Goal: Task Accomplishment & Management: Manage account settings

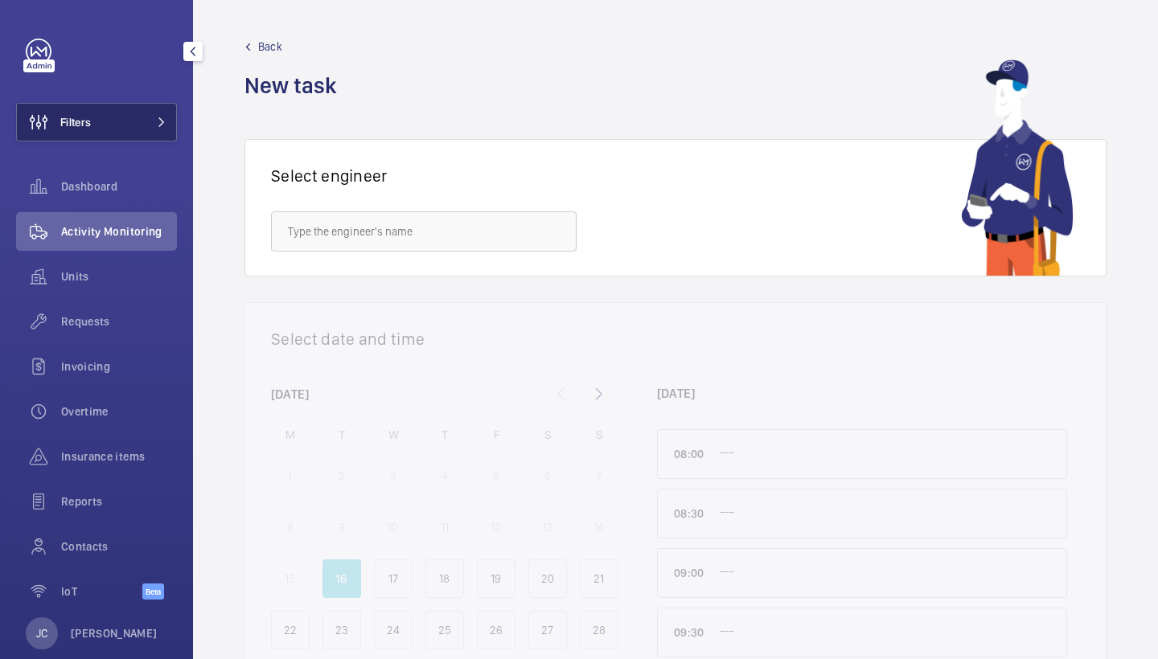
click at [98, 120] on button "Filters" at bounding box center [96, 122] width 161 height 39
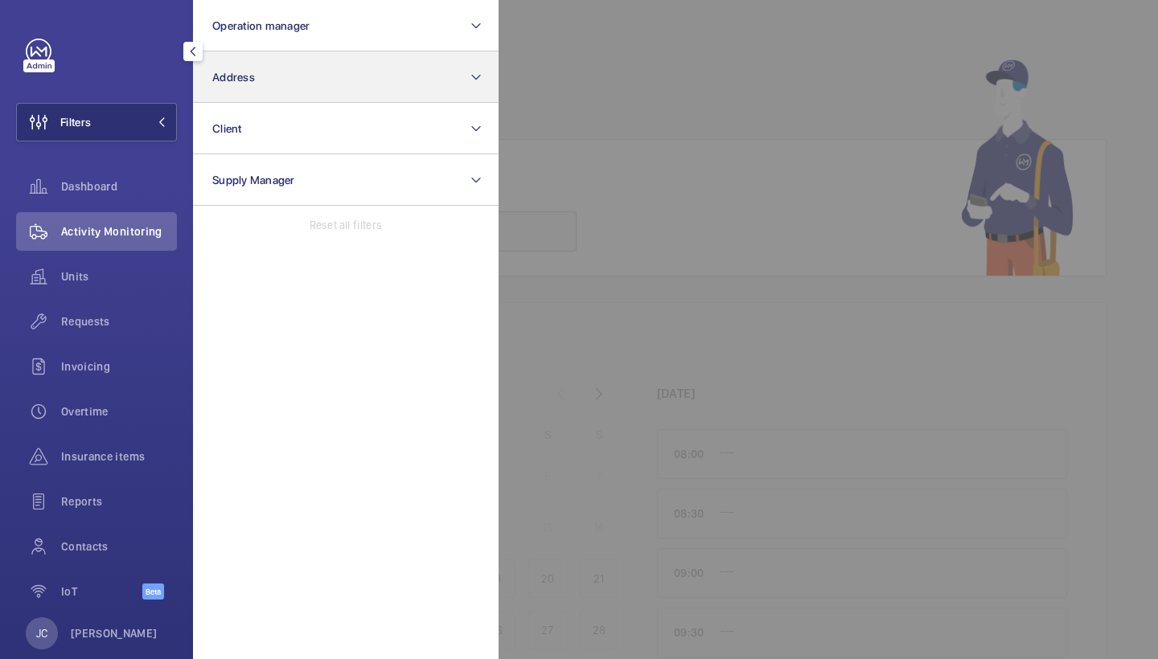
click at [268, 91] on button "Address" at bounding box center [346, 76] width 306 height 51
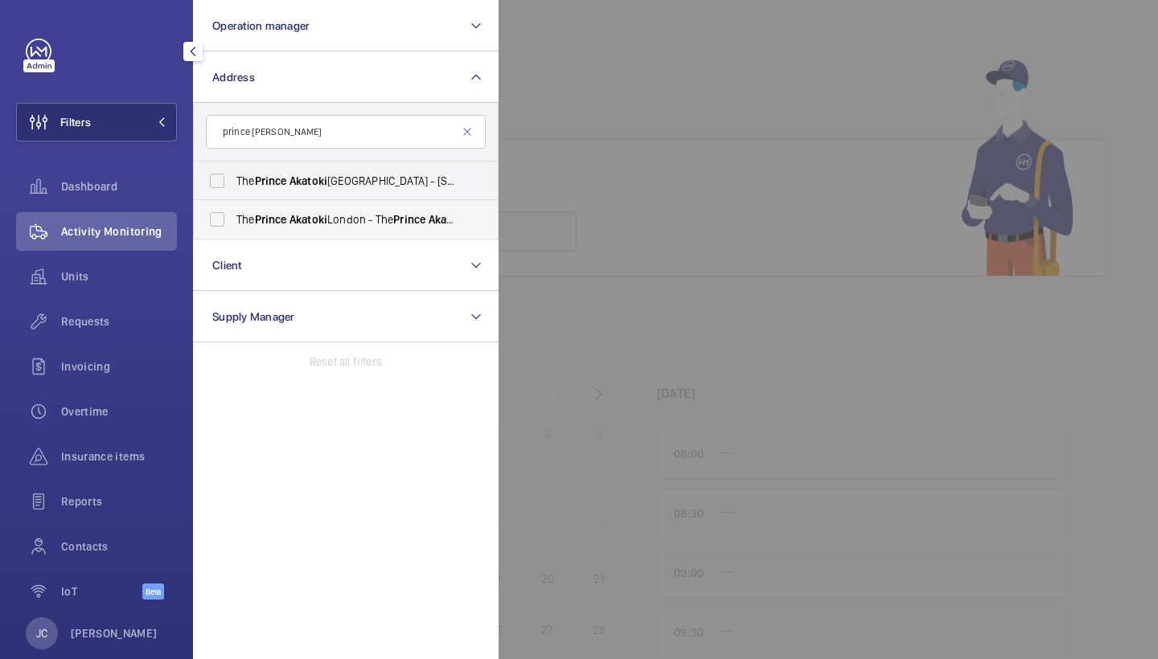
type input "prince akatoki"
click at [307, 208] on label "The Prince Akatoki London - The Prince Akatoki London, LONDON W1H 7FD" at bounding box center [334, 219] width 280 height 39
click at [233, 208] on input "The Prince Akatoki London - The Prince Akatoki London, LONDON W1H 7FD" at bounding box center [217, 219] width 32 height 32
checkbox input "true"
click at [310, 178] on span "Akatoki" at bounding box center [309, 181] width 38 height 13
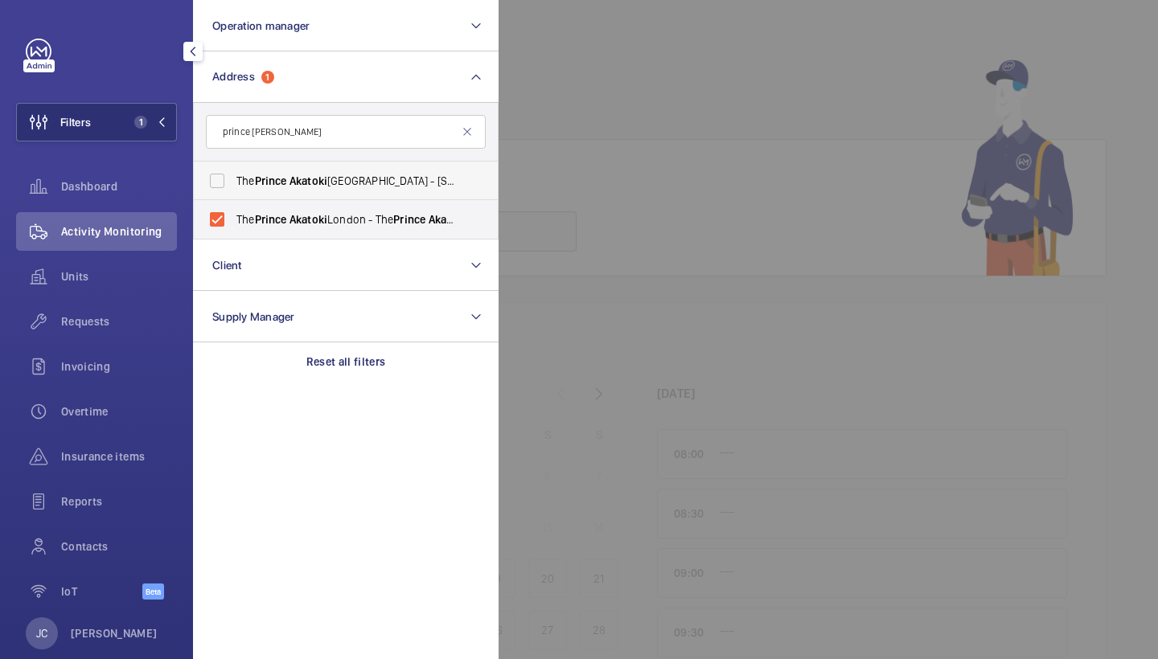
click at [233, 178] on input "The Prince Akatoki London - 50 Great Cumberland Pl, Marble Arch, LONDON W1H 7FD" at bounding box center [217, 181] width 32 height 32
checkbox input "true"
click at [683, 154] on div at bounding box center [1078, 329] width 1158 height 659
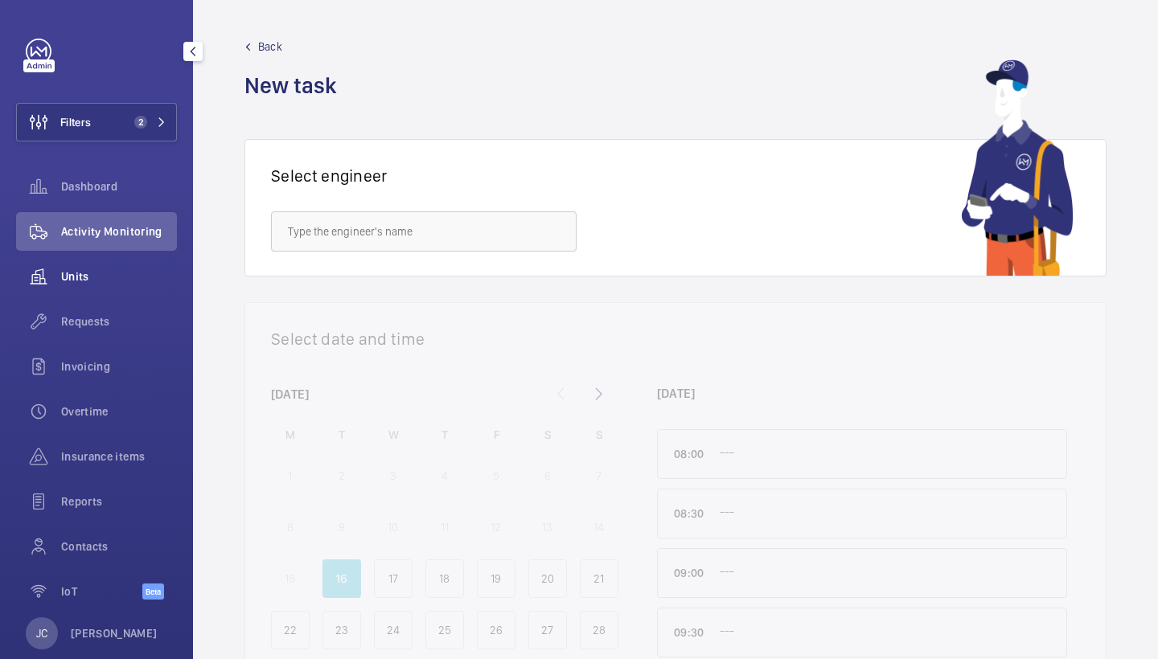
click at [72, 257] on div "Units" at bounding box center [96, 276] width 161 height 39
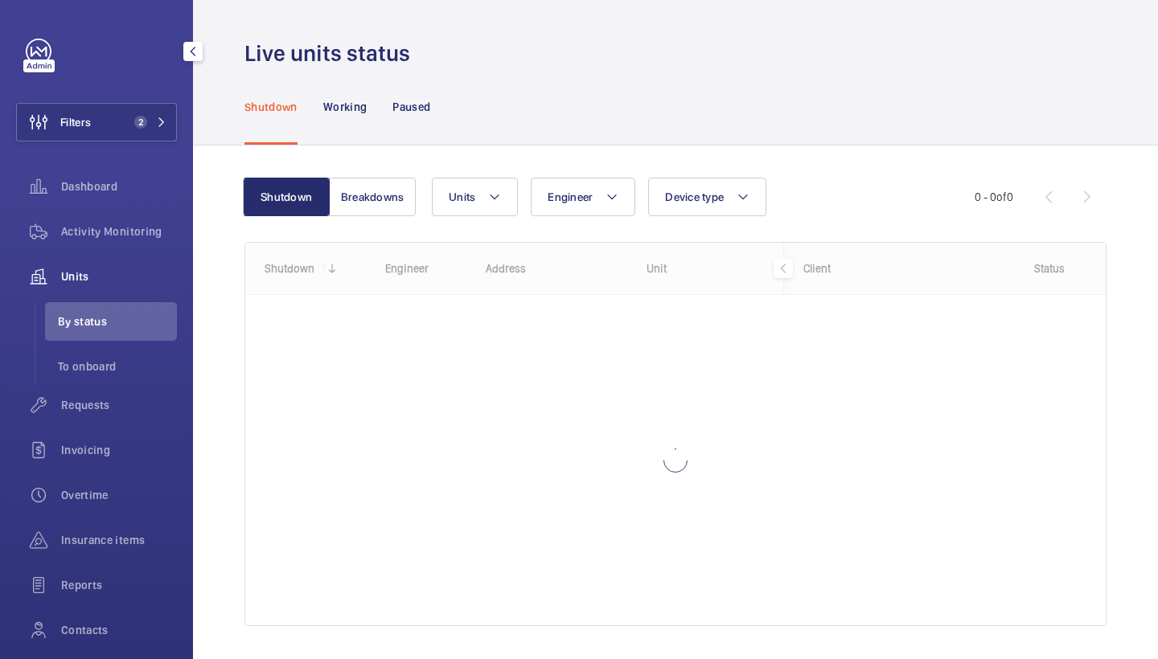
click at [72, 251] on div "Activity Monitoring" at bounding box center [96, 234] width 161 height 45
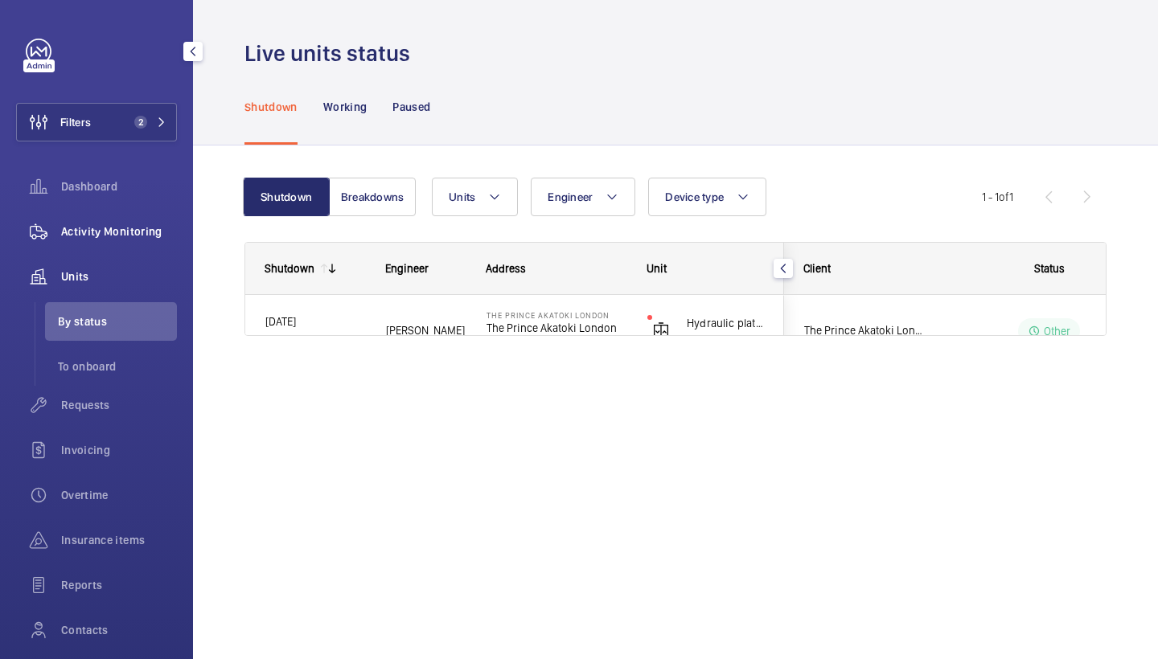
click at [83, 244] on div "Activity Monitoring" at bounding box center [96, 231] width 161 height 39
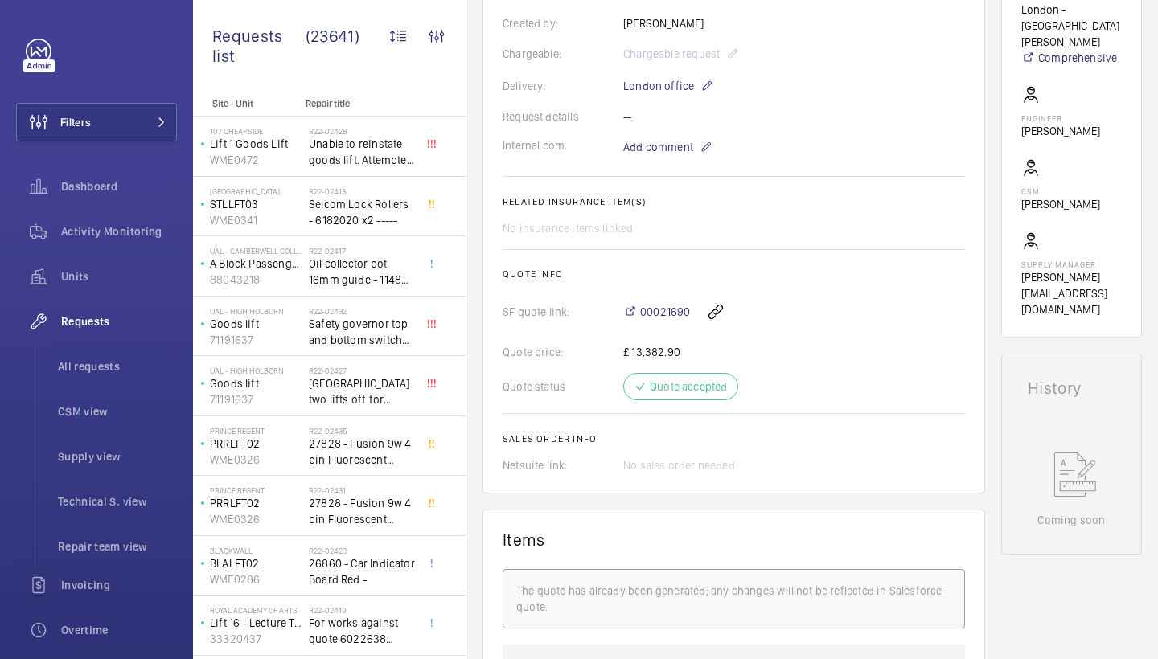
scroll to position [947, 0]
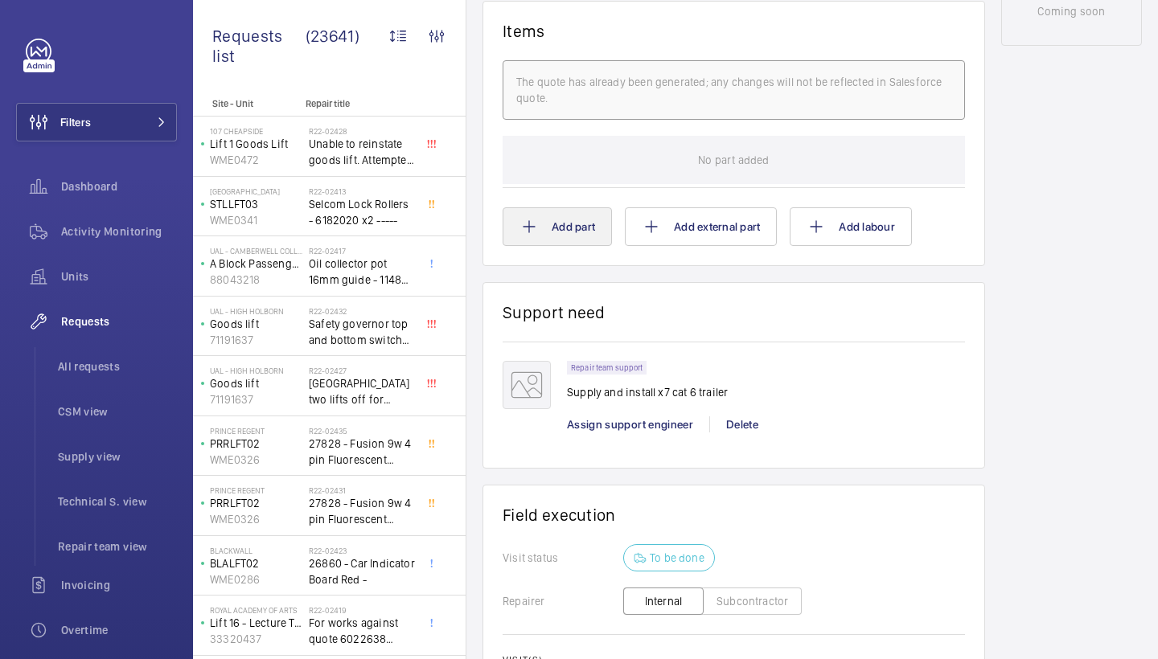
click at [520, 225] on mat-icon at bounding box center [529, 226] width 19 height 19
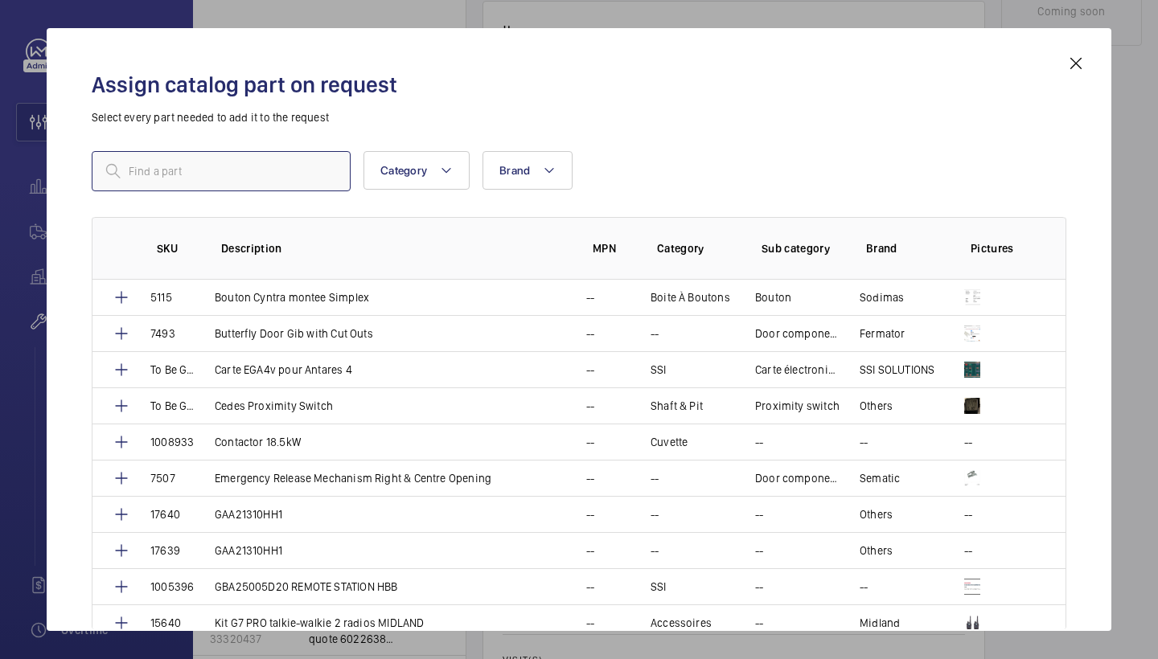
click at [298, 186] on input "text" at bounding box center [221, 171] width 259 height 40
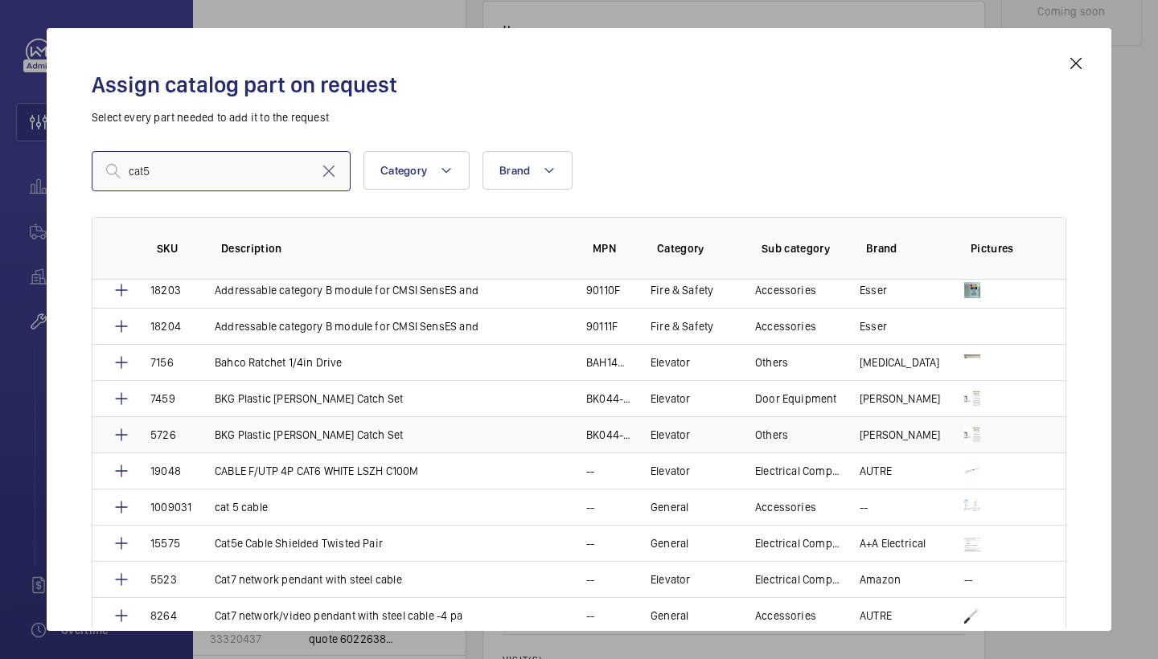
scroll to position [117, 0]
type input "cat5"
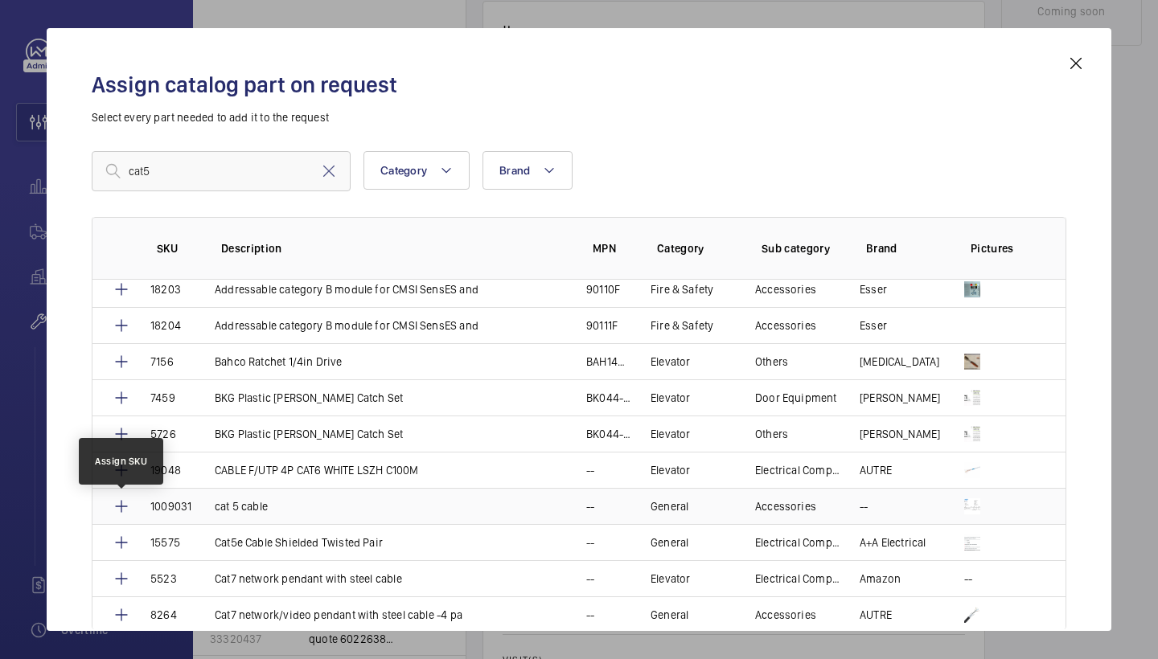
click at [121, 510] on mat-icon at bounding box center [121, 506] width 19 height 19
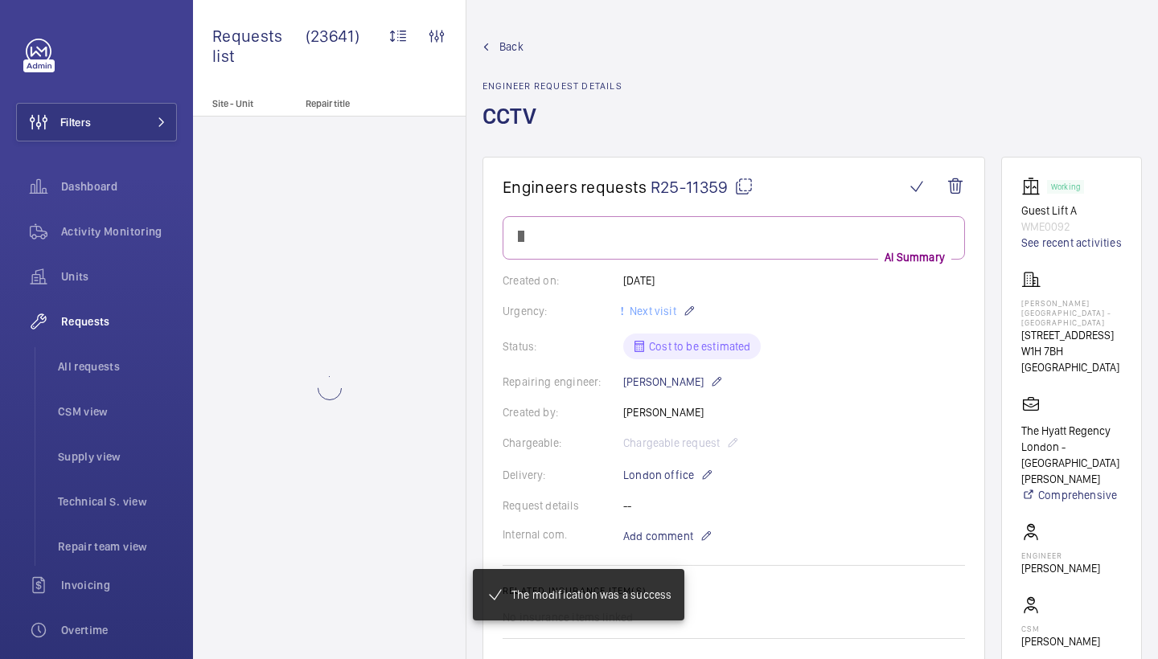
scroll to position [947, 0]
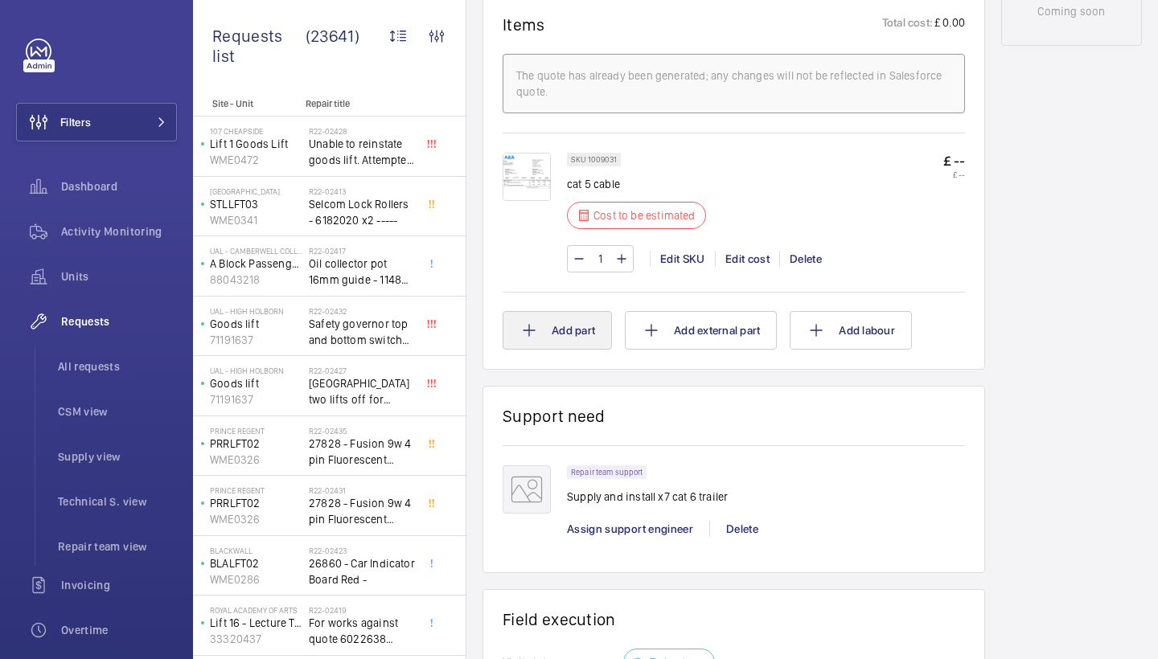
click at [551, 320] on button "Add part" at bounding box center [557, 330] width 109 height 39
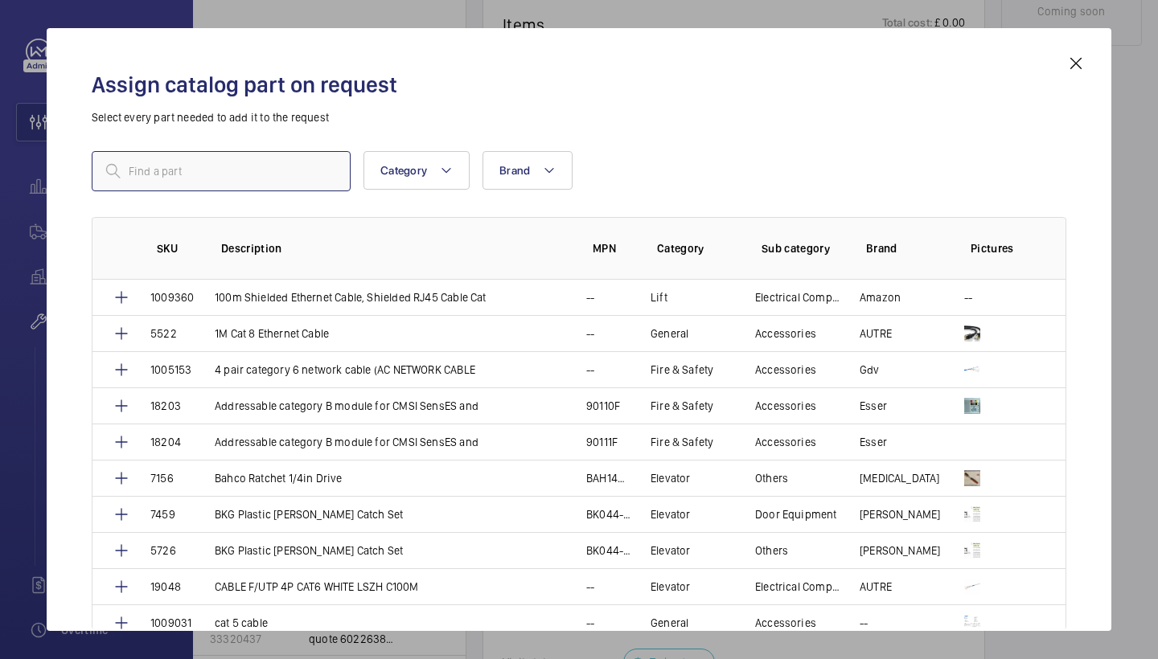
click at [294, 172] on input "text" at bounding box center [221, 171] width 259 height 40
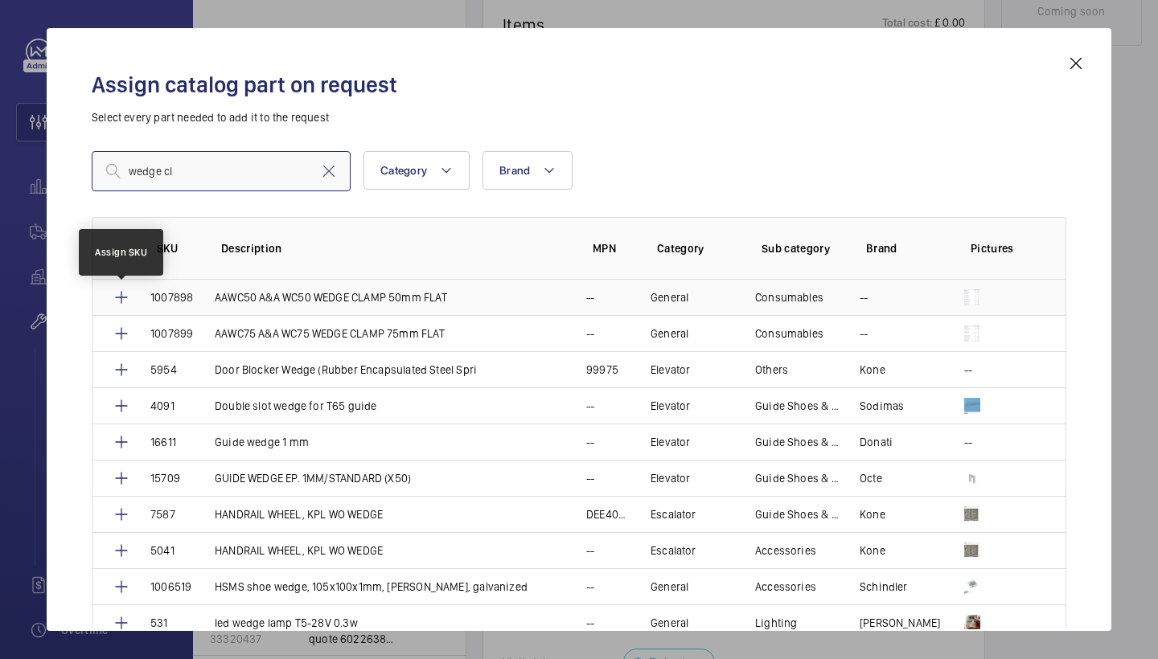
type input "wedge cl"
click at [125, 298] on mat-icon at bounding box center [121, 297] width 19 height 19
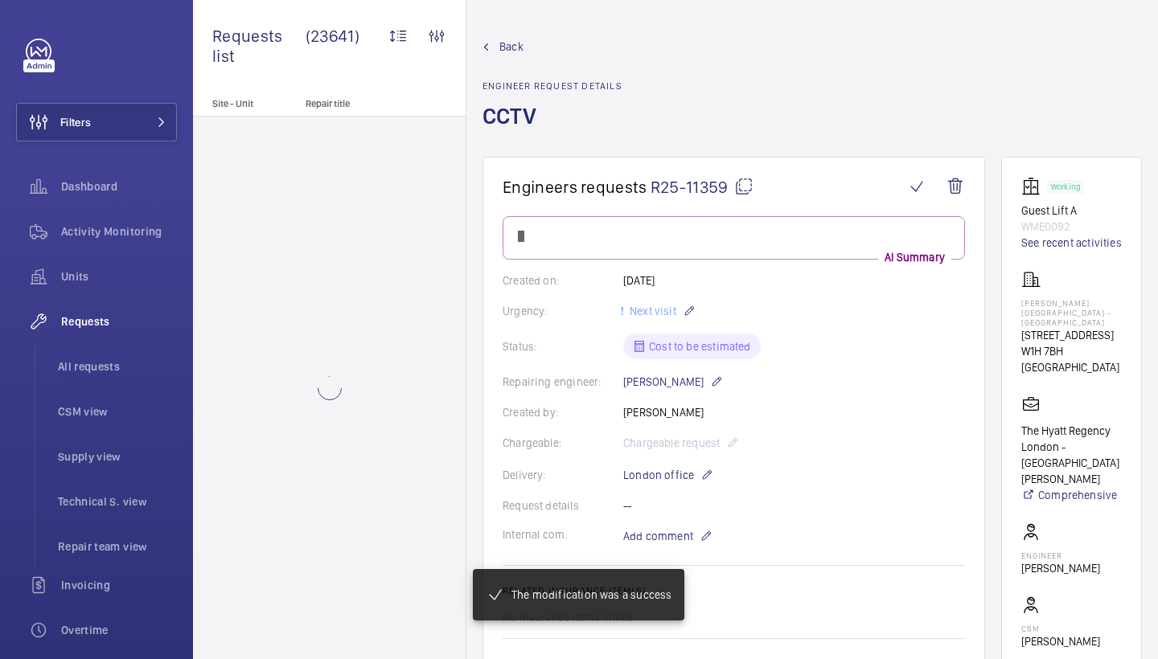
scroll to position [947, 0]
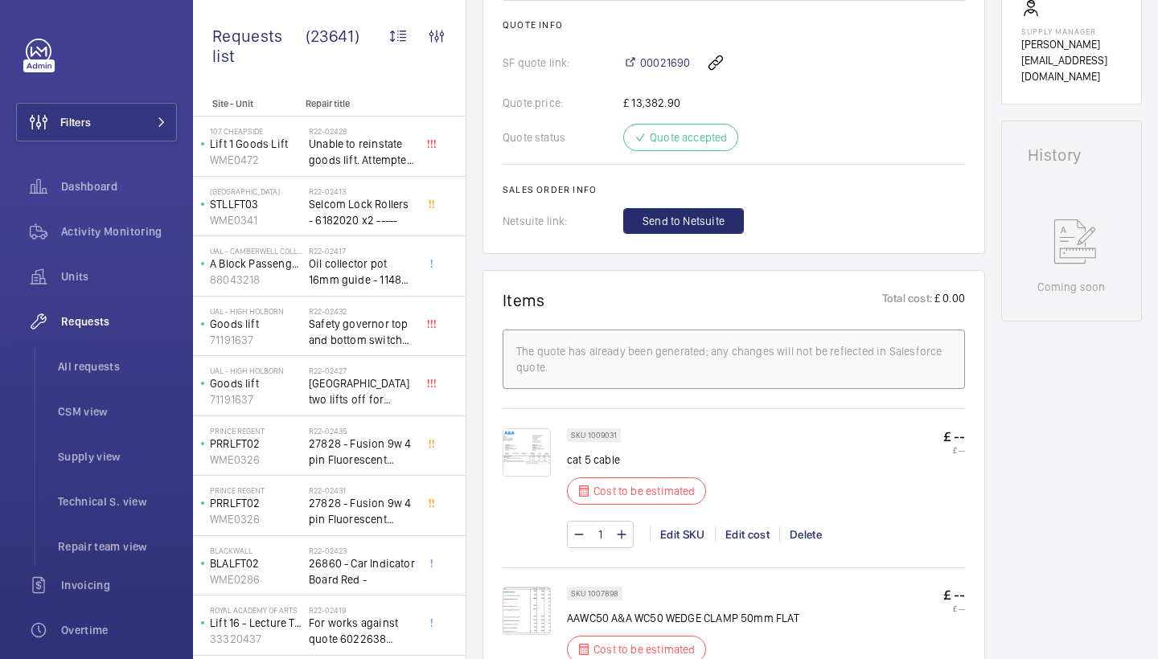
scroll to position [649, 0]
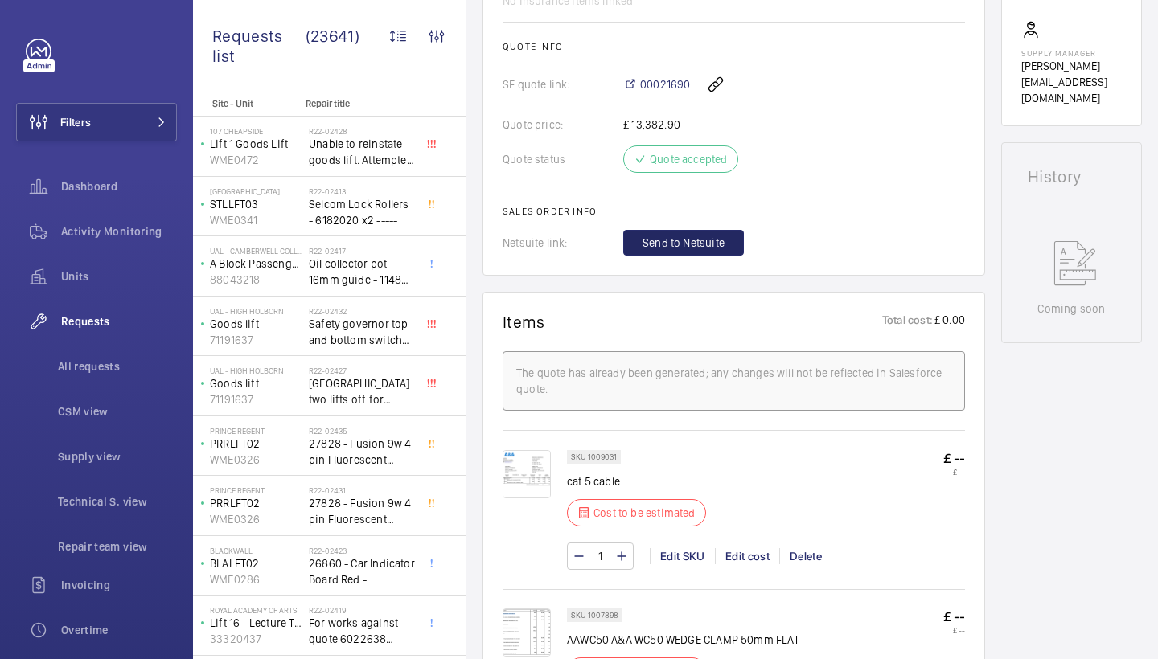
click at [701, 244] on span "Send to Netsuite" at bounding box center [684, 243] width 82 height 16
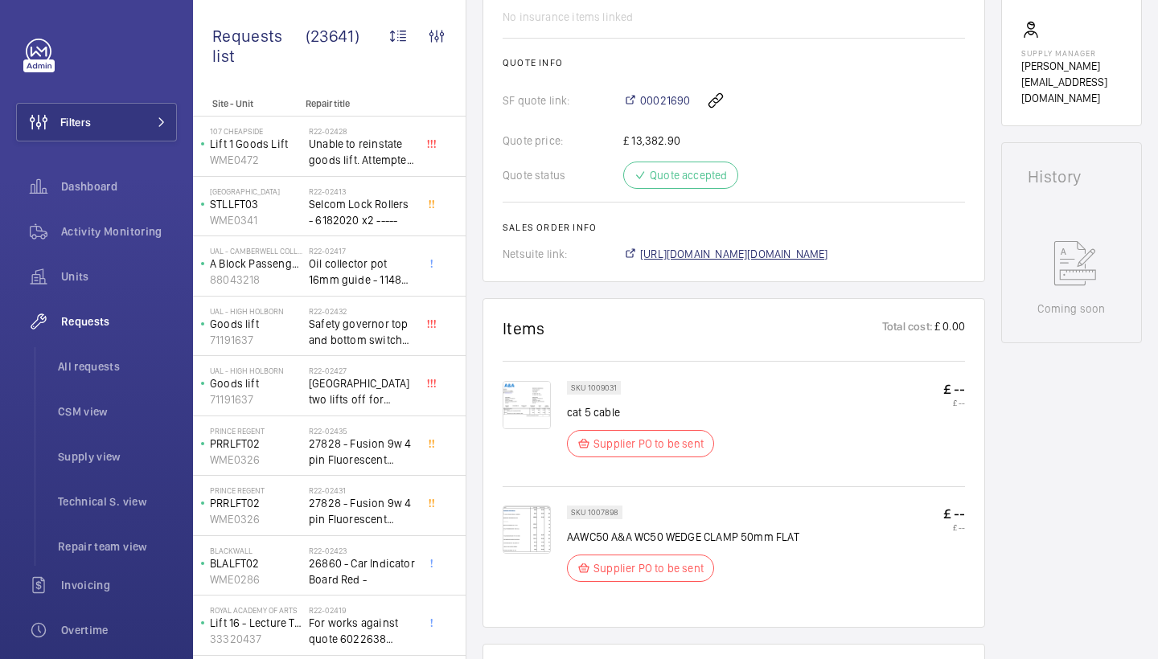
click at [828, 253] on span "https://6461500.app.netsuite.com/app/accounting/transactions/salesord.nl?id=300…" at bounding box center [734, 254] width 188 height 16
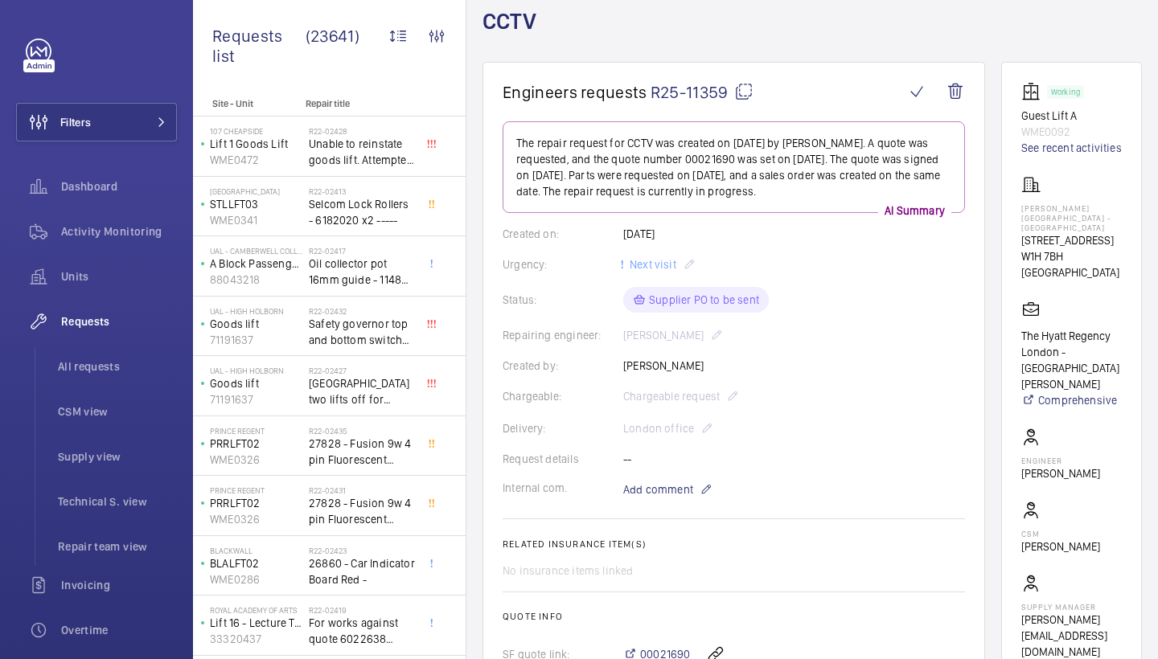
scroll to position [93, 0]
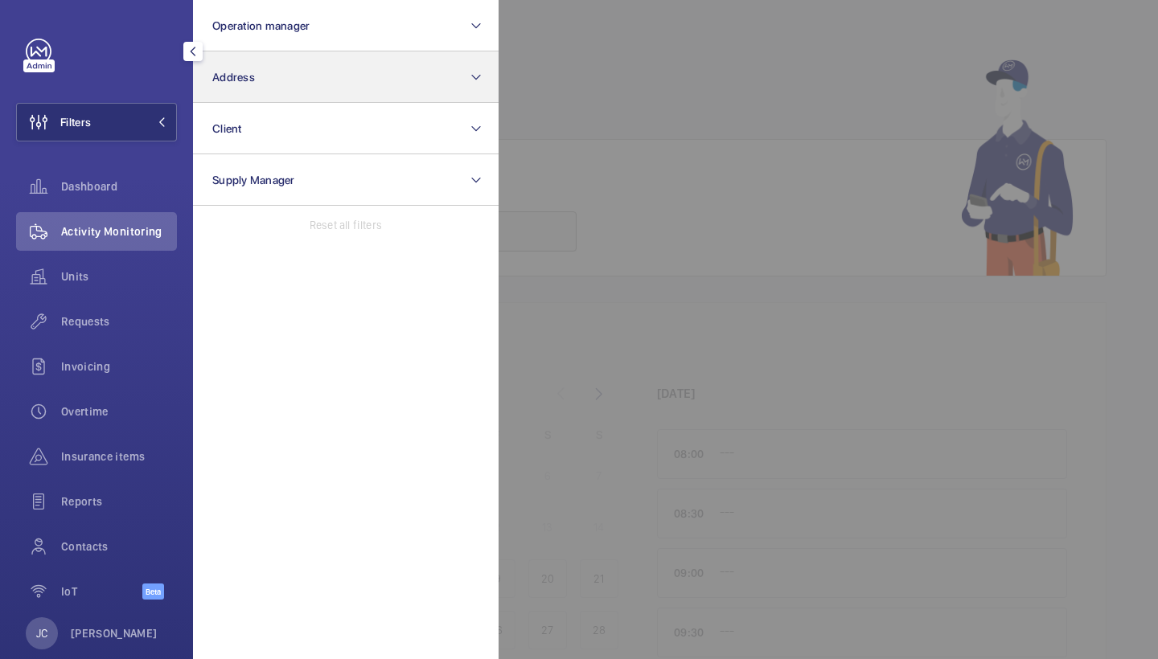
click at [263, 70] on button "Address" at bounding box center [346, 76] width 306 height 51
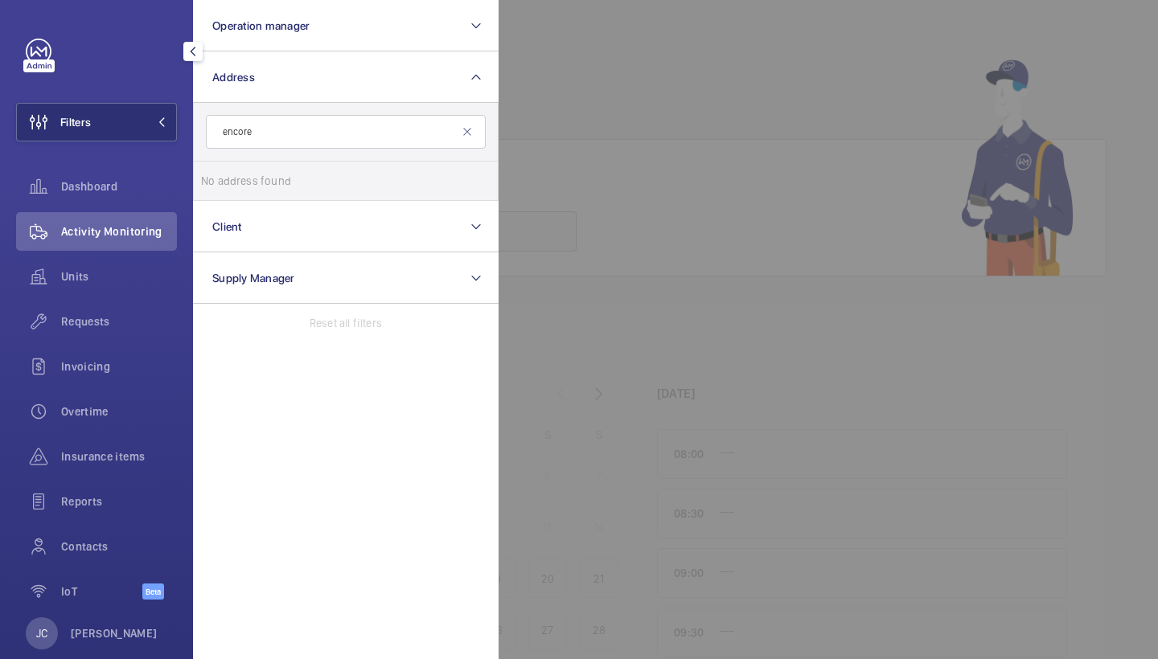
type input "encore"
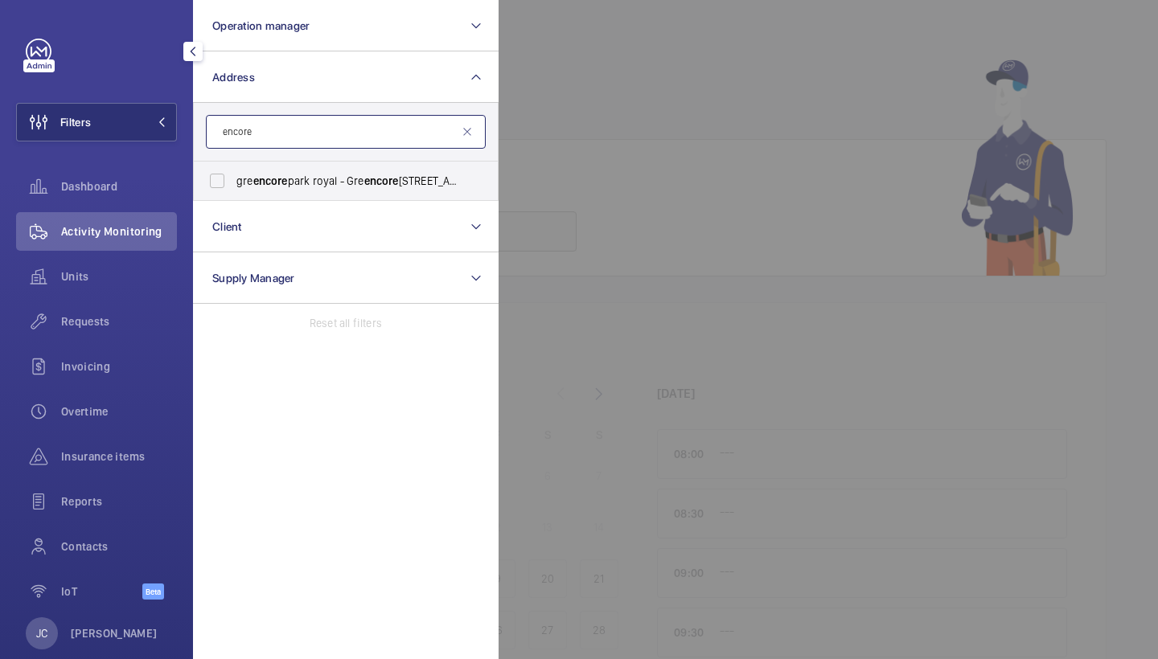
click at [303, 117] on input "encore" at bounding box center [346, 132] width 280 height 34
drag, startPoint x: 300, startPoint y: 138, endPoint x: 182, endPoint y: 133, distance: 118.3
click at [181, 133] on div "Filters Operation manager Address encore gre encore park royal - Gre encore Par…" at bounding box center [96, 329] width 193 height 659
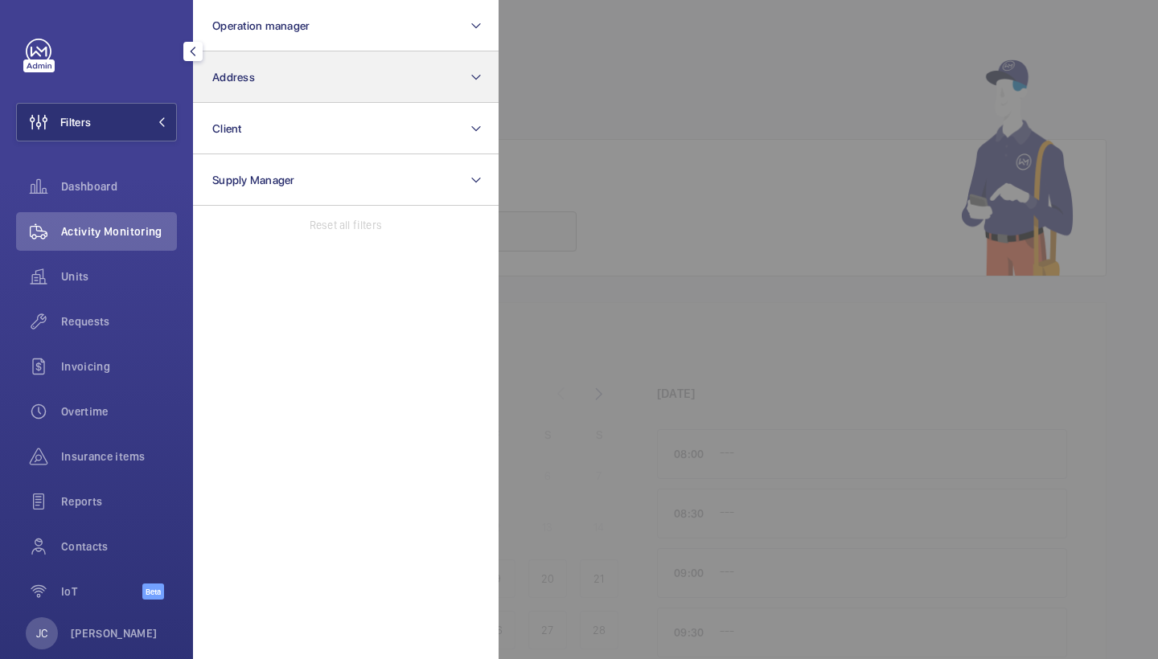
click at [254, 55] on button "Address" at bounding box center [346, 76] width 306 height 51
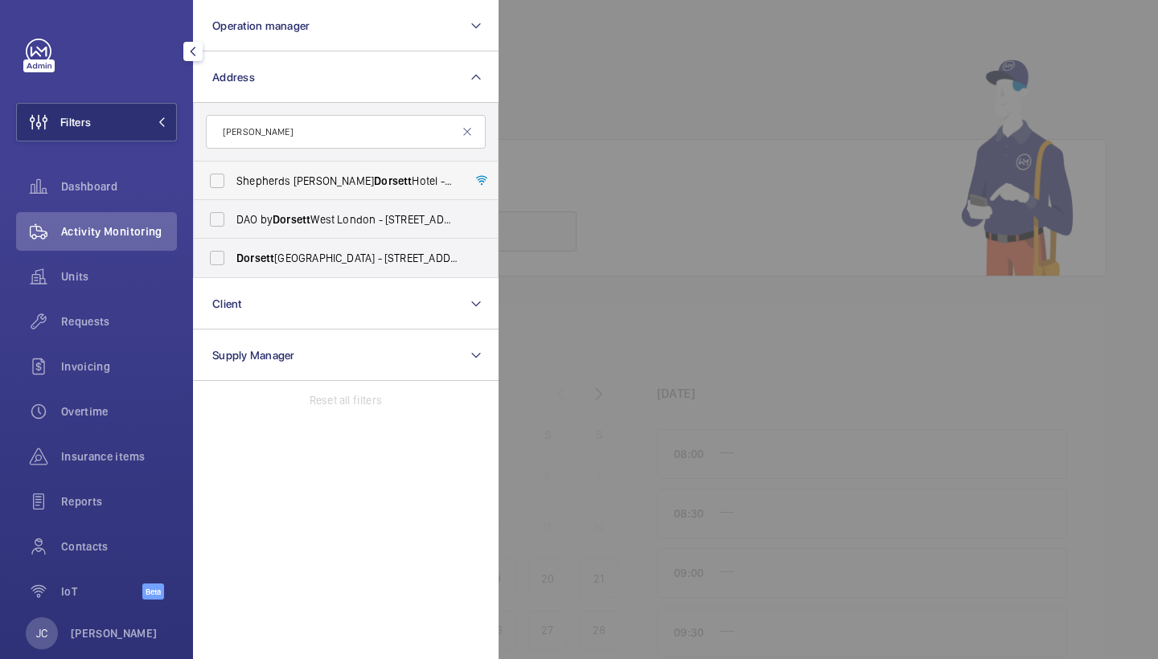
type input "dorsett"
click at [374, 184] on span "Dorsett" at bounding box center [393, 181] width 38 height 13
click at [233, 184] on input "Shepherds Bush Dorsett Hotel - Dorsett Shepherds Bush,, LONDON W12 8QE" at bounding box center [217, 181] width 32 height 32
checkbox input "true"
click at [578, 123] on div at bounding box center [1078, 329] width 1158 height 659
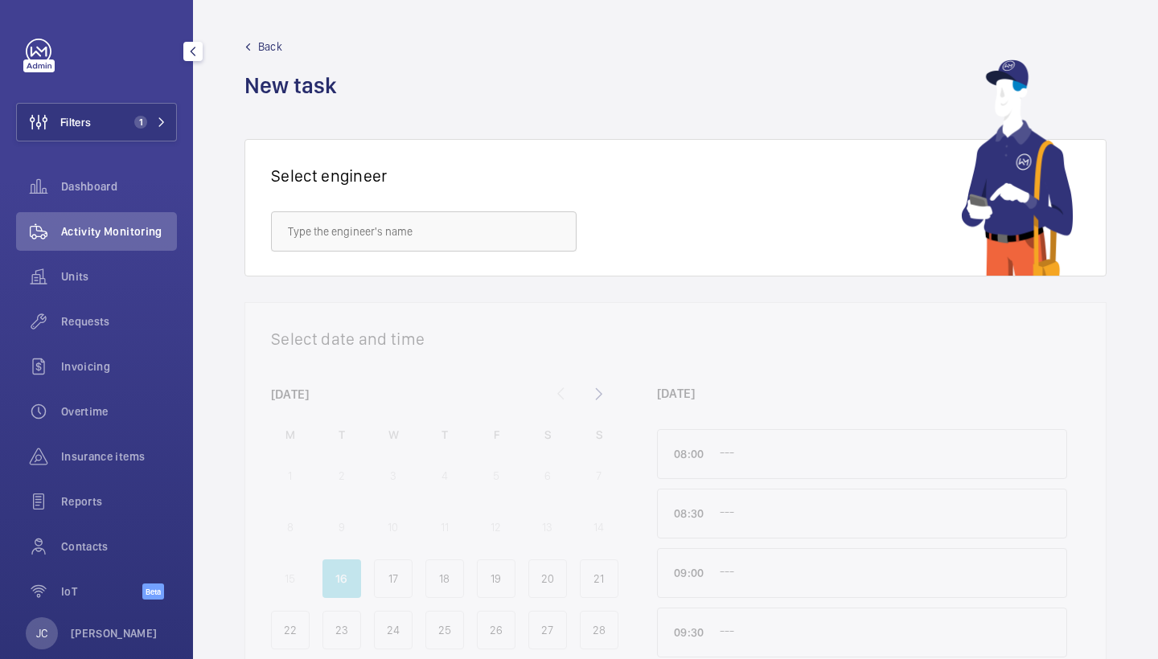
click at [102, 226] on span "Activity Monitoring" at bounding box center [119, 232] width 116 height 16
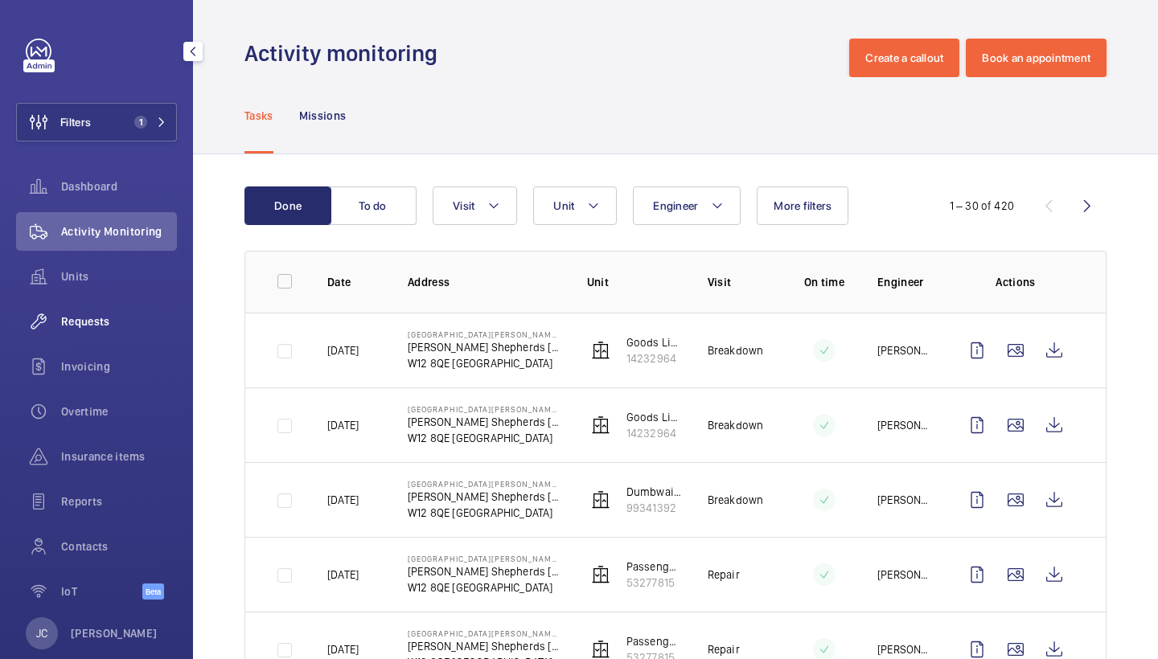
click at [99, 317] on span "Requests" at bounding box center [119, 322] width 116 height 16
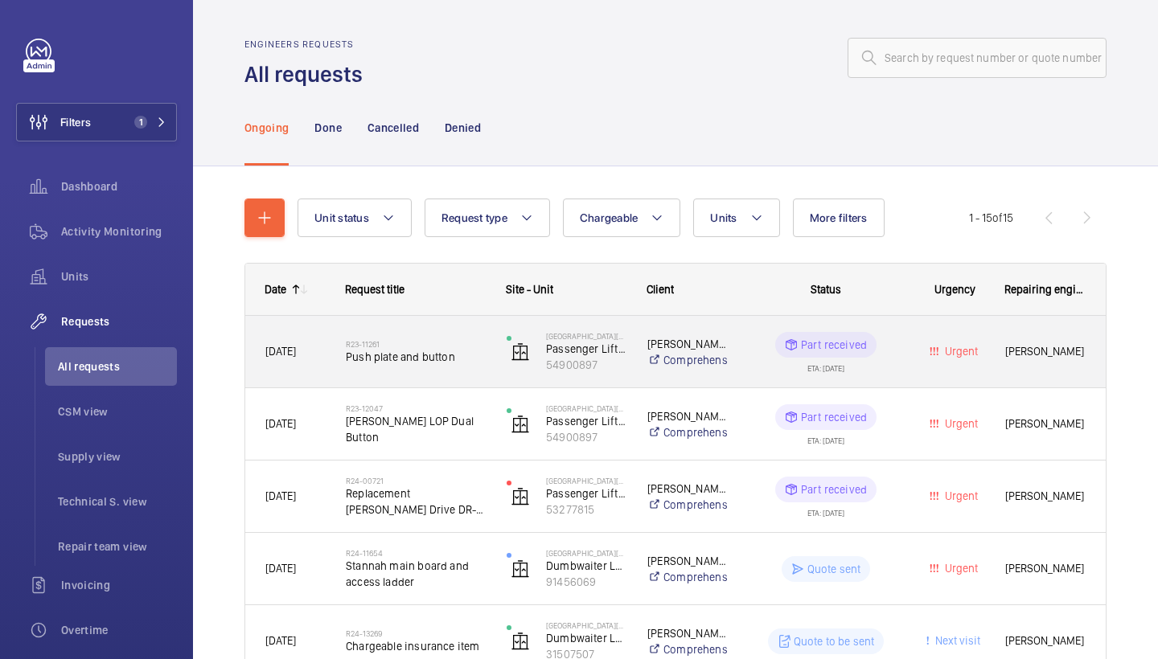
click at [499, 364] on div "Shepherds Bush Dorsett Hotel Passenger Lift C 54900897" at bounding box center [556, 352] width 139 height 66
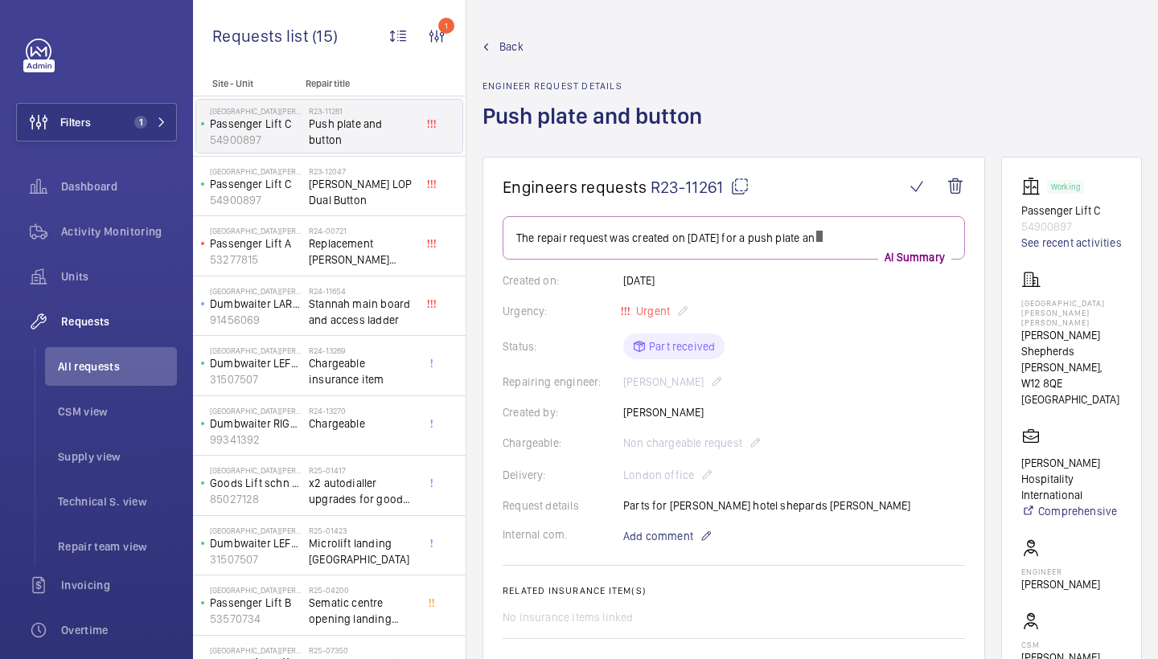
scroll to position [12, 0]
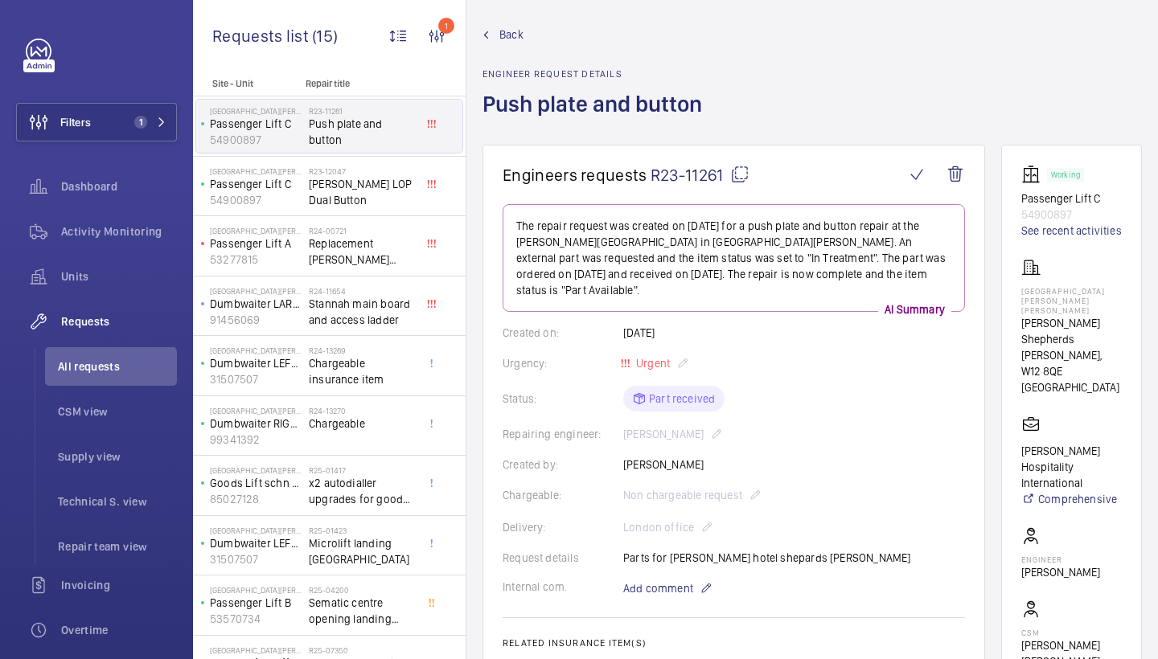
click at [499, 30] on link "Back" at bounding box center [597, 35] width 229 height 16
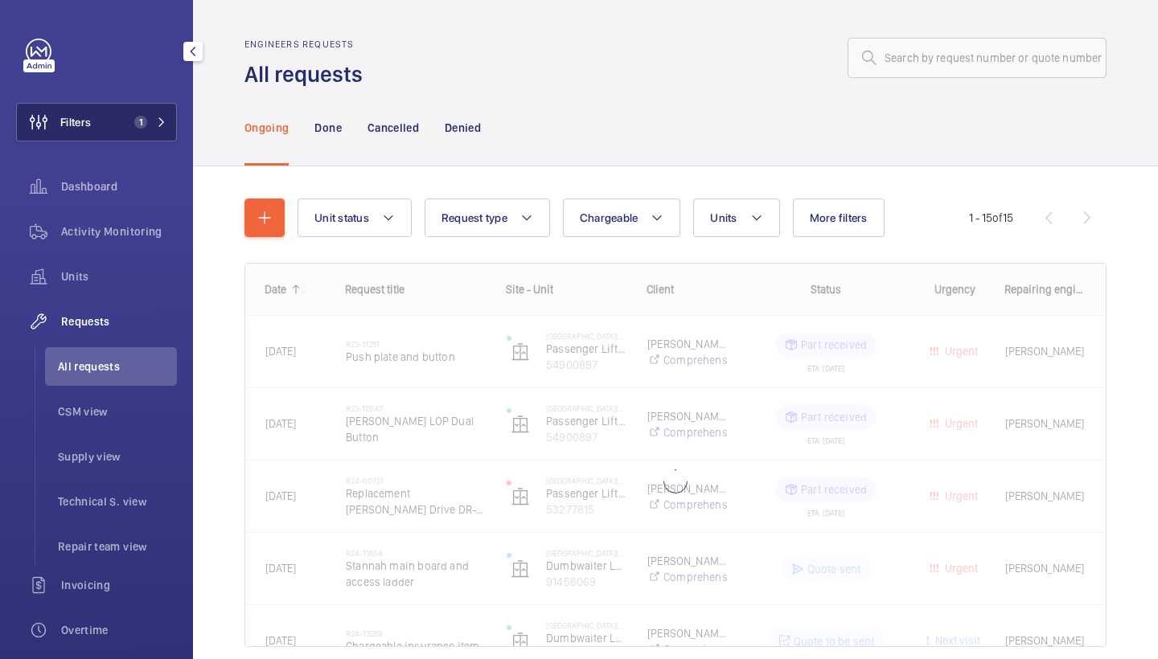
click at [101, 136] on button "Filters 1" at bounding box center [96, 122] width 161 height 39
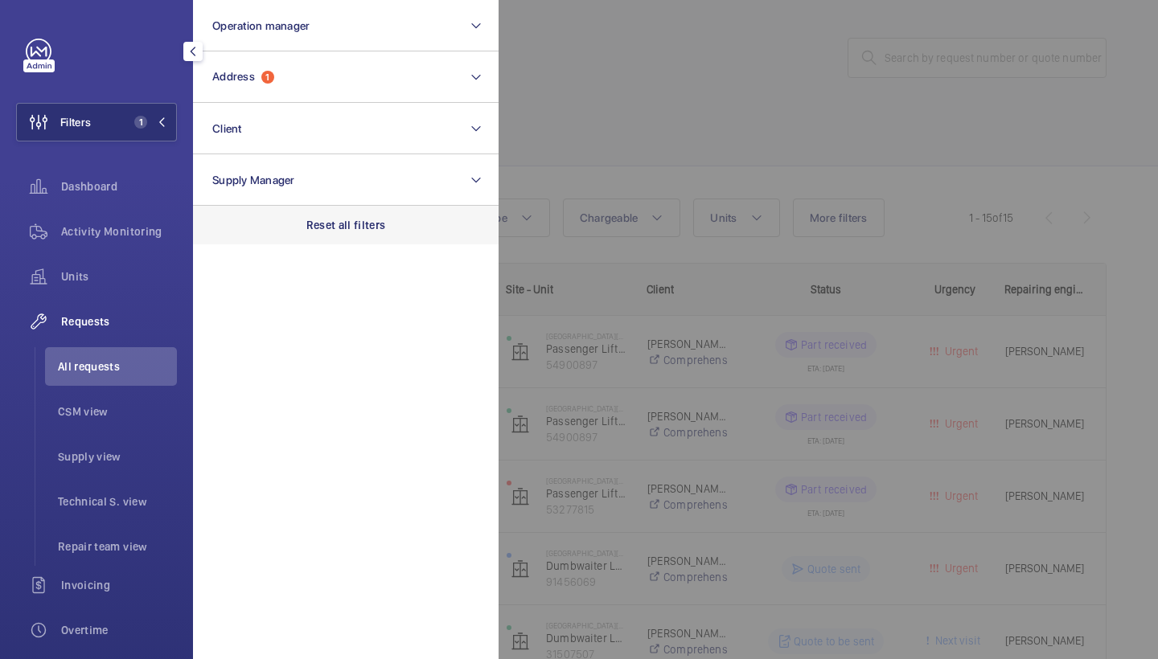
click at [339, 240] on div "Reset all filters" at bounding box center [346, 225] width 306 height 39
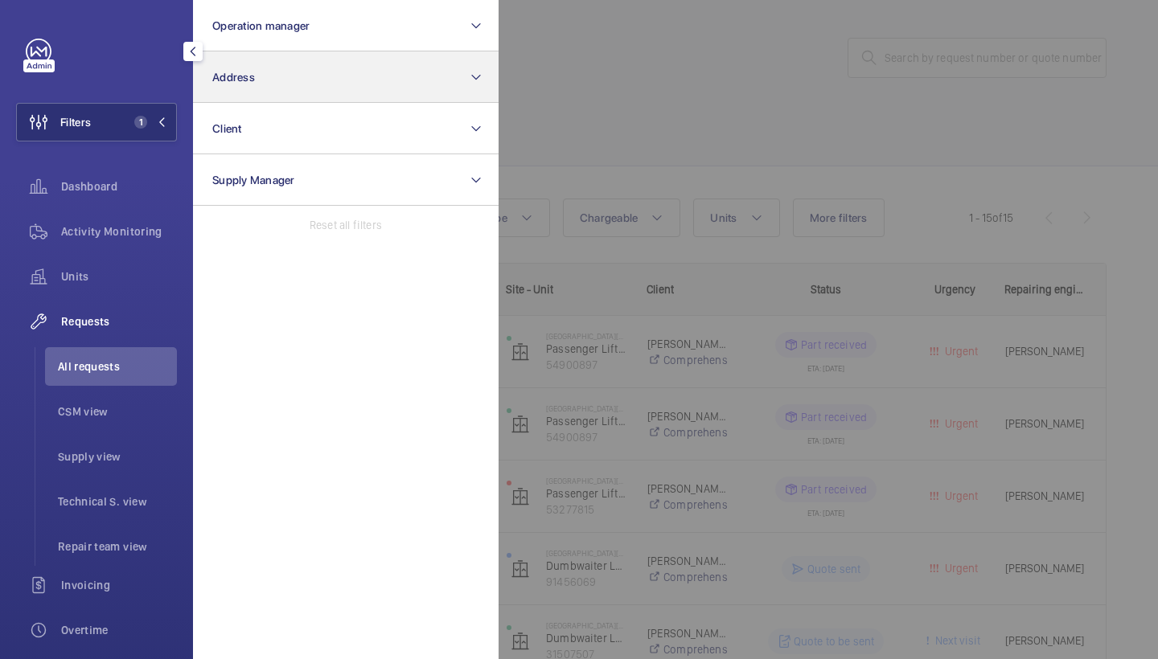
click at [307, 82] on button "Address" at bounding box center [346, 76] width 306 height 51
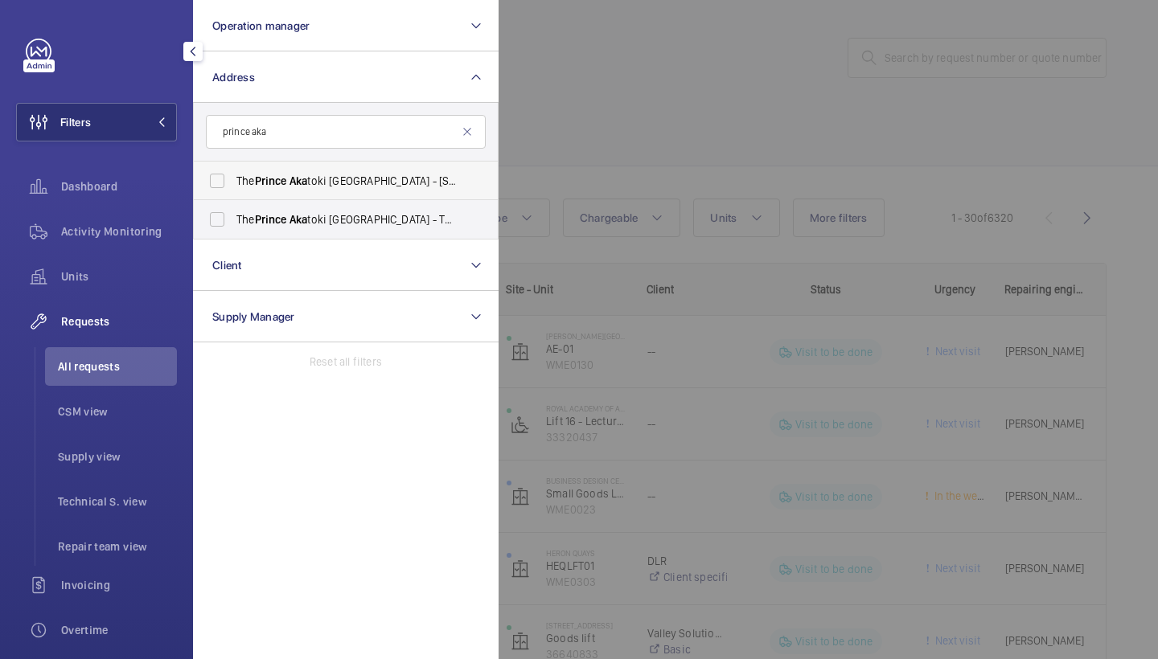
type input "prince aka"
click at [328, 182] on span "The Prince Aka toki London - 50 Great Cumberland Pl, Marble Arch, LONDON W1H 7FD" at bounding box center [346, 181] width 221 height 16
click at [233, 182] on input "The Prince Aka toki London - 50 Great Cumberland Pl, Marble Arch, LONDON W1H 7FD" at bounding box center [217, 181] width 32 height 32
checkbox input "true"
click at [328, 229] on label "The Prince Aka toki London - The Prince Aka toki London, LONDON W1H 7FD" at bounding box center [334, 219] width 280 height 39
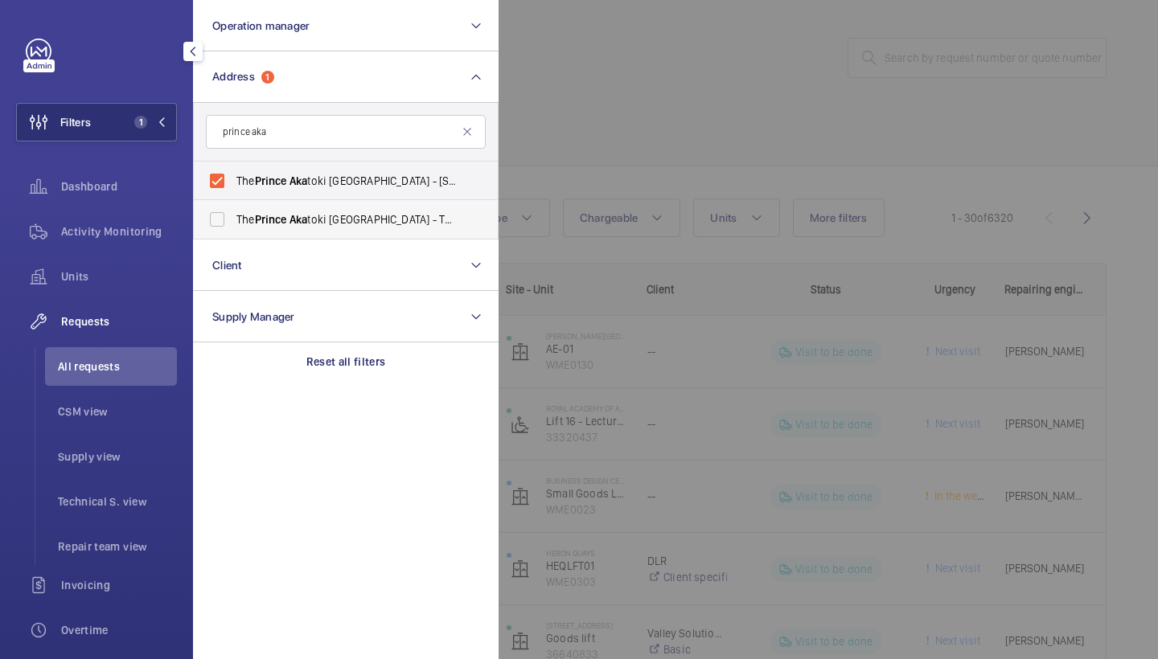
click at [233, 229] on input "The Prince Aka toki London - The Prince Aka toki London, LONDON W1H 7FD" at bounding box center [217, 219] width 32 height 32
checkbox input "true"
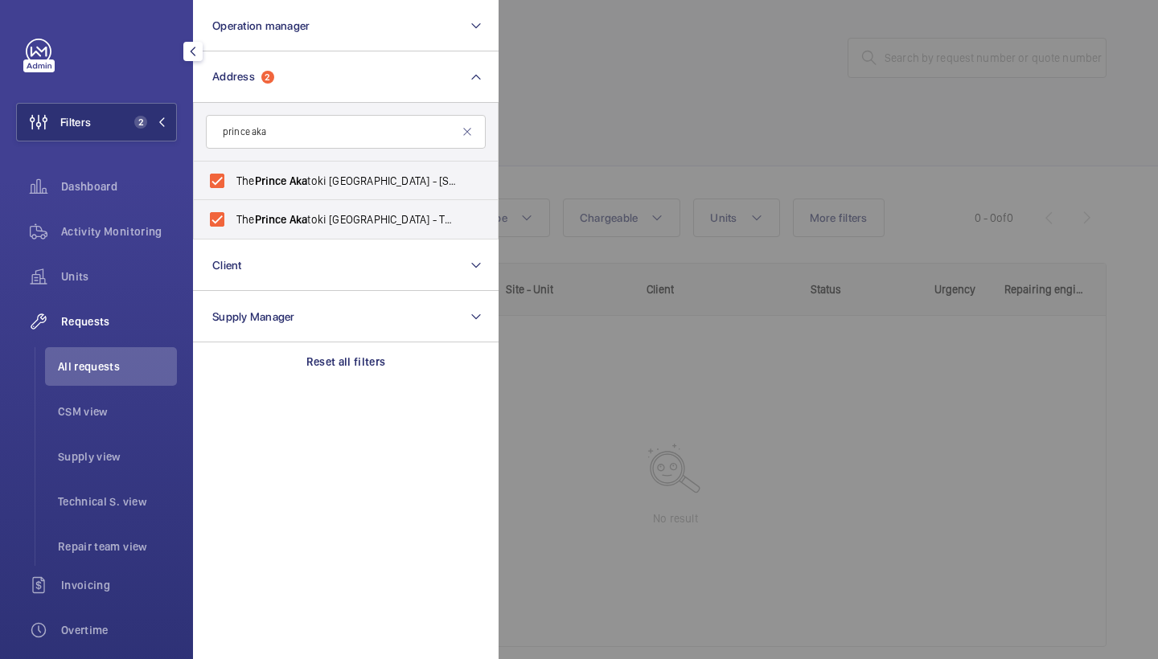
click at [625, 90] on div at bounding box center [1078, 329] width 1158 height 659
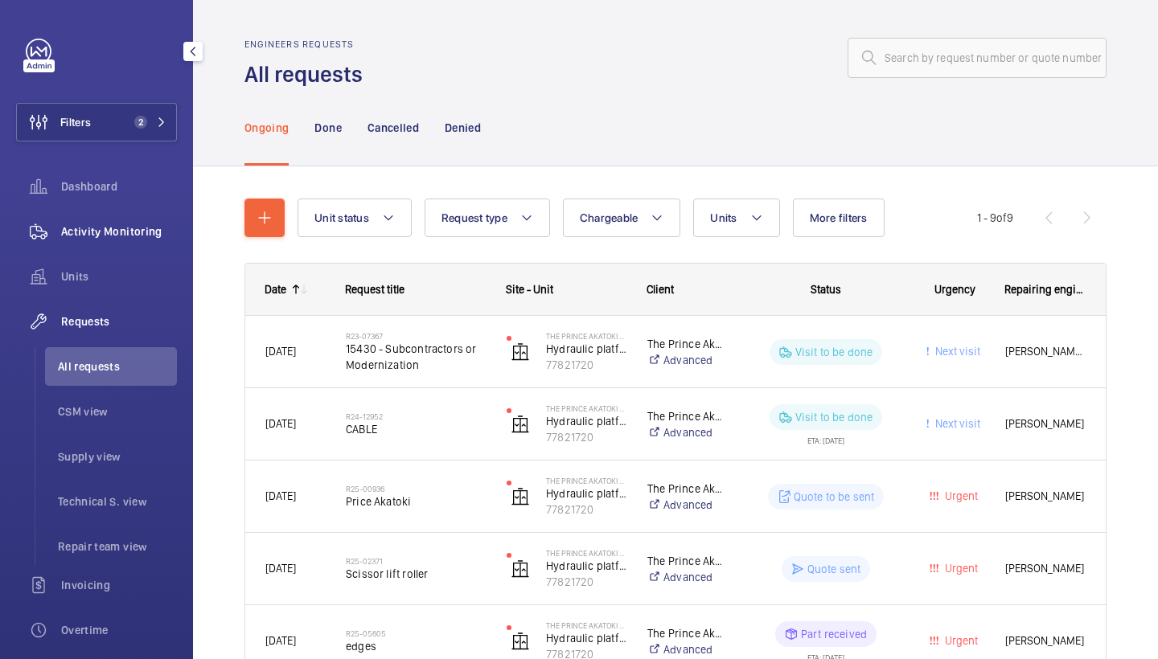
click at [153, 223] on div "Activity Monitoring" at bounding box center [96, 231] width 161 height 39
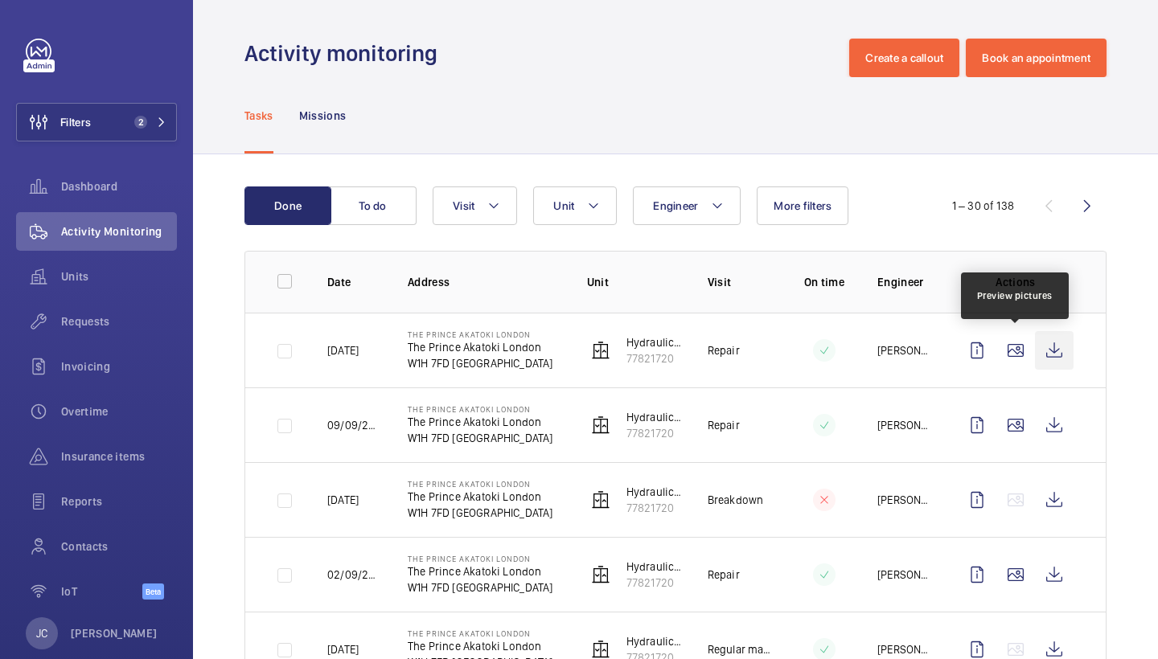
click at [1046, 350] on wm-front-icon-button at bounding box center [1054, 350] width 39 height 39
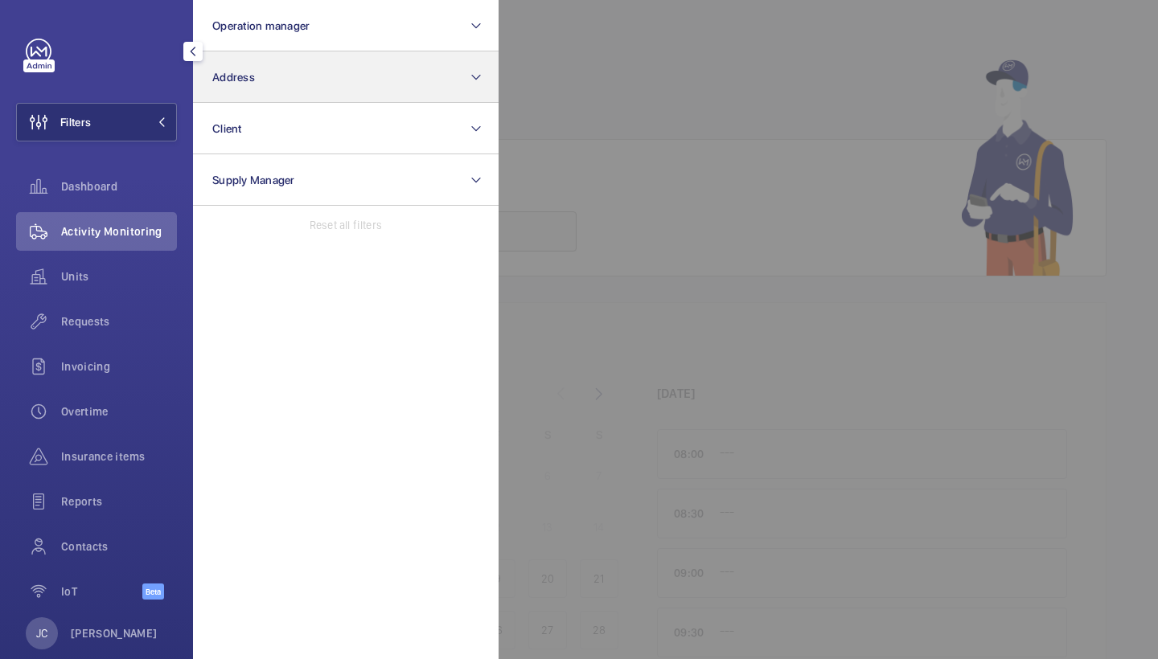
click at [253, 98] on button "Address" at bounding box center [346, 76] width 306 height 51
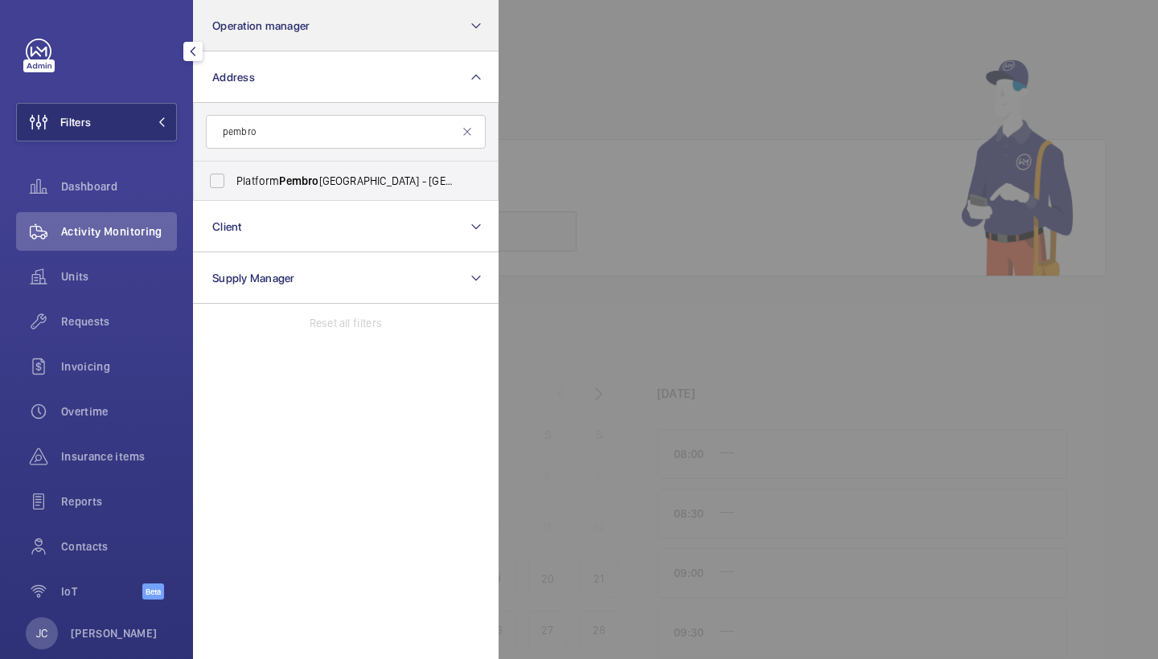
type input "pembro"
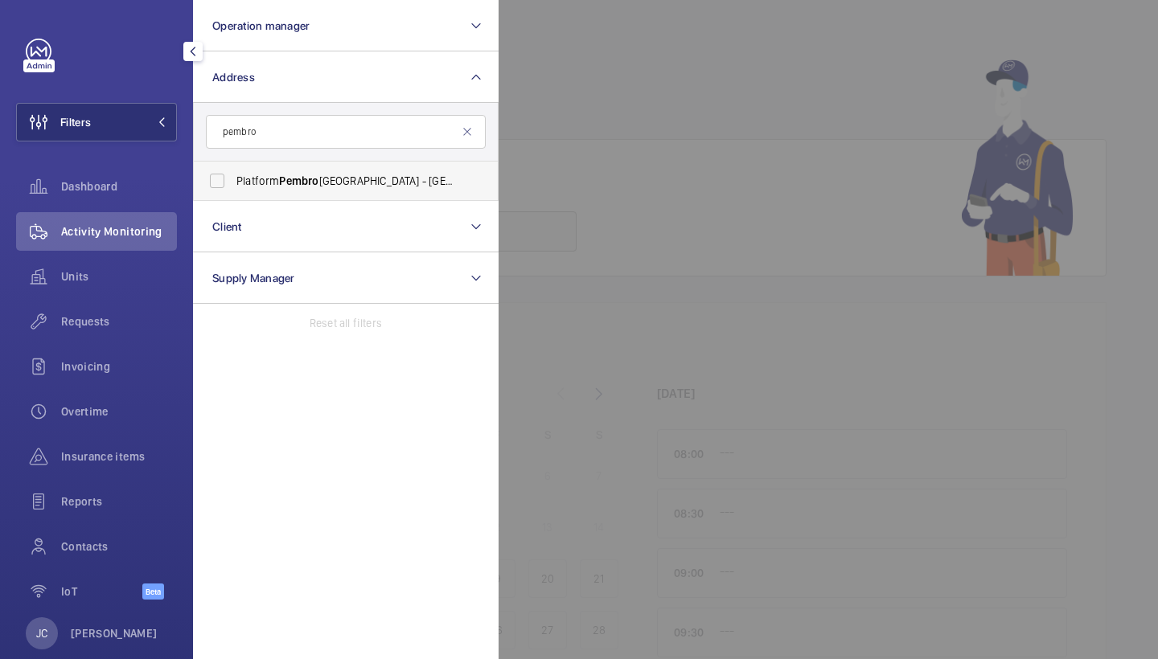
drag, startPoint x: 365, startPoint y: 11, endPoint x: 280, endPoint y: 198, distance: 205.1
click at [280, 198] on label "Platform Pembro oke House - Southernhay Gardens, EXETER EX1 1UN" at bounding box center [334, 181] width 280 height 39
click at [233, 197] on input "Platform Pembro oke House - Southernhay Gardens, EXETER EX1 1UN" at bounding box center [217, 181] width 32 height 32
checkbox input "true"
click at [578, 175] on div at bounding box center [1078, 329] width 1158 height 659
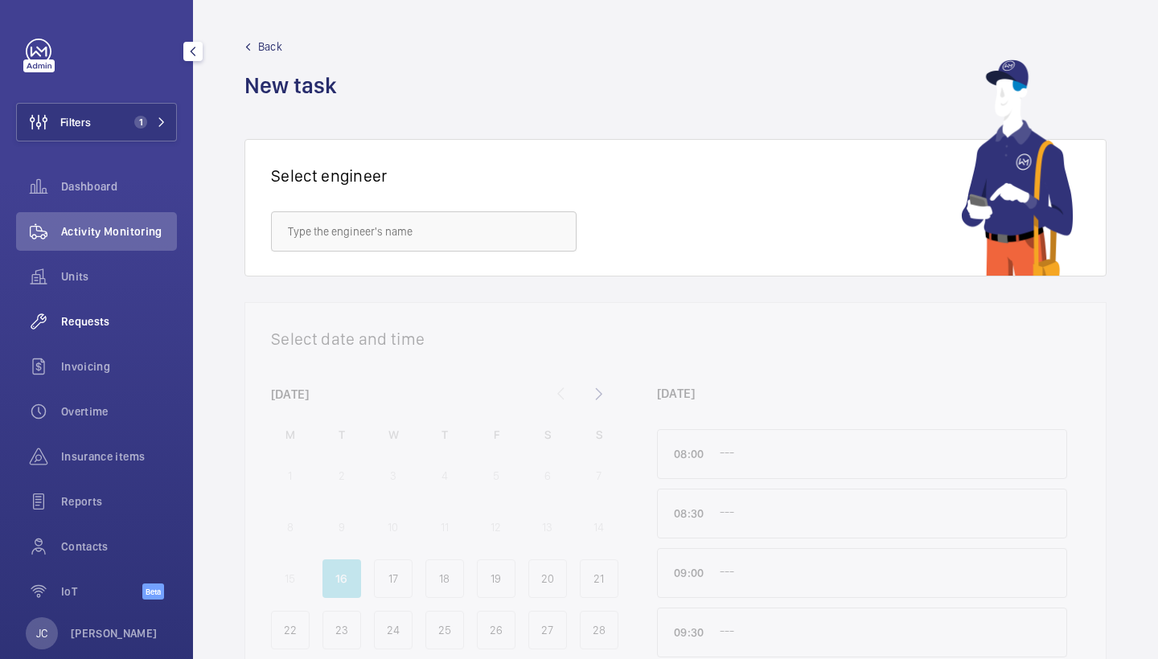
click at [85, 315] on span "Requests" at bounding box center [119, 322] width 116 height 16
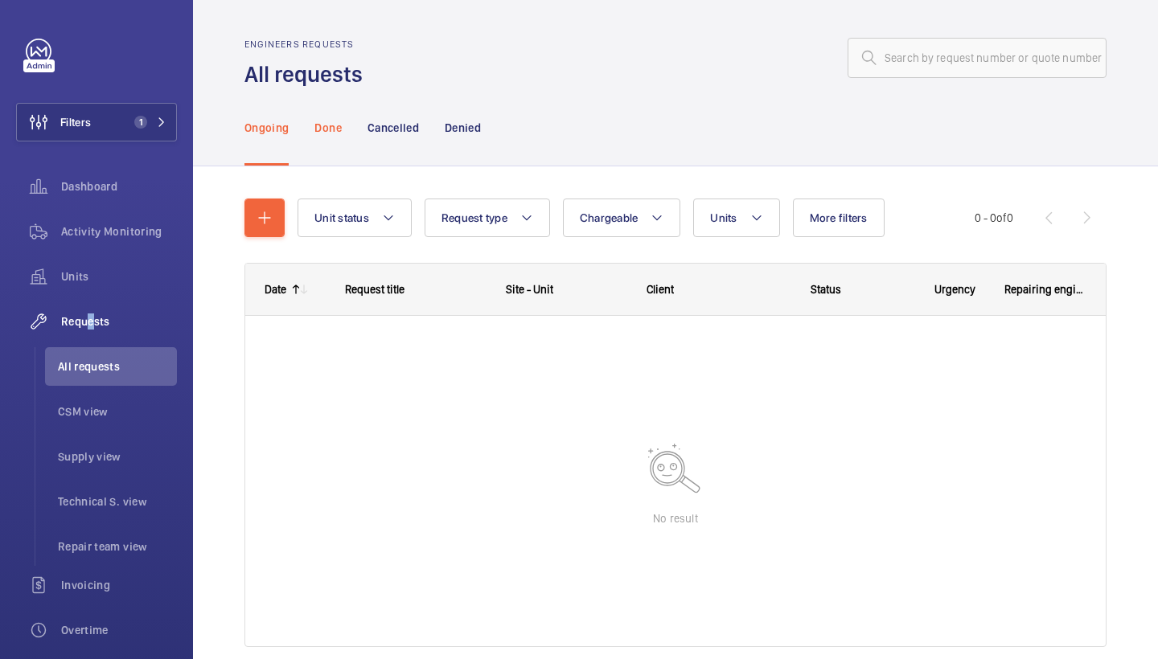
click at [315, 142] on div "Done" at bounding box center [327, 127] width 27 height 76
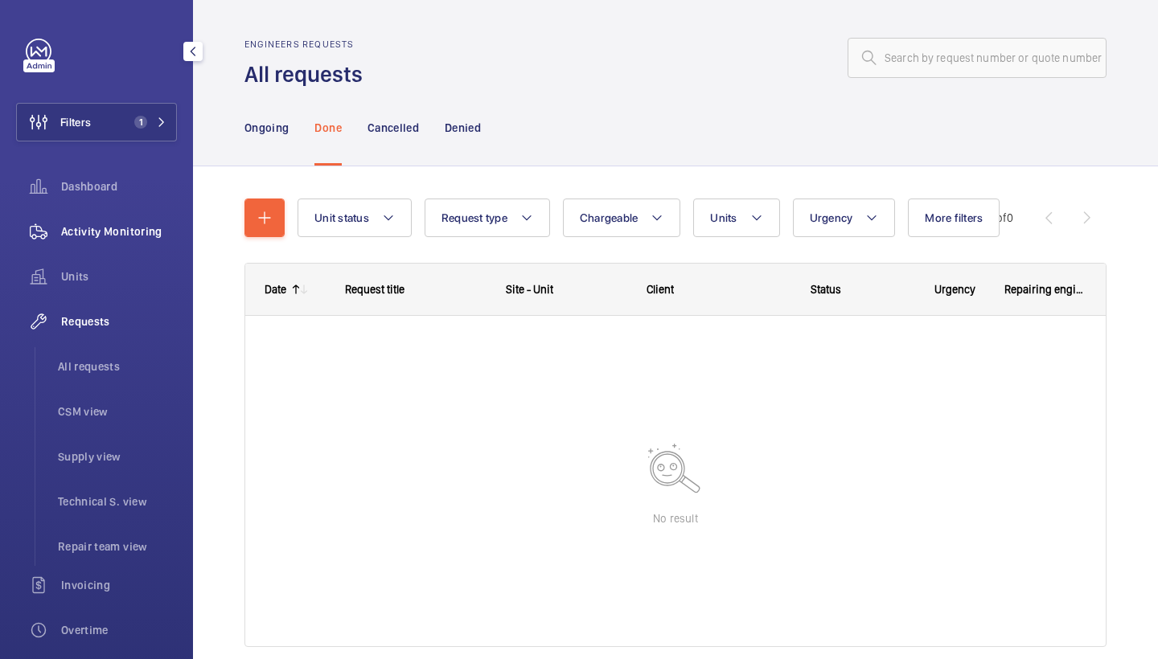
click at [117, 222] on div "Activity Monitoring" at bounding box center [96, 231] width 161 height 39
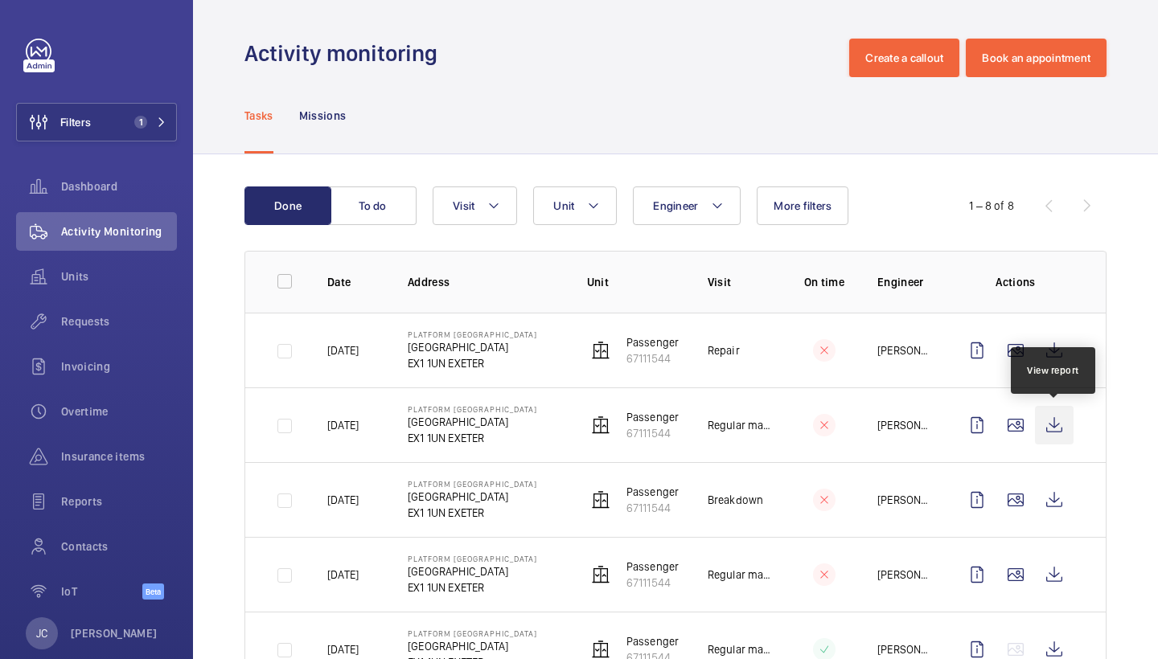
scroll to position [21, 0]
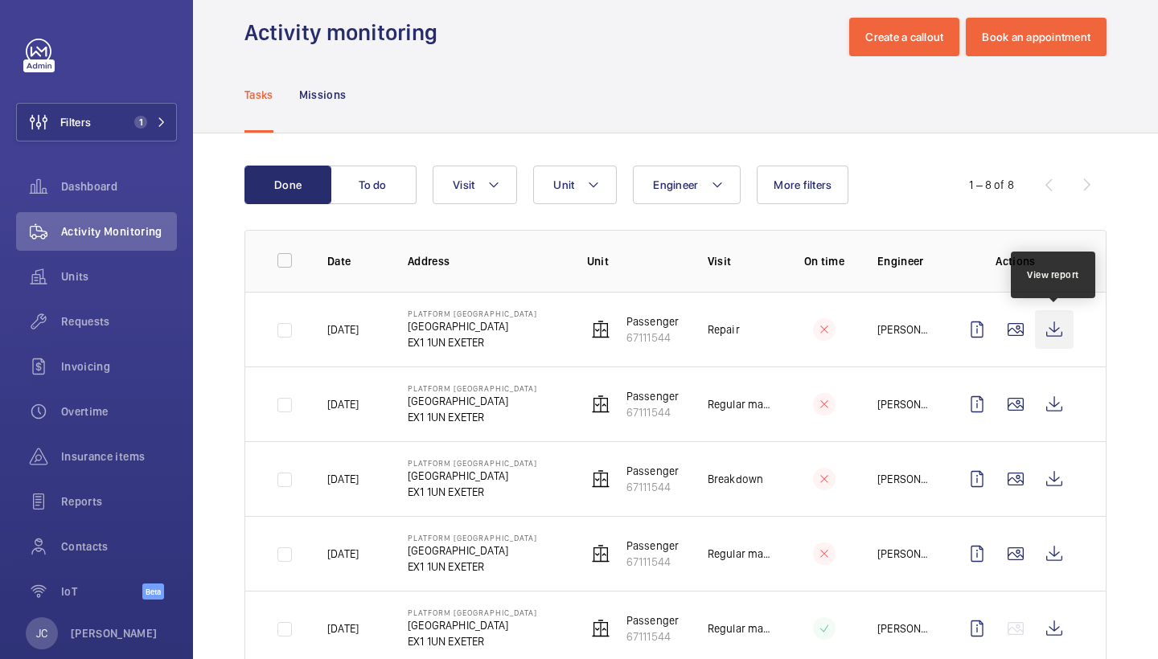
click at [1051, 327] on wm-front-icon-button at bounding box center [1054, 329] width 39 height 39
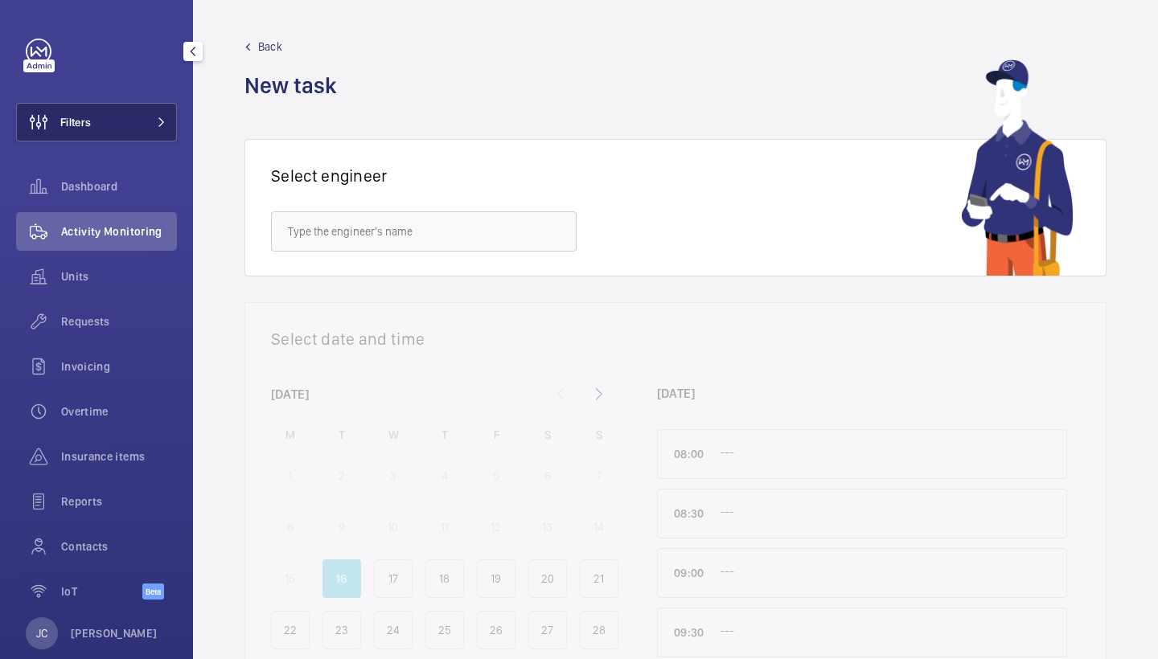
click at [168, 118] on button "Filters" at bounding box center [96, 122] width 161 height 39
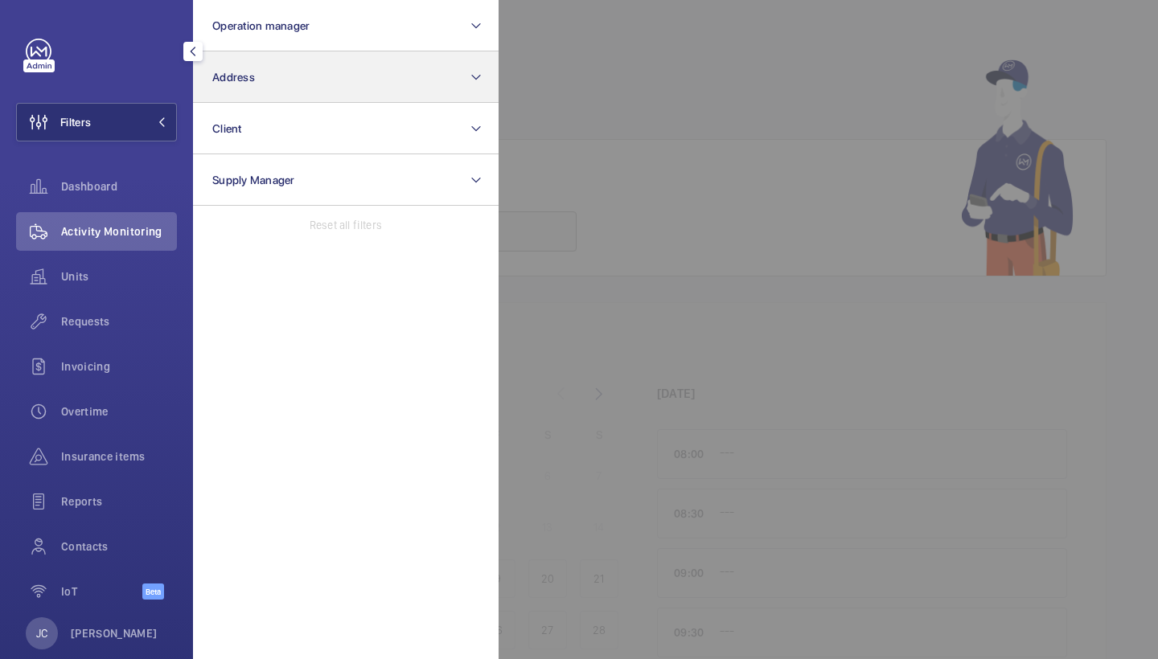
click at [310, 67] on button "Address" at bounding box center [346, 76] width 306 height 51
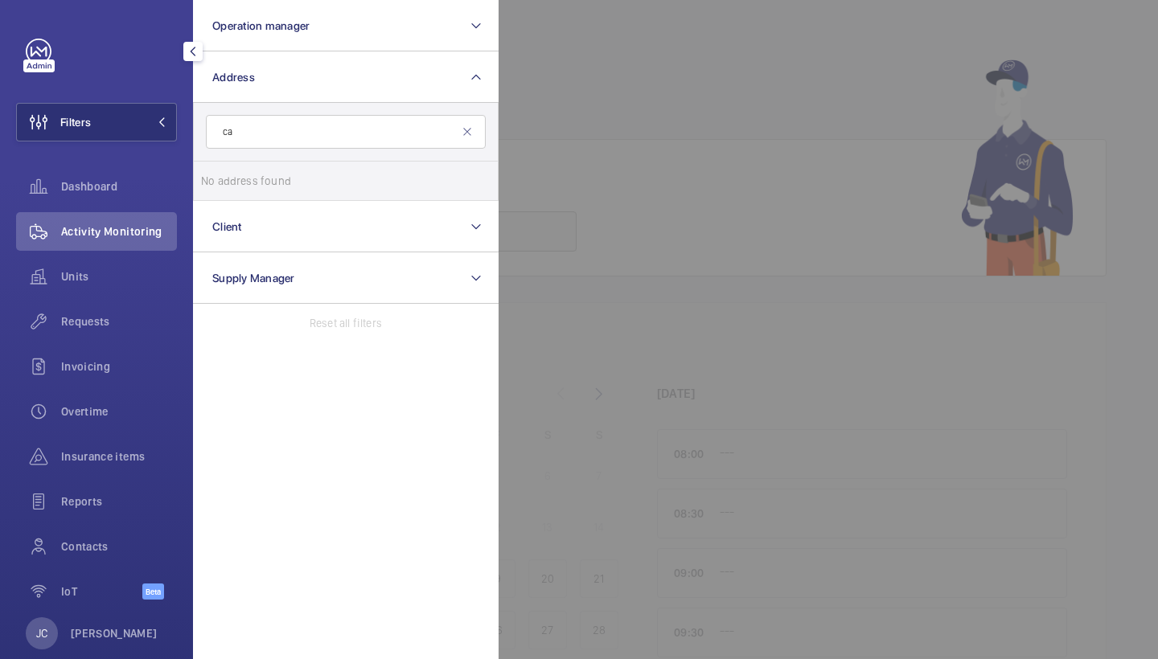
type input "c"
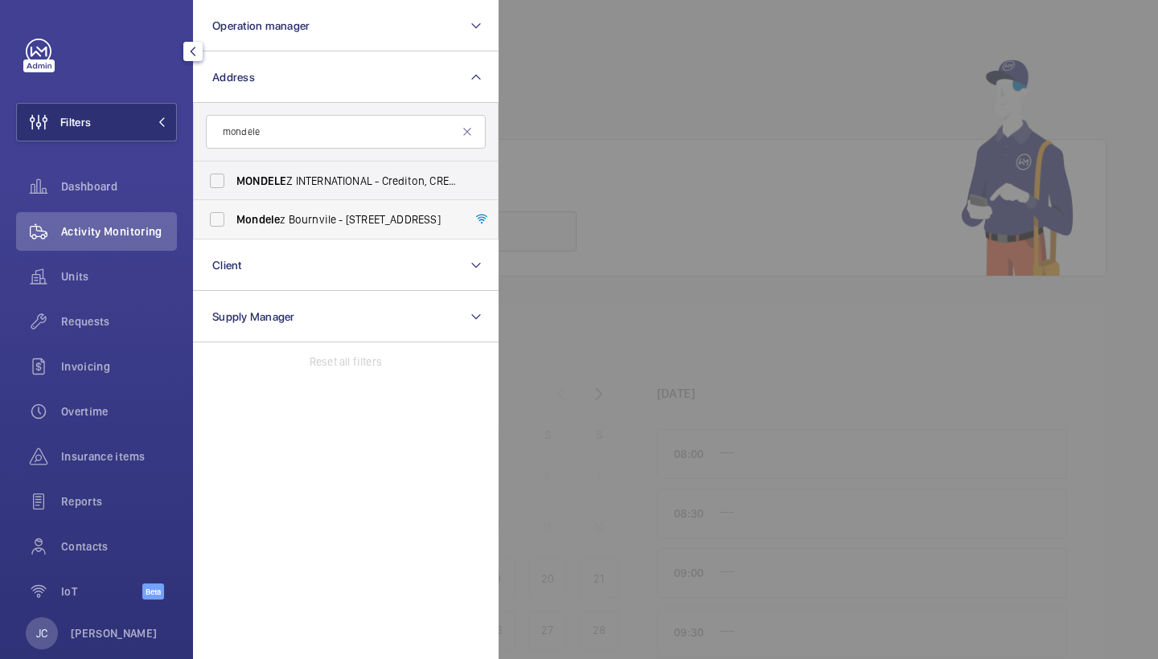
type input "mondele"
click at [292, 216] on span "Mondele z Bournvile - Bournville Lane, Bournville, BIRMINGHAM B30 1JR" at bounding box center [346, 220] width 221 height 16
click at [233, 216] on input "Mondele z Bournvile - Bournville Lane, Bournville, BIRMINGHAM B30 1JR" at bounding box center [217, 219] width 32 height 32
checkbox input "true"
click at [668, 157] on div at bounding box center [1078, 329] width 1158 height 659
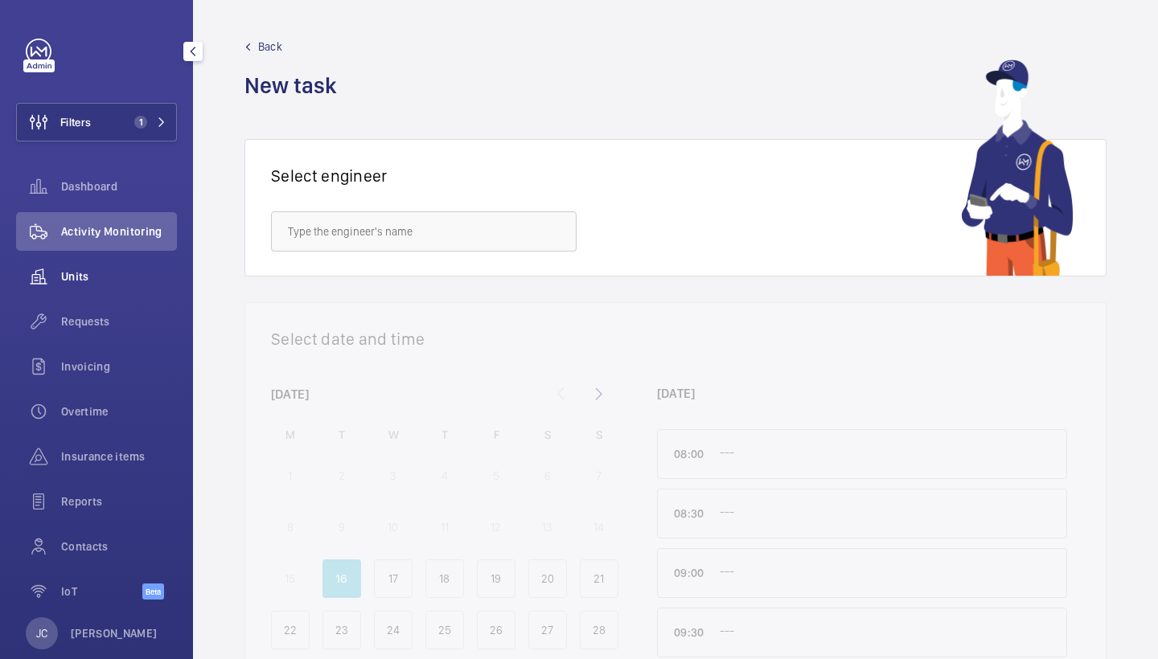
click at [133, 287] on div "Units" at bounding box center [96, 276] width 161 height 39
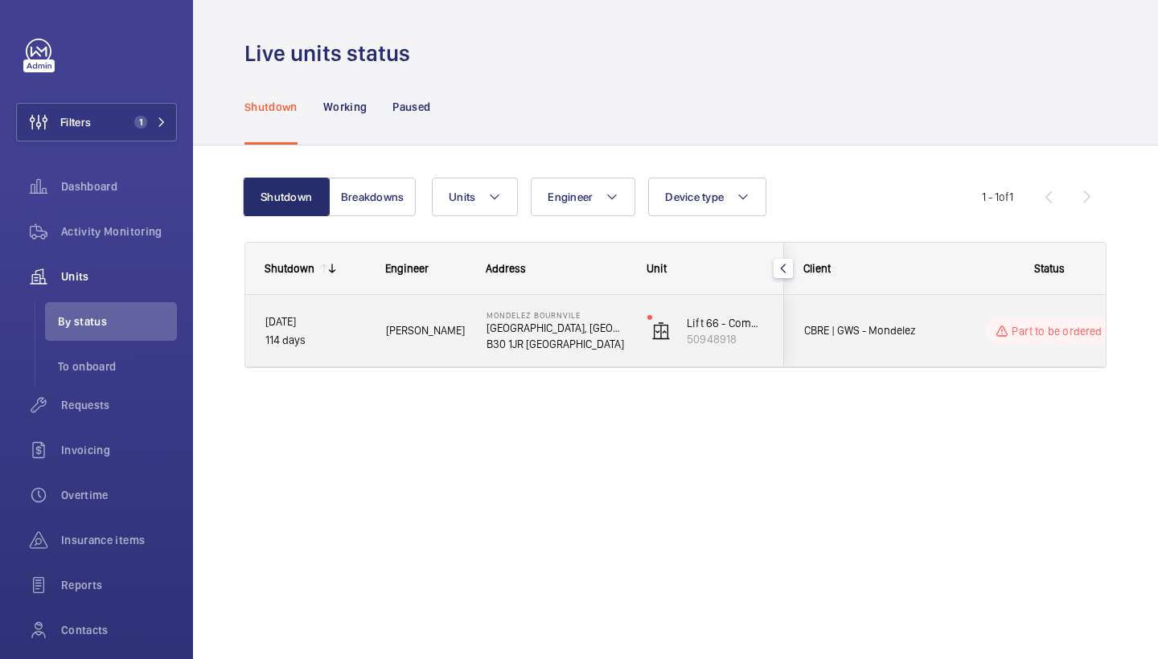
click at [464, 313] on div "Mike B." at bounding box center [416, 331] width 99 height 51
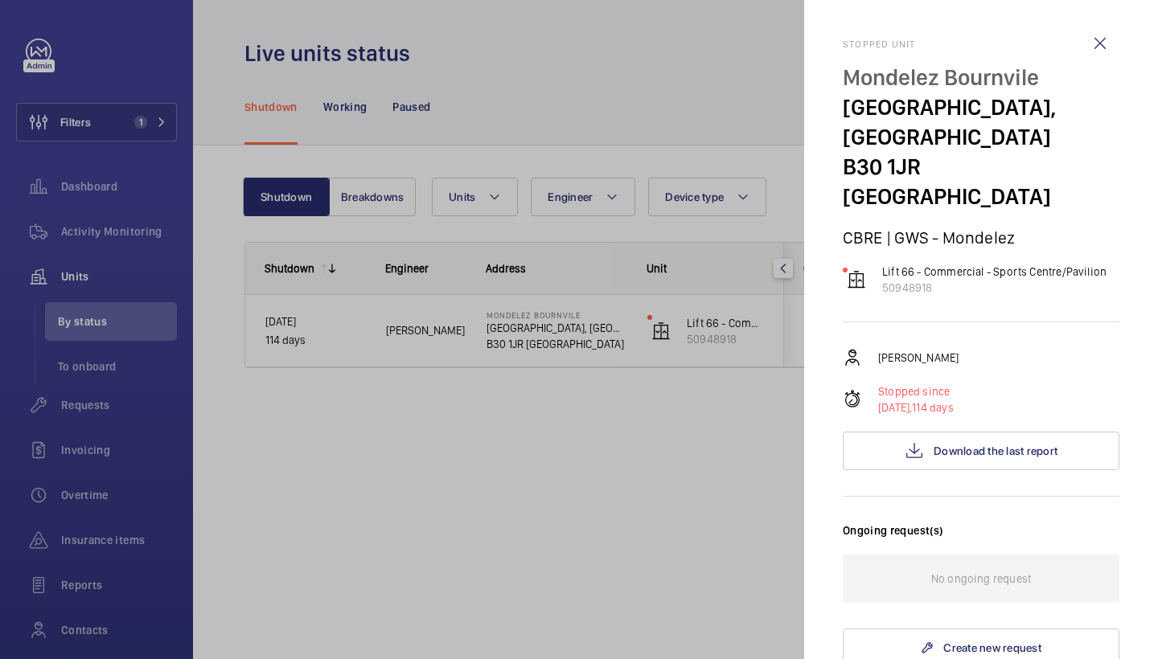
click at [664, 389] on div at bounding box center [579, 329] width 1158 height 659
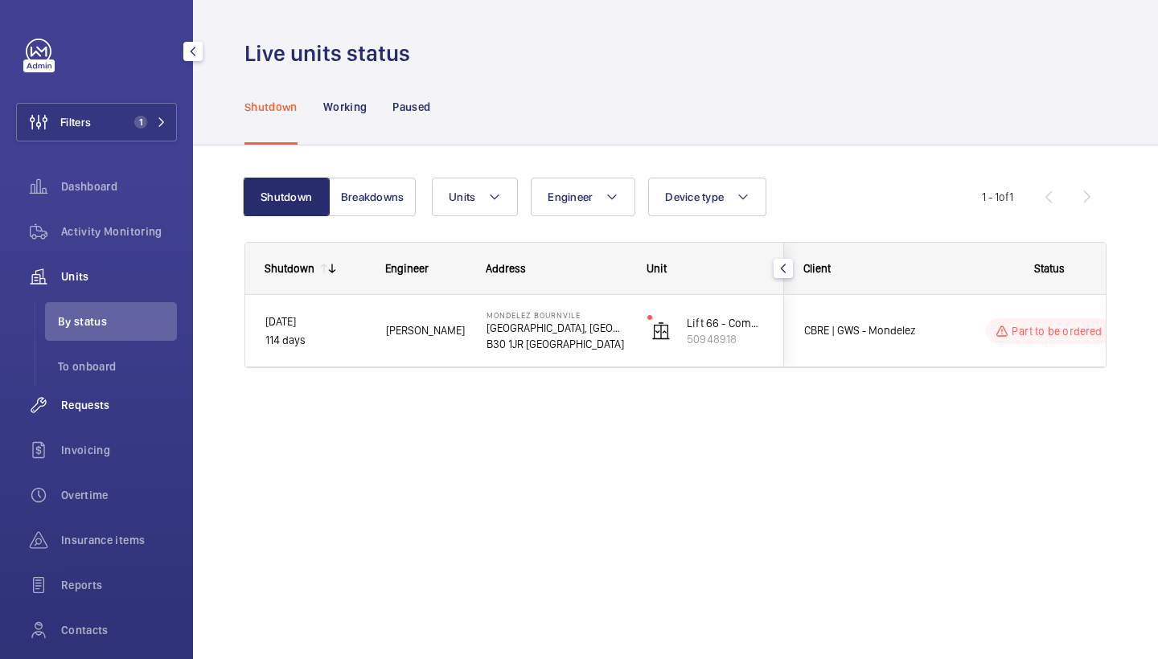
click at [107, 395] on div "Requests" at bounding box center [96, 405] width 161 height 39
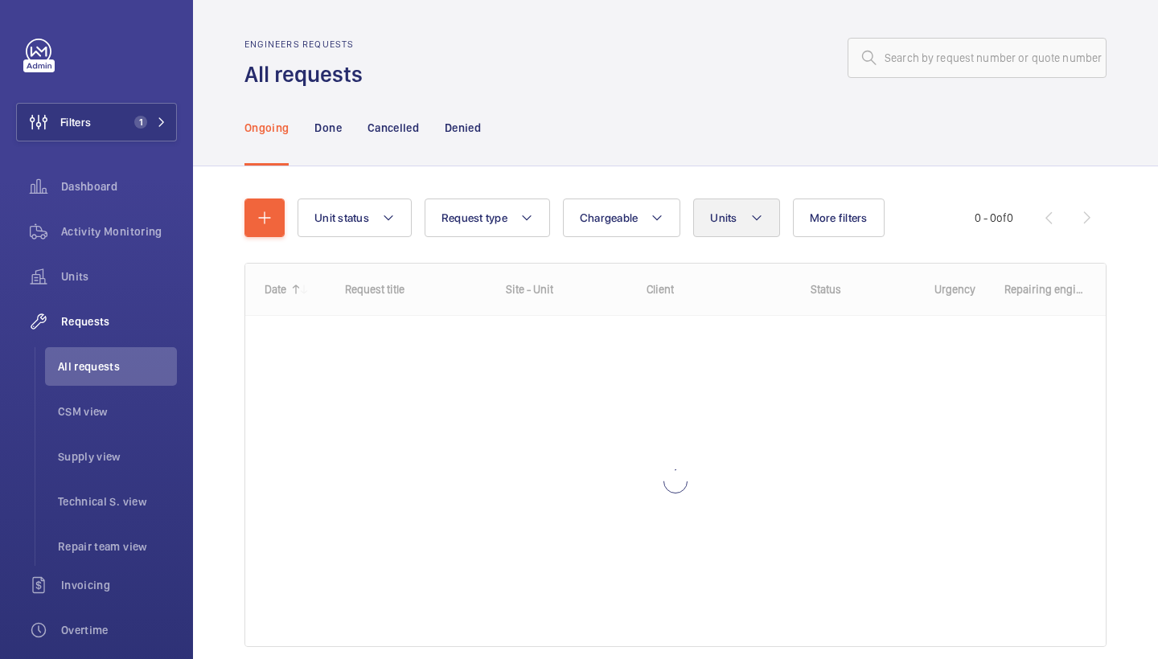
click at [733, 226] on button "Units" at bounding box center [736, 218] width 86 height 39
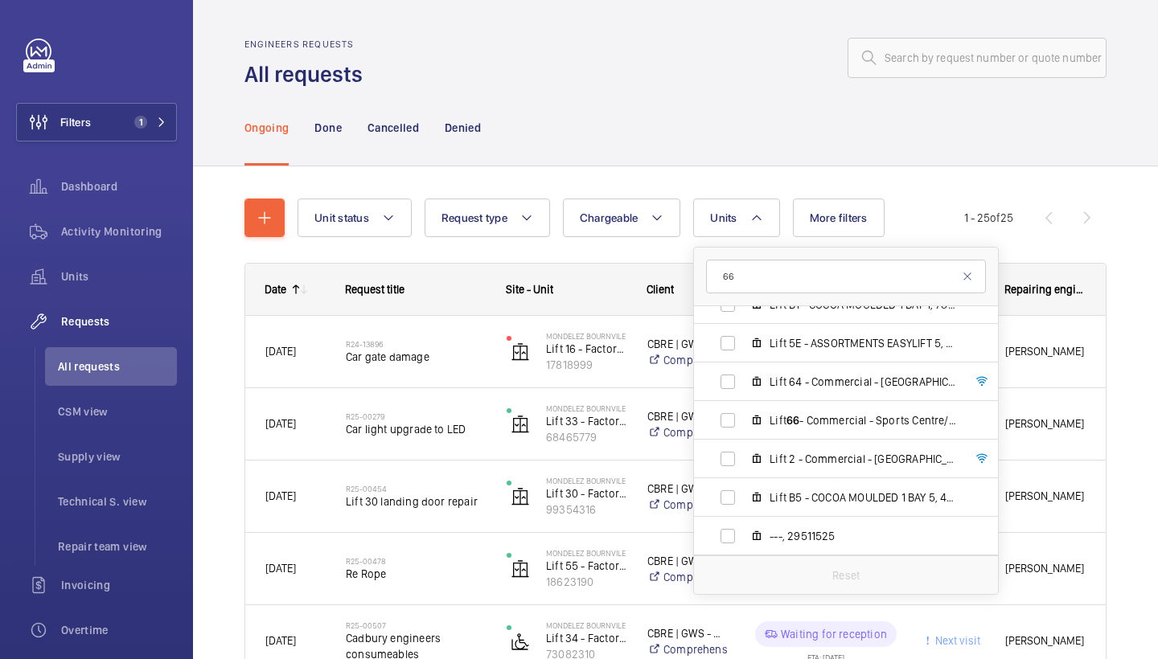
scroll to position [563, 0]
type input "66"
click at [805, 437] on label "Lift 66 - Commercial - Sports Centre/Pavilion, 50948918" at bounding box center [833, 419] width 278 height 39
click at [744, 435] on input "Lift 66 - Commercial - Sports Centre/Pavilion, 50948918" at bounding box center [728, 419] width 32 height 32
checkbox input "true"
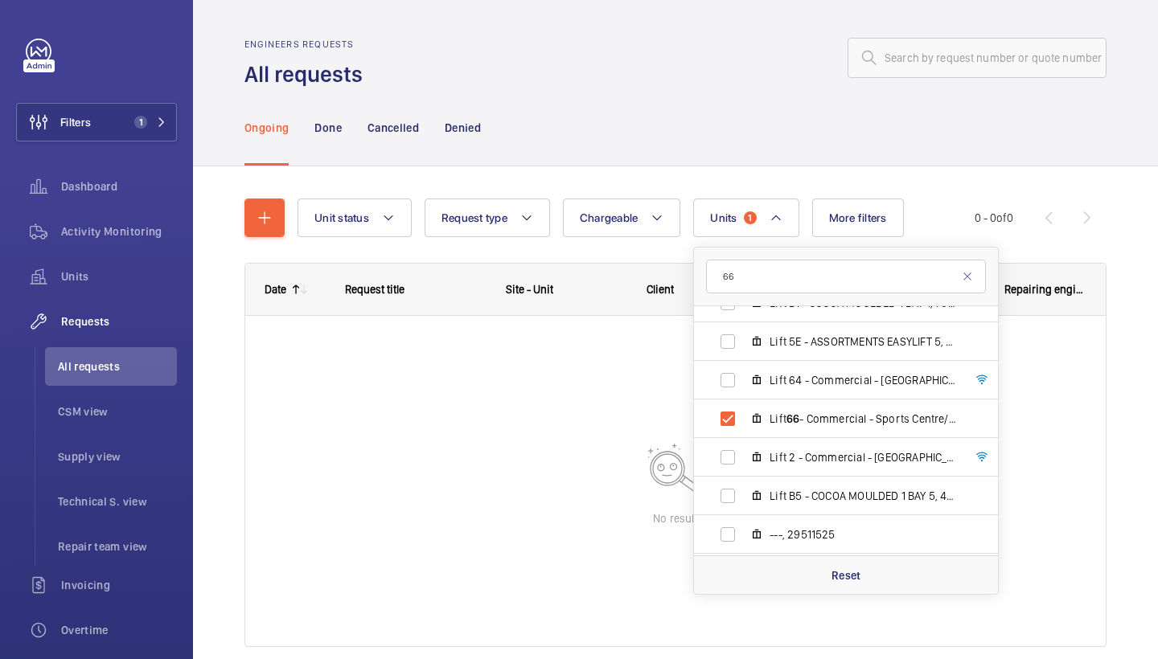
click at [755, 138] on div "Ongoing Done Cancelled Denied" at bounding box center [675, 127] width 862 height 76
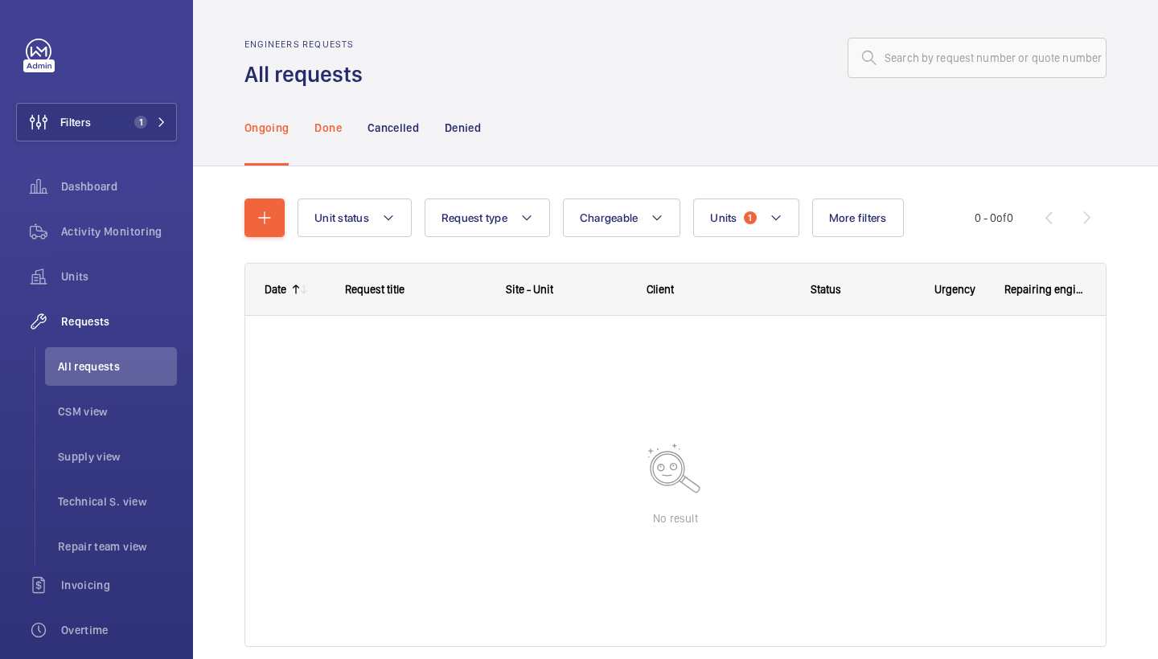
click at [315, 120] on p "Done" at bounding box center [327, 128] width 27 height 16
click at [276, 136] on div "Ongoing" at bounding box center [266, 127] width 44 height 76
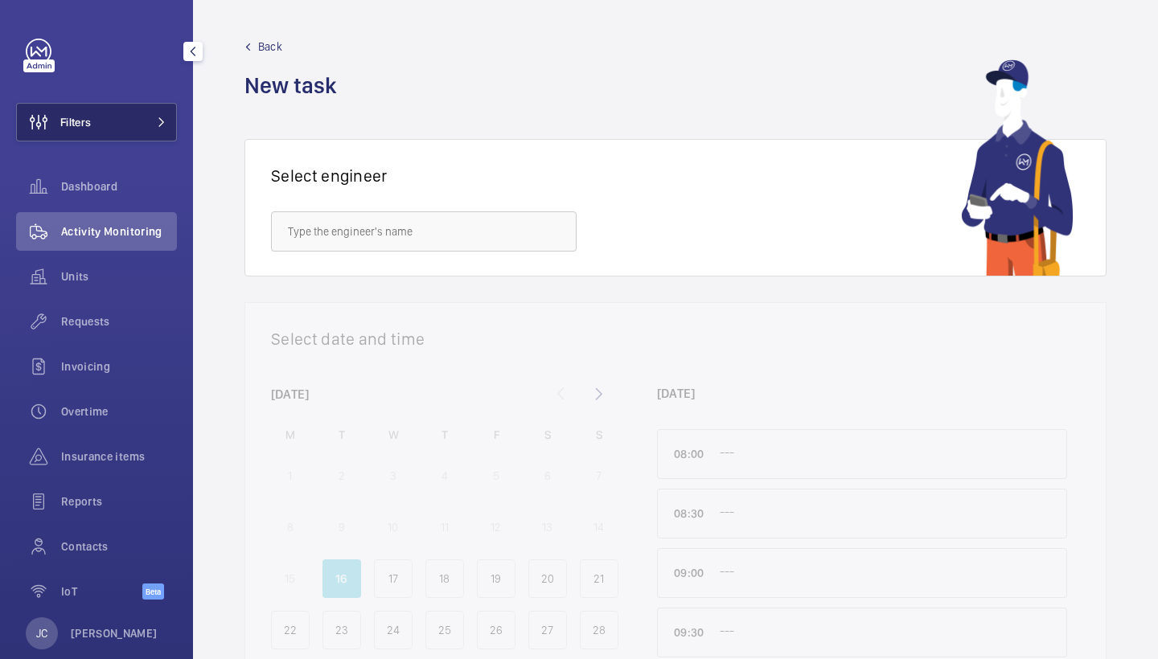
click at [169, 115] on button "Filters" at bounding box center [96, 122] width 161 height 39
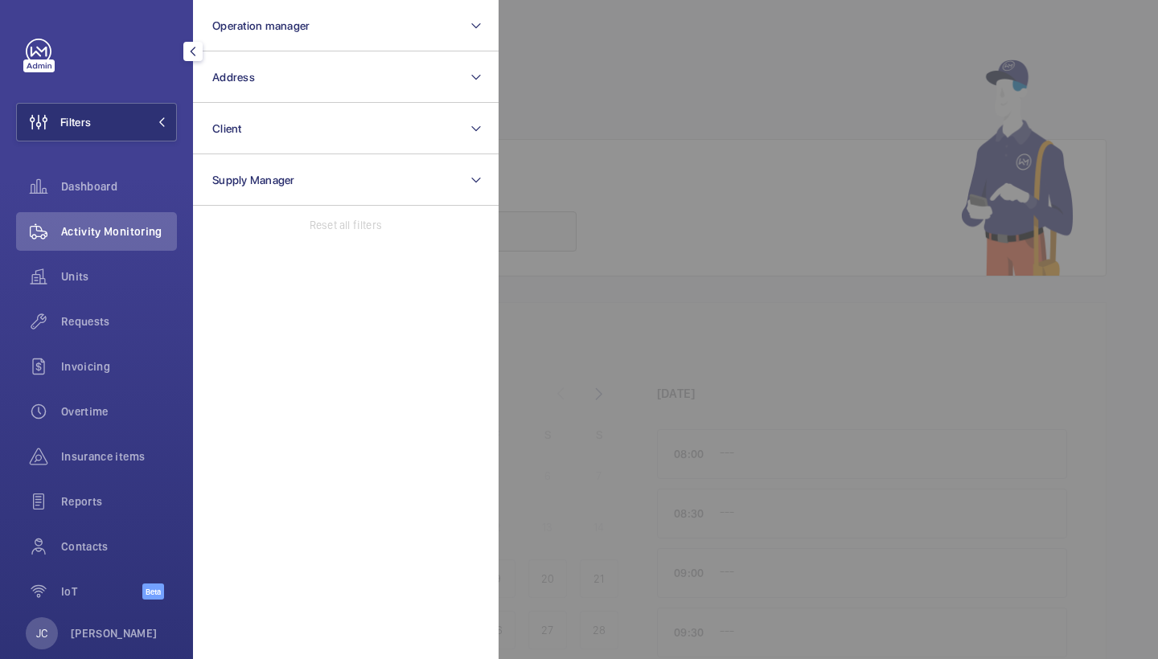
click at [125, 242] on div "Activity Monitoring" at bounding box center [96, 231] width 161 height 39
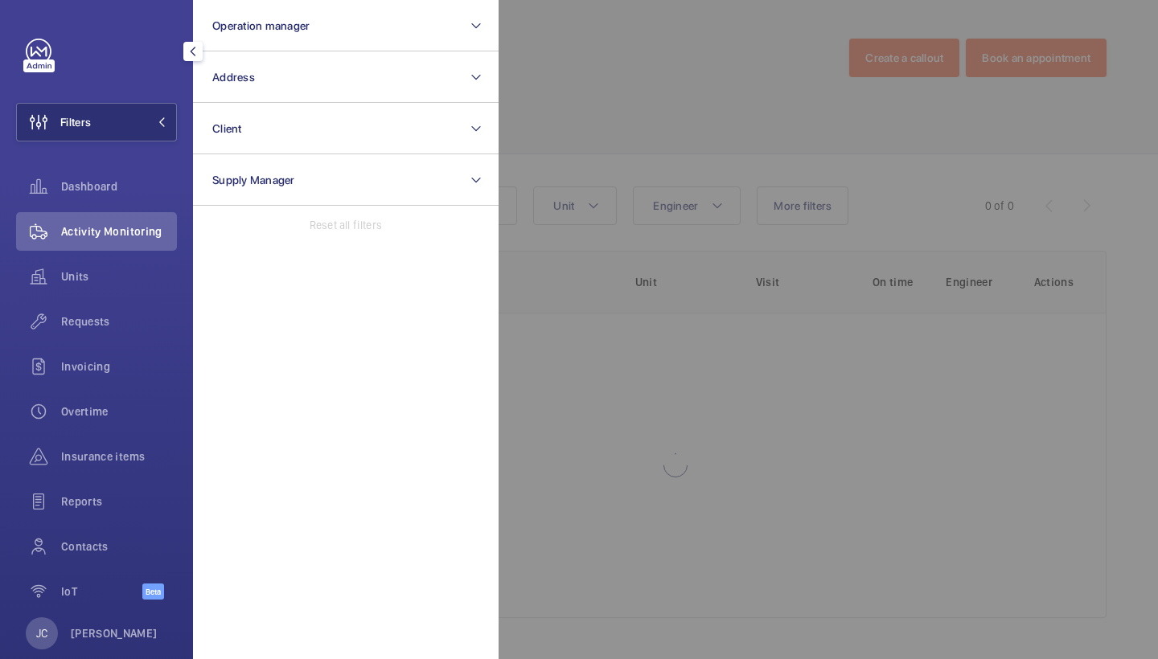
click at [588, 129] on div at bounding box center [1078, 329] width 1158 height 659
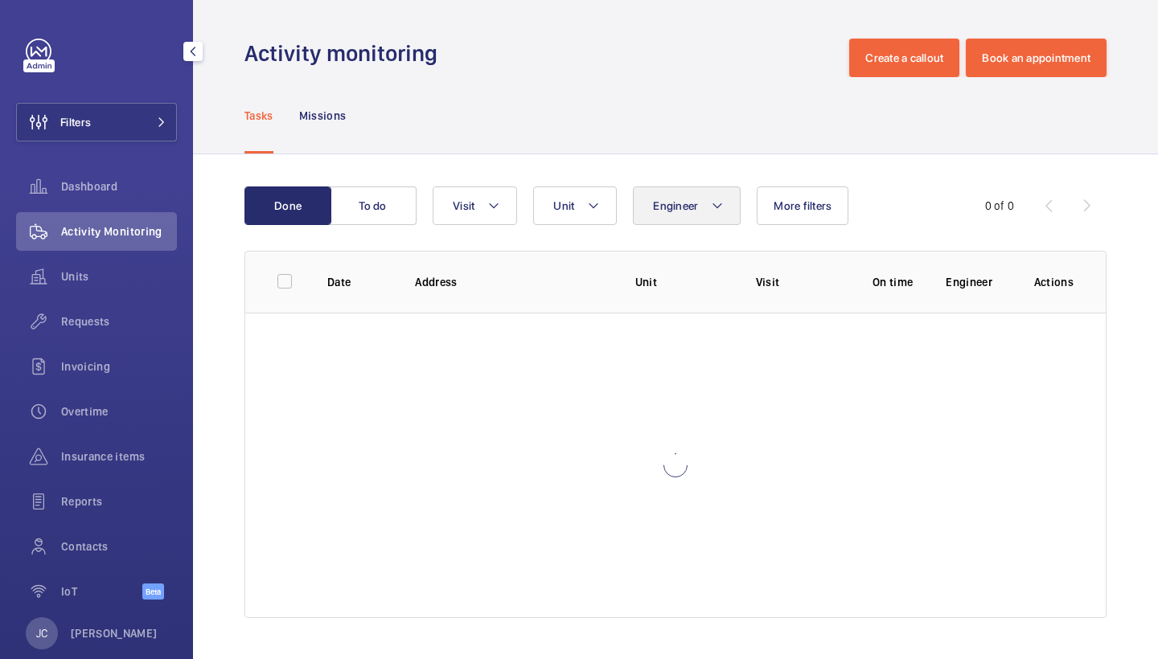
click at [704, 203] on button "Engineer" at bounding box center [687, 206] width 108 height 39
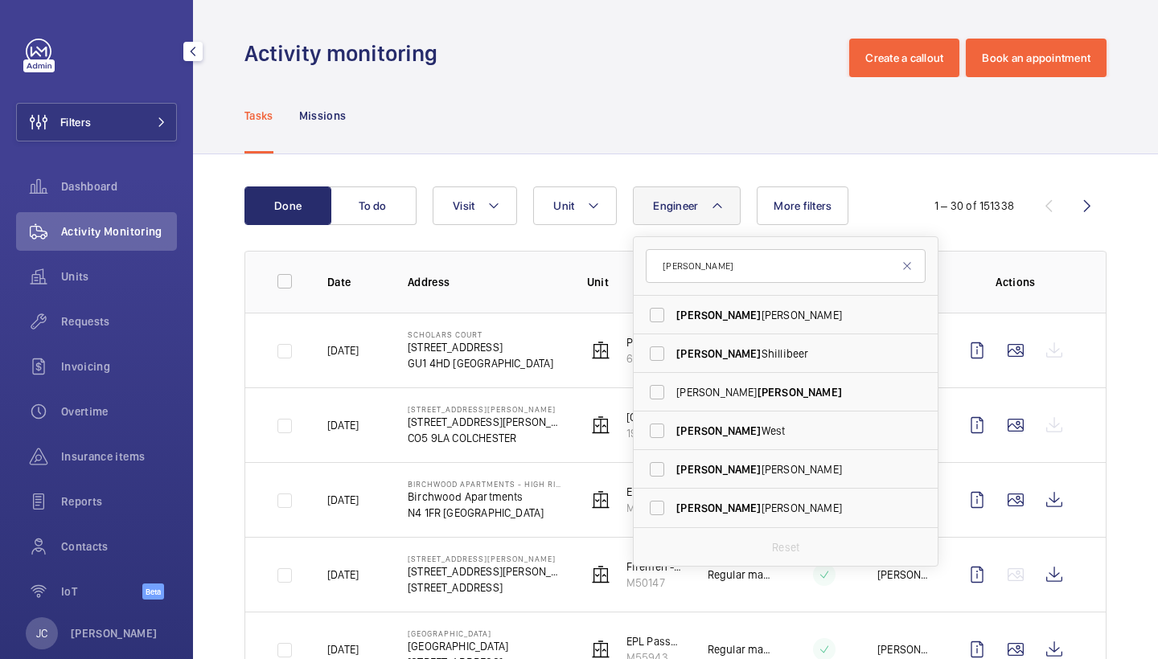
type input "James"
drag, startPoint x: 752, startPoint y: 157, endPoint x: 750, endPoint y: 352, distance: 195.4
click at [750, 352] on span "James Shillibeer" at bounding box center [786, 354] width 221 height 16
click at [673, 352] on input "James Shillibeer" at bounding box center [657, 354] width 32 height 32
checkbox input "true"
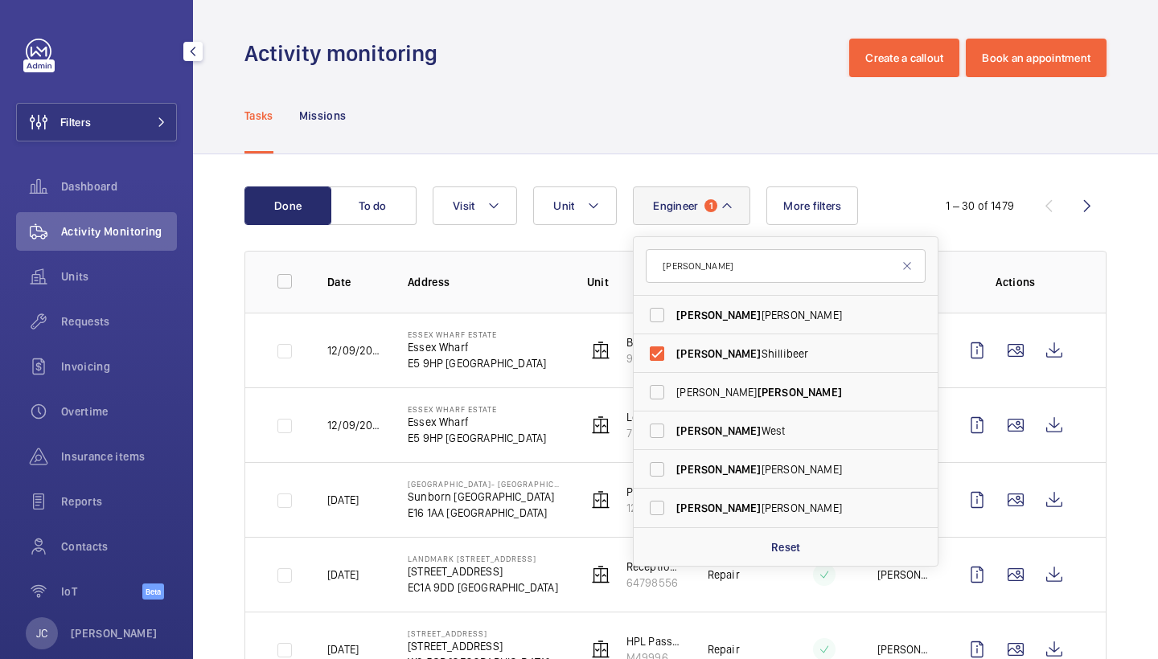
click at [748, 136] on div "Tasks Missions" at bounding box center [675, 115] width 862 height 76
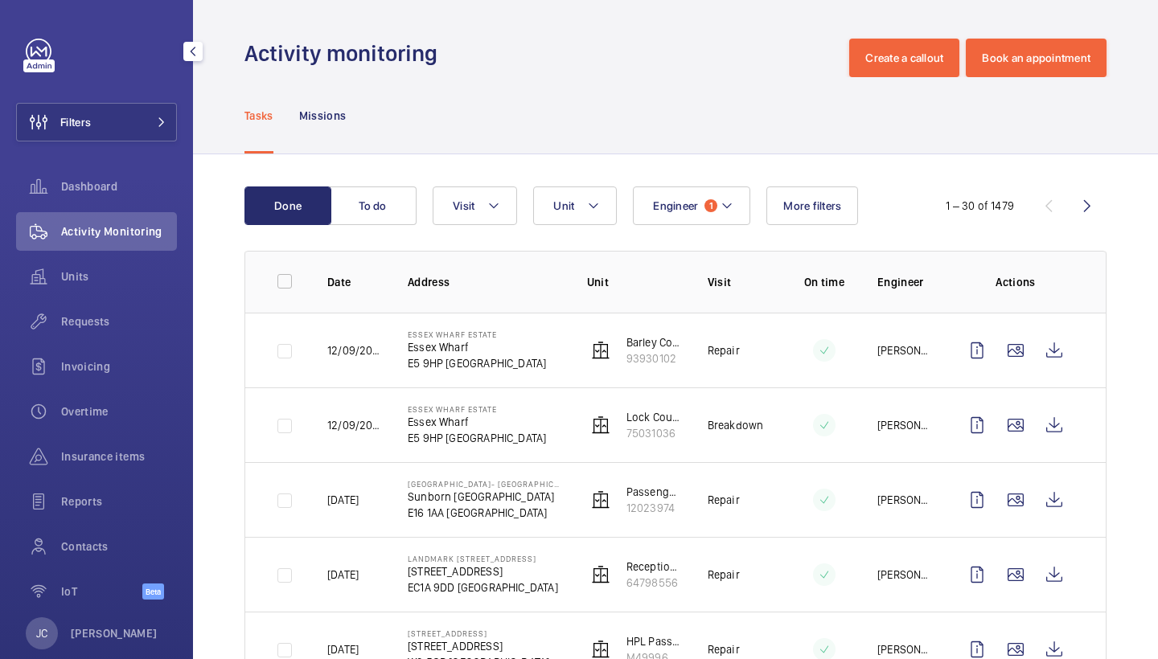
scroll to position [39, 0]
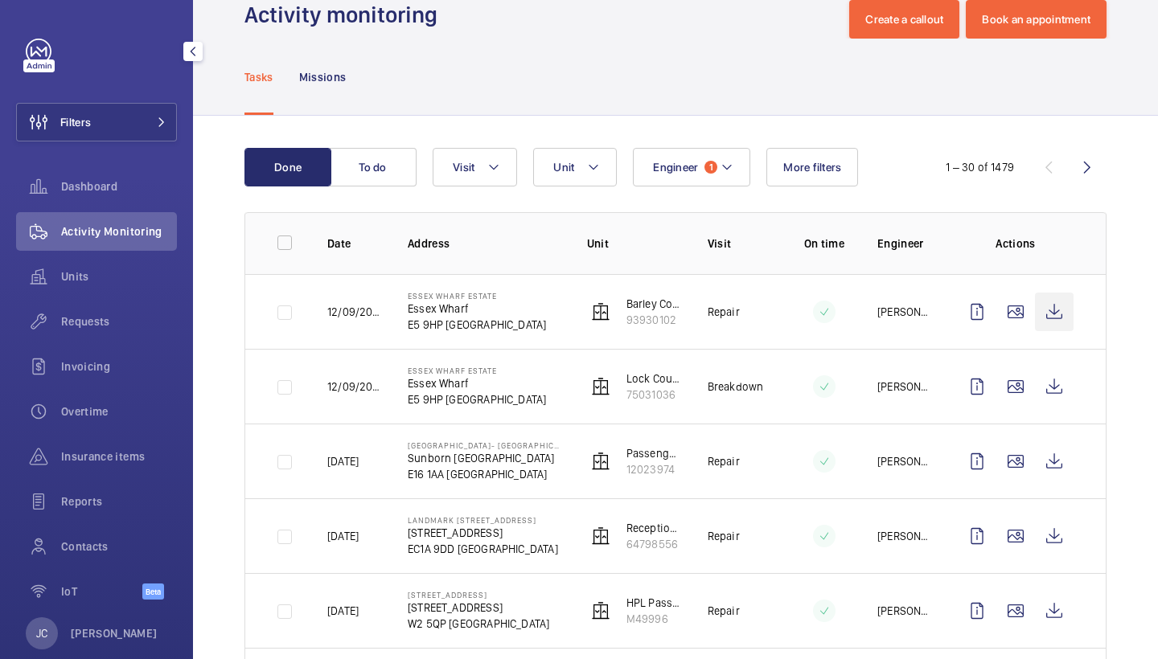
click at [1057, 314] on wm-front-icon-button at bounding box center [1054, 312] width 39 height 39
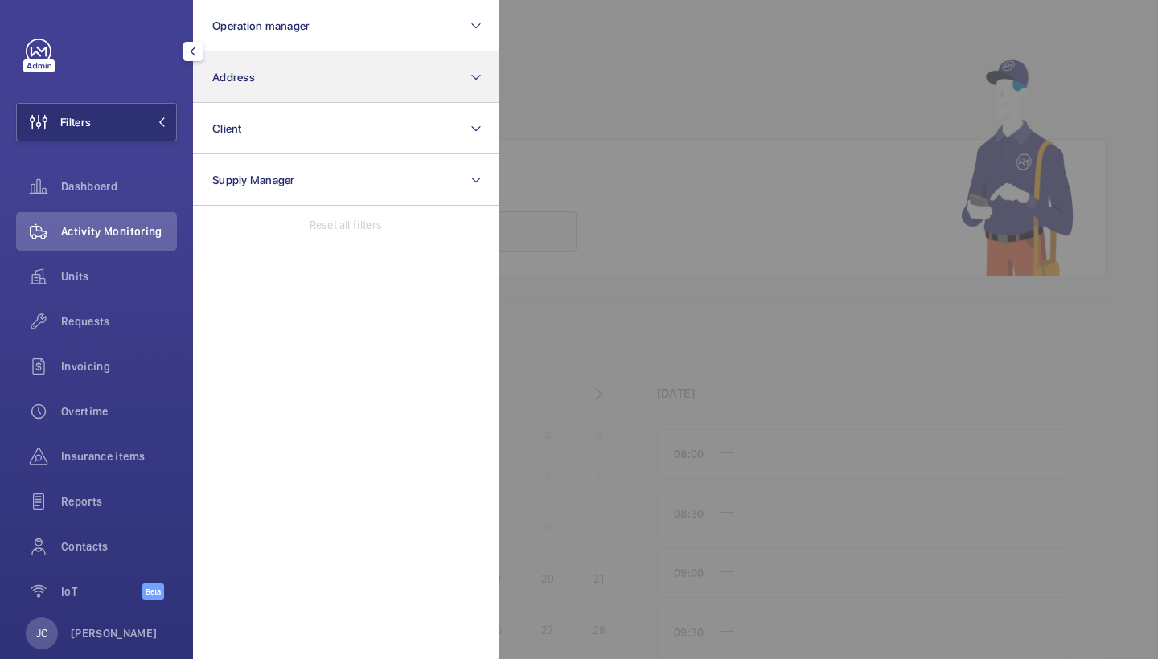
click at [260, 89] on button "Address" at bounding box center [346, 76] width 306 height 51
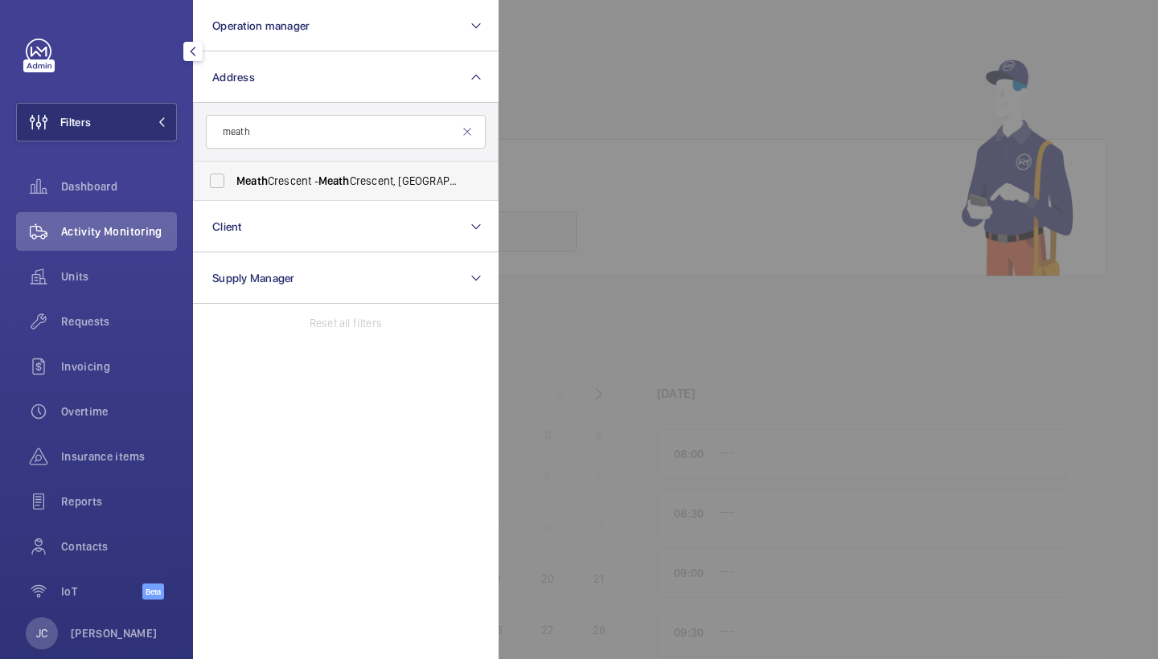
type input "meath"
click at [322, 179] on span "Meath Crescent - [GEOGRAPHIC_DATA]" at bounding box center [346, 181] width 221 height 16
click at [233, 179] on input "Meath Crescent - [GEOGRAPHIC_DATA]" at bounding box center [217, 181] width 32 height 32
checkbox input "true"
click at [166, 265] on div "Units" at bounding box center [96, 276] width 161 height 39
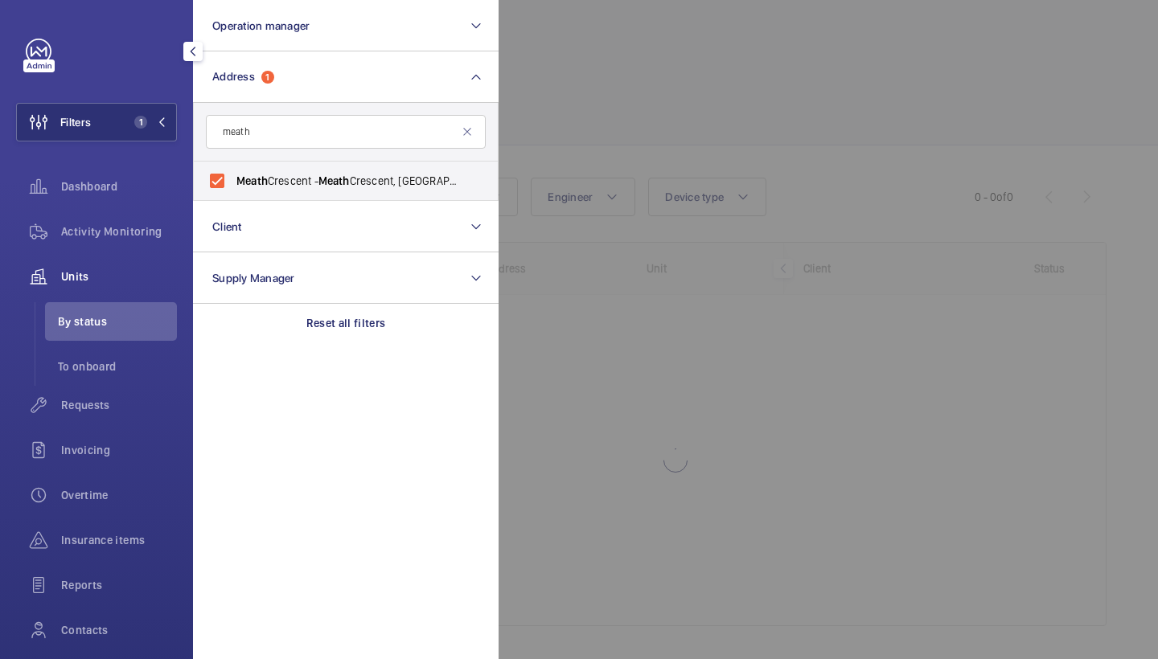
click at [658, 146] on div at bounding box center [1078, 329] width 1158 height 659
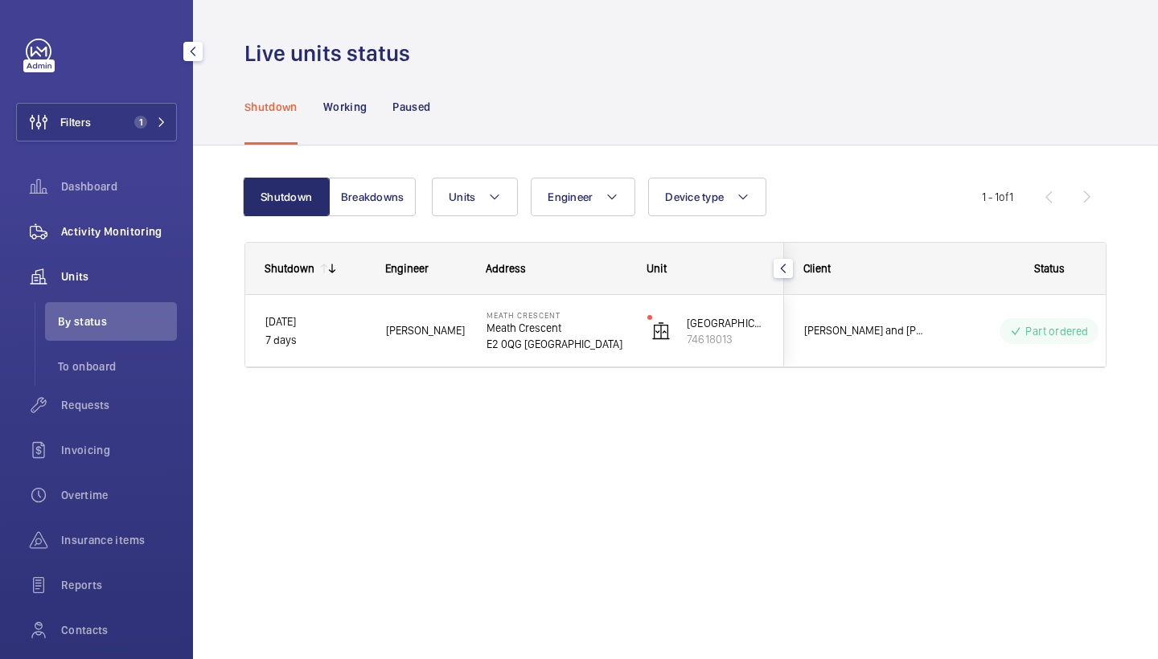
click at [120, 219] on div "Activity Monitoring" at bounding box center [96, 231] width 161 height 39
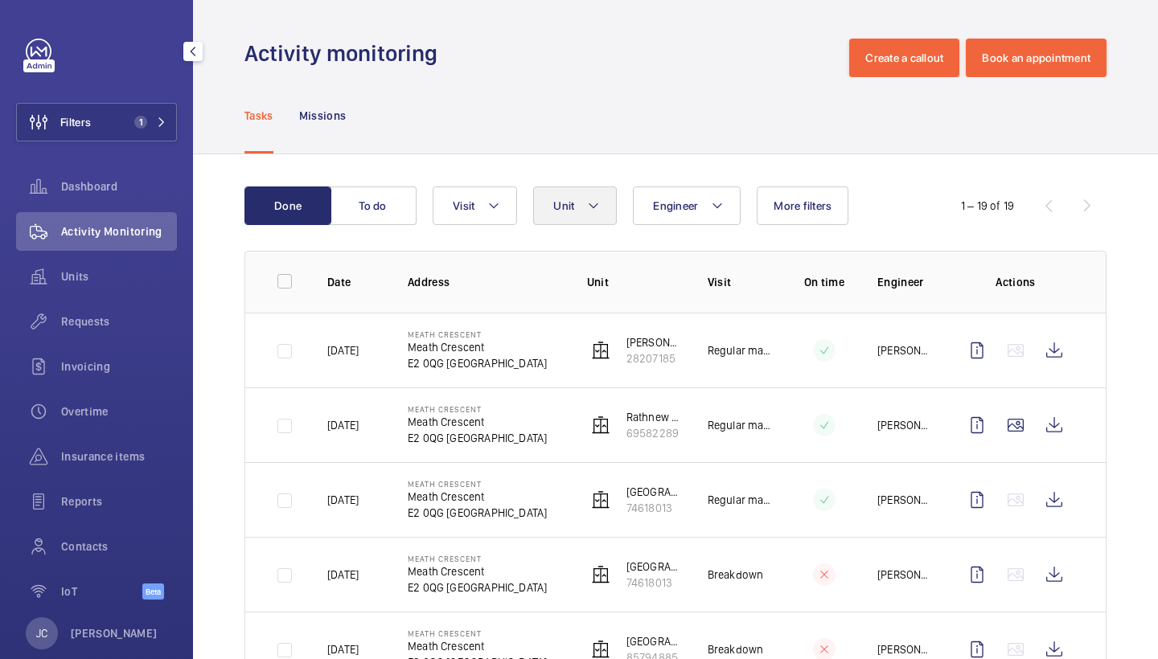
click at [565, 202] on span "Unit" at bounding box center [563, 205] width 21 height 13
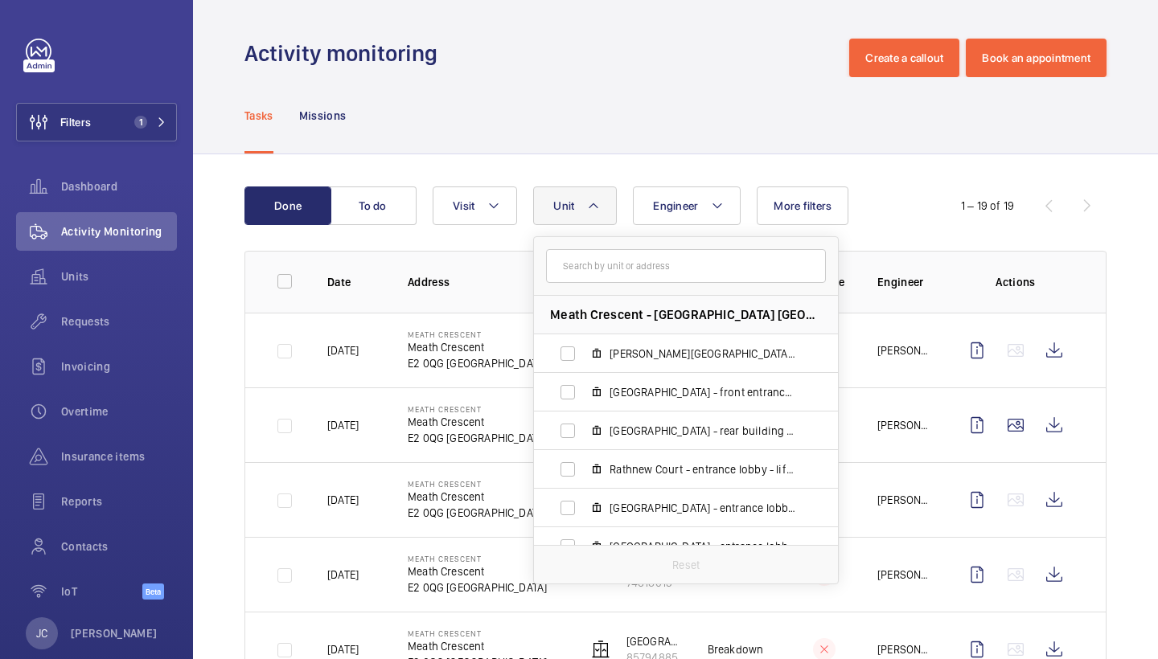
click at [807, 123] on div "Tasks Missions" at bounding box center [675, 115] width 862 height 76
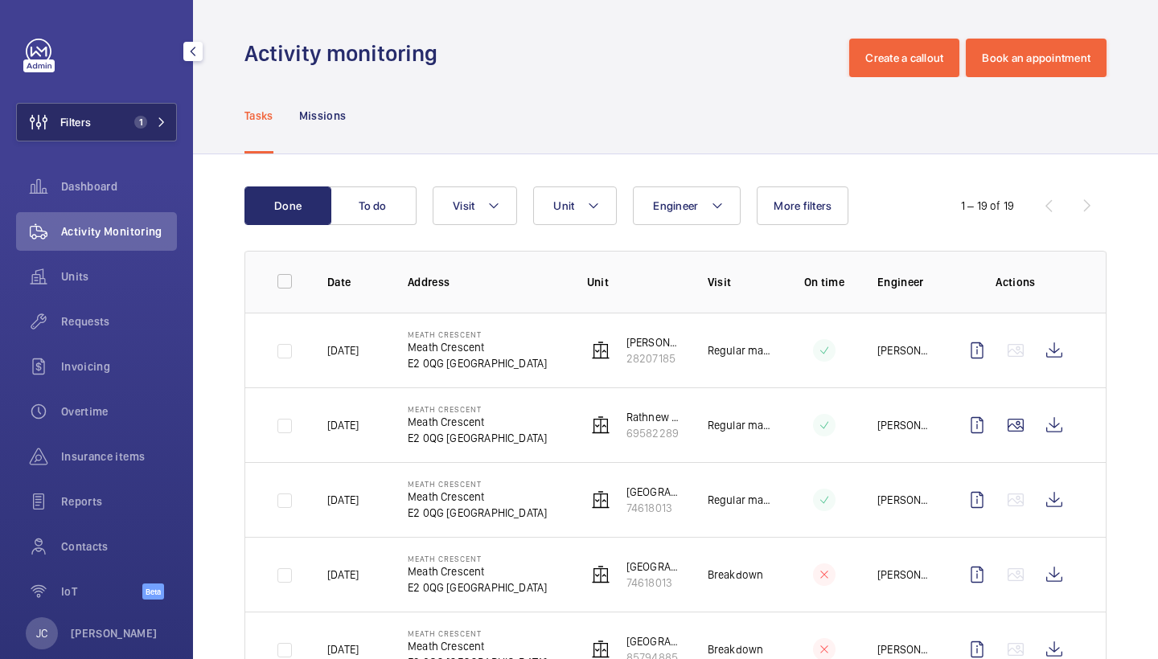
click at [164, 117] on span "1" at bounding box center [147, 122] width 39 height 13
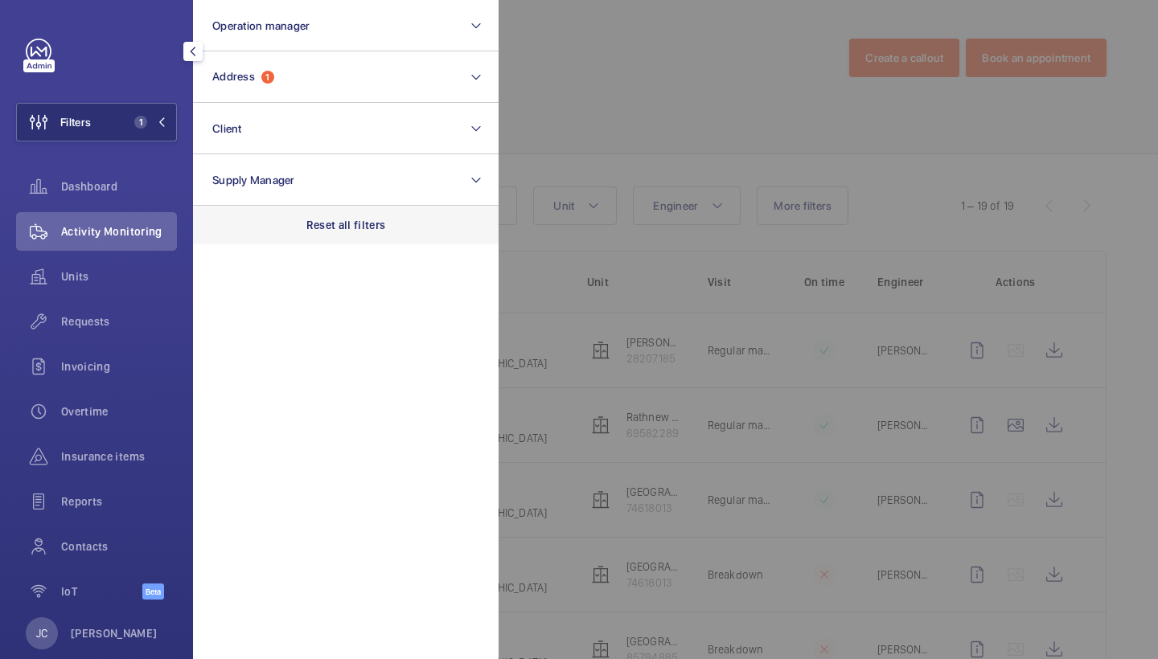
click at [354, 231] on p "Reset all filters" at bounding box center [346, 225] width 80 height 16
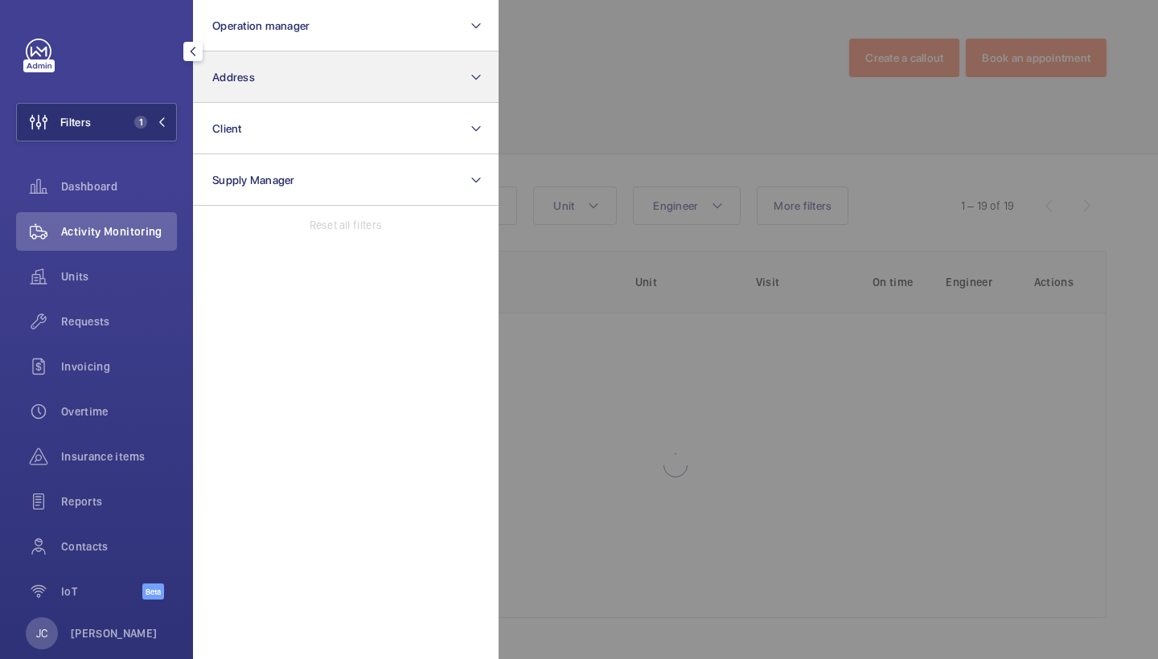
click at [340, 97] on button "Address" at bounding box center [346, 76] width 306 height 51
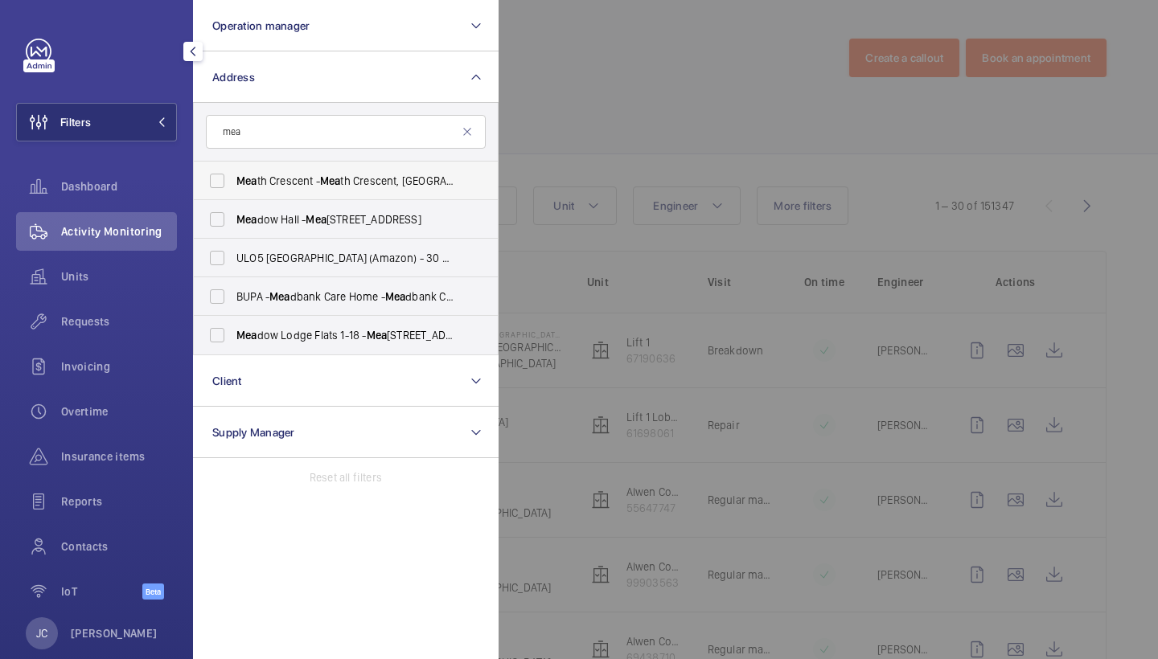
type input "mea"
click at [347, 187] on span "Mea th Crescent - [GEOGRAPHIC_DATA]" at bounding box center [346, 181] width 221 height 16
click at [233, 187] on input "Mea th Crescent - [GEOGRAPHIC_DATA]" at bounding box center [217, 181] width 32 height 32
checkbox input "true"
click at [622, 126] on div at bounding box center [1078, 329] width 1158 height 659
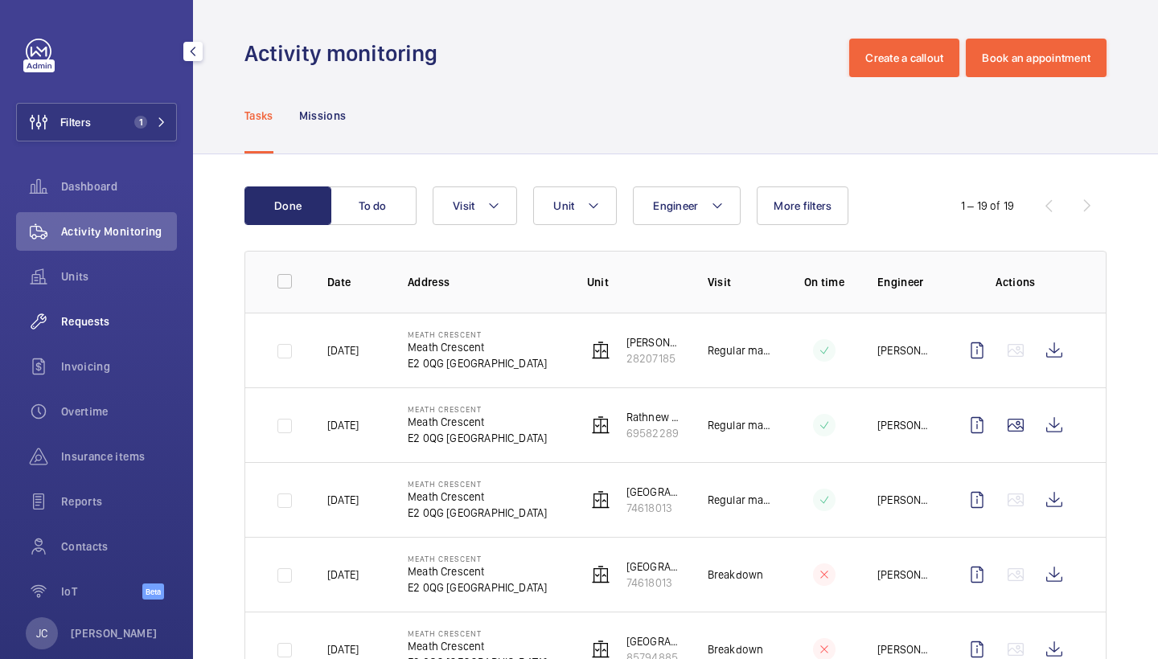
click at [117, 314] on span "Requests" at bounding box center [119, 322] width 116 height 16
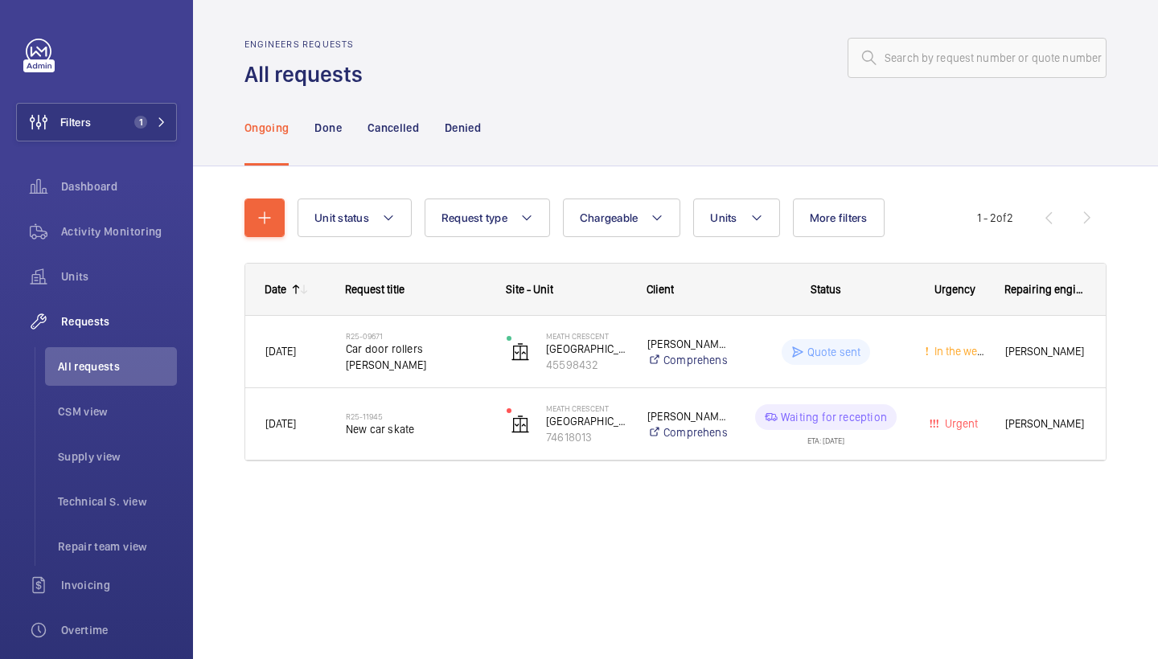
click at [737, 253] on wm-front-shared-table-view-engine "Unit status Request type Chargeable Units More filters Request status Urgency R…" at bounding box center [675, 350] width 862 height 302
click at [737, 221] on span "Units" at bounding box center [723, 218] width 27 height 13
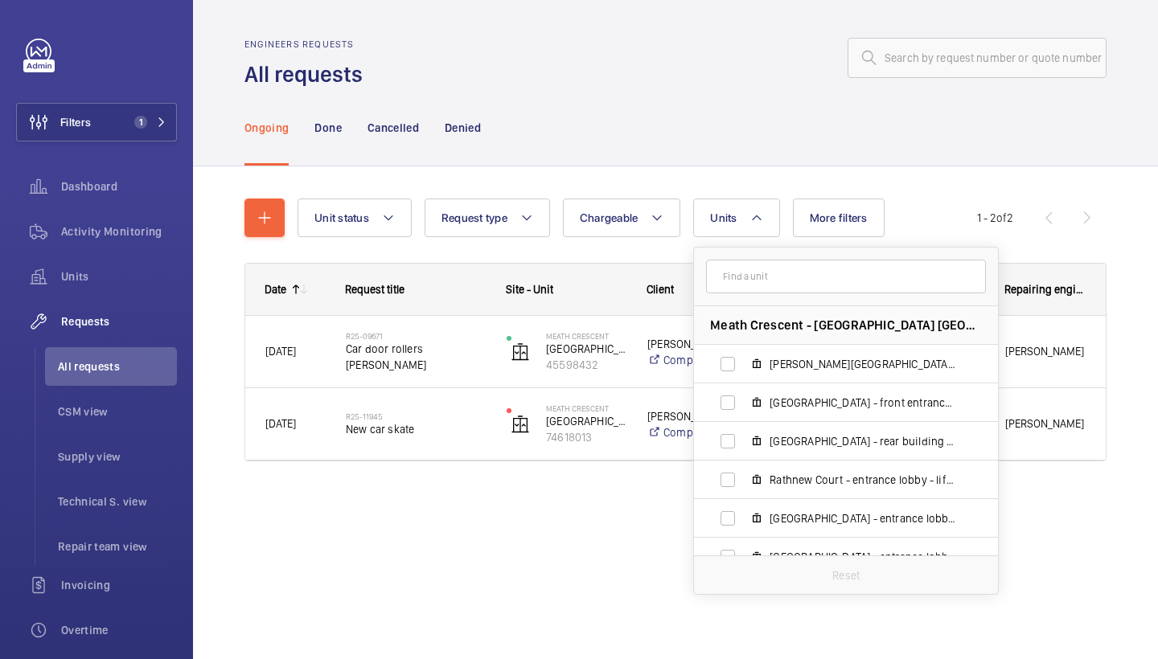
click at [745, 88] on div "Engineers requests All requests" at bounding box center [675, 64] width 862 height 51
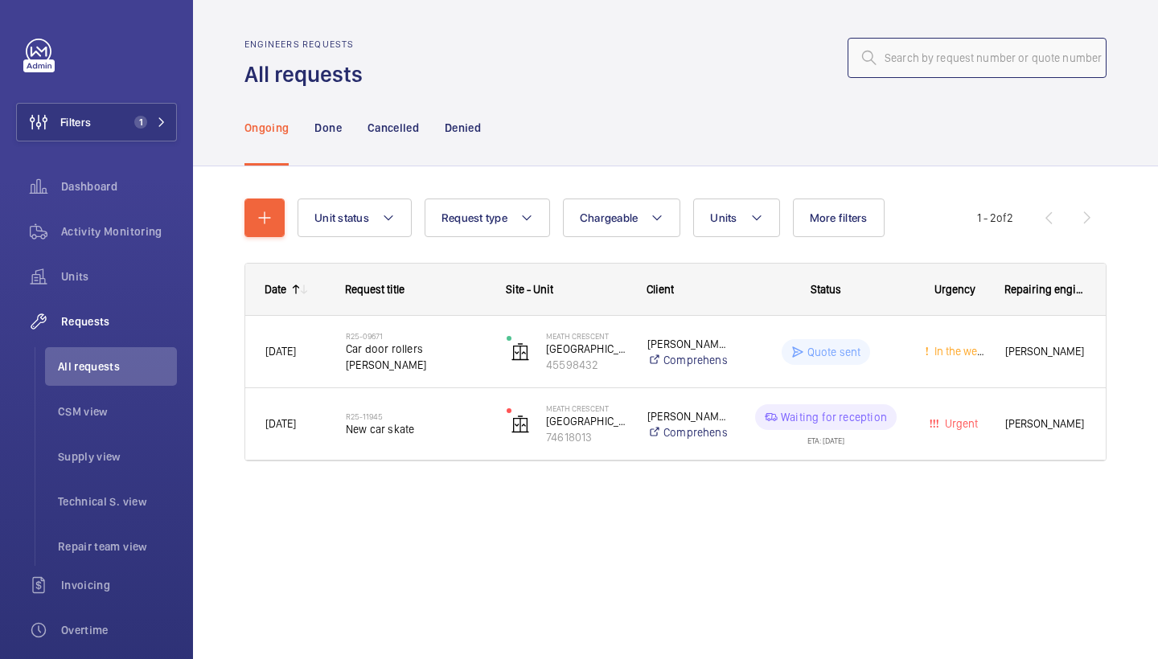
click at [986, 69] on input "text" at bounding box center [977, 58] width 259 height 40
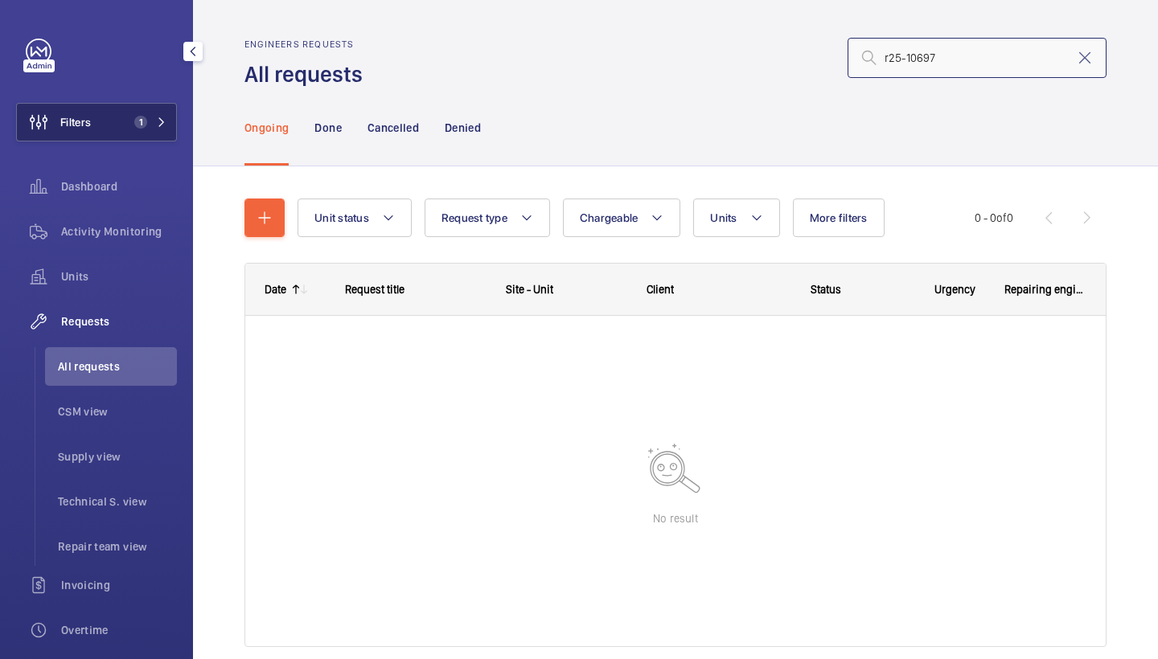
type input "r25-10697"
click at [141, 137] on button "Filters 1" at bounding box center [96, 122] width 161 height 39
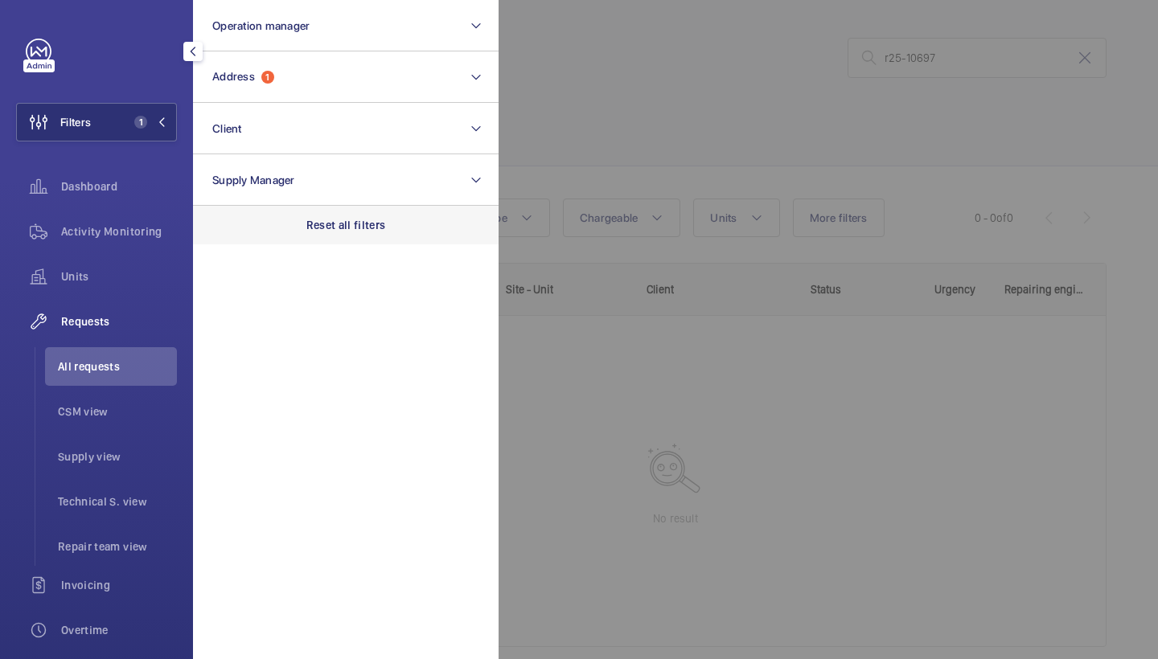
click at [318, 226] on p "Reset all filters" at bounding box center [346, 225] width 80 height 16
click at [686, 80] on div at bounding box center [1078, 329] width 1158 height 659
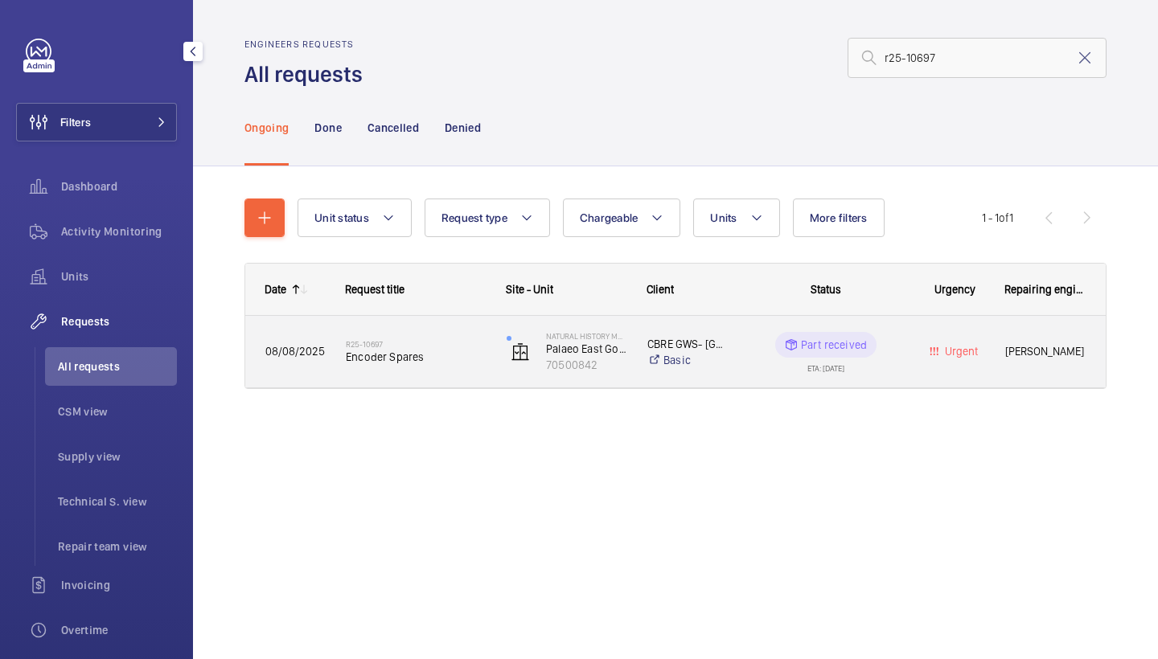
click at [420, 359] on span "Encoder Spares" at bounding box center [416, 357] width 140 height 16
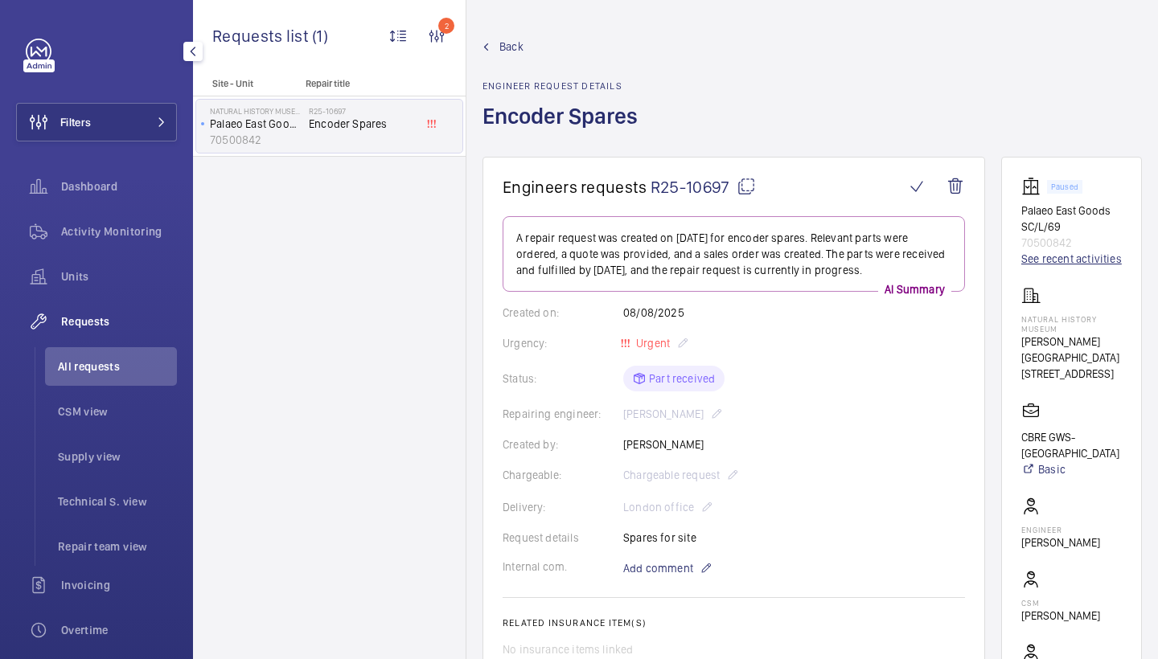
click at [1056, 260] on link "See recent activities" at bounding box center [1071, 259] width 101 height 16
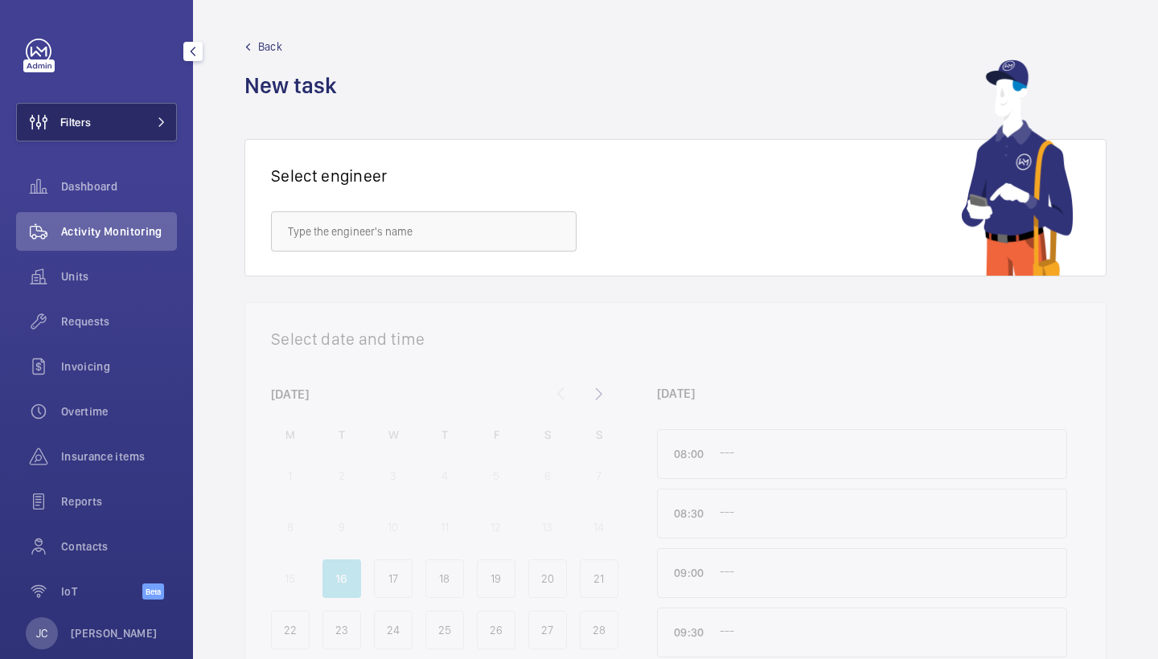
click at [135, 124] on button "Filters" at bounding box center [96, 122] width 161 height 39
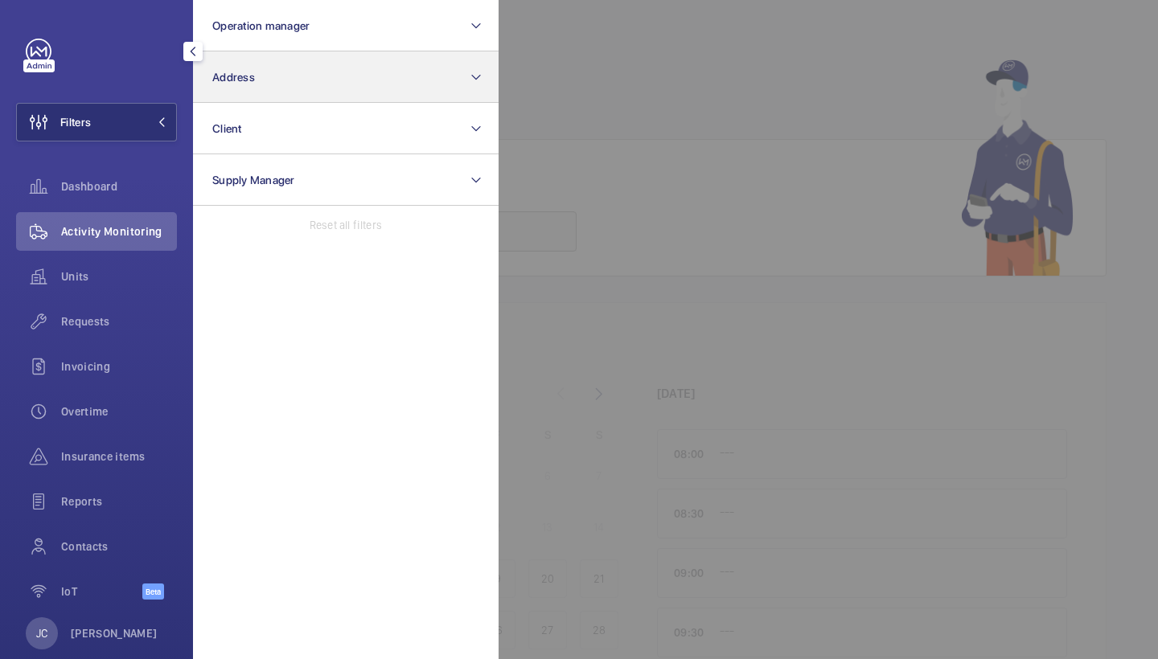
click at [368, 68] on button "Address" at bounding box center [346, 76] width 306 height 51
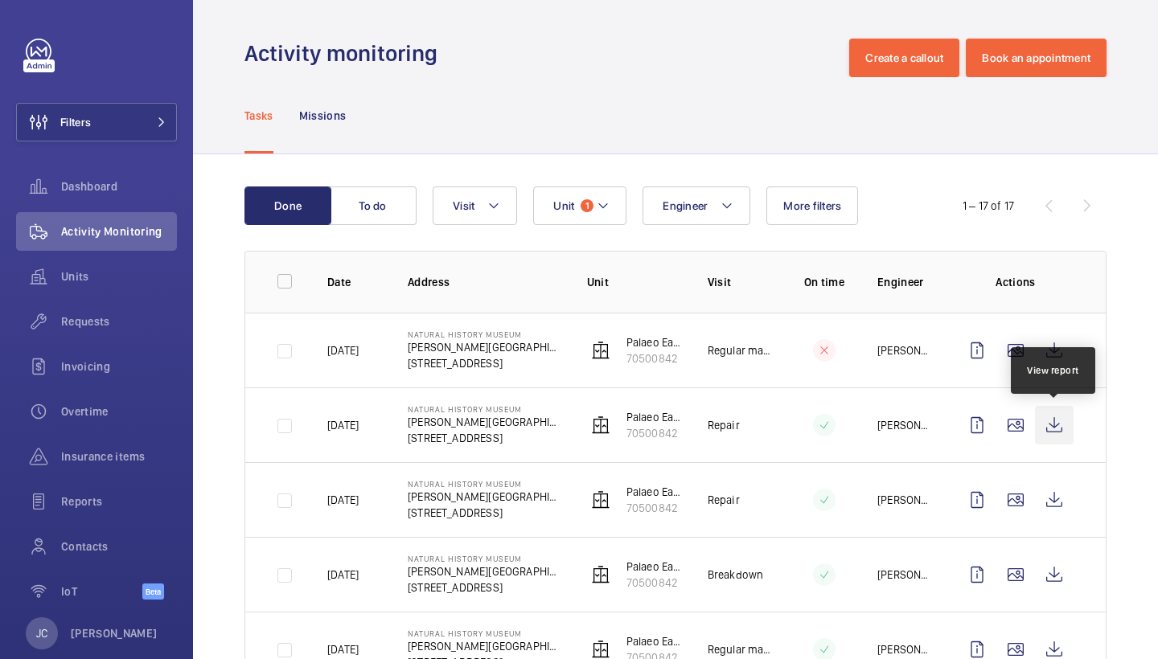
click at [1048, 421] on wm-front-icon-button at bounding box center [1054, 425] width 39 height 39
click at [1054, 336] on wm-front-icon-button at bounding box center [1054, 350] width 39 height 39
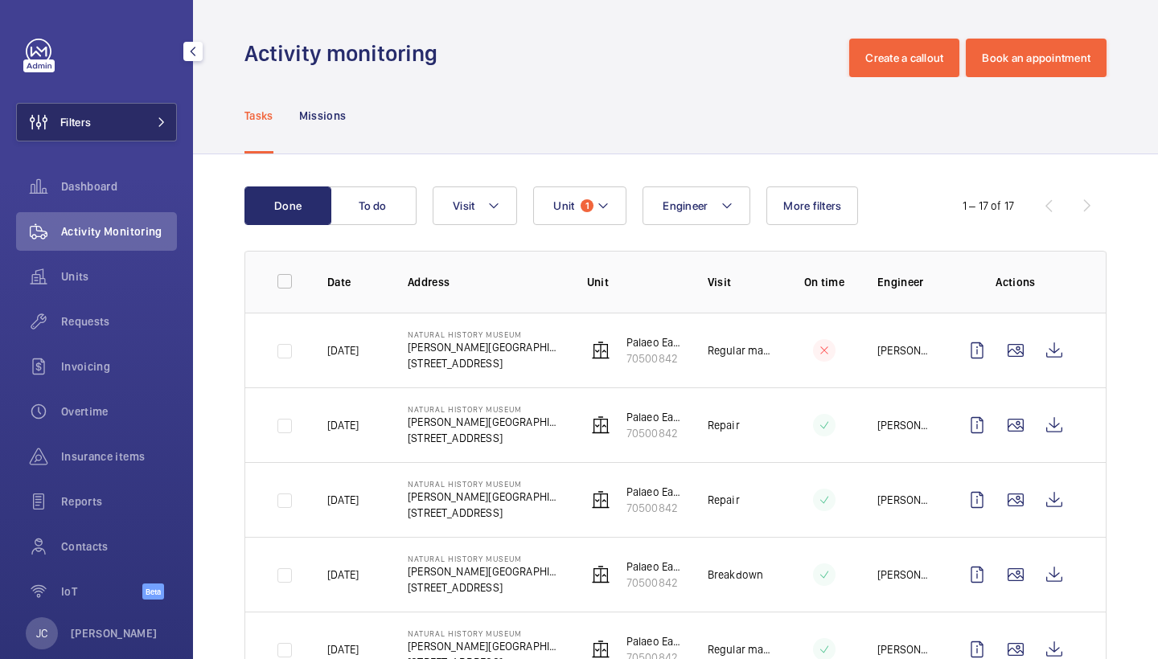
click at [137, 114] on button "Filters" at bounding box center [96, 122] width 161 height 39
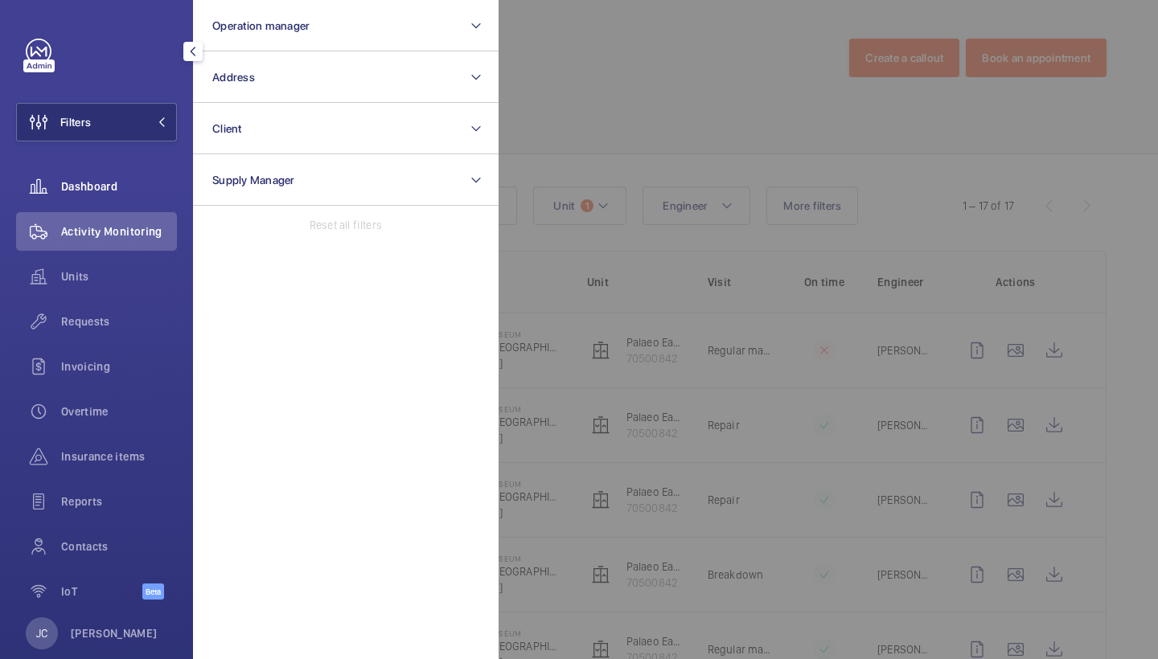
click at [103, 183] on span "Dashboard" at bounding box center [119, 187] width 116 height 16
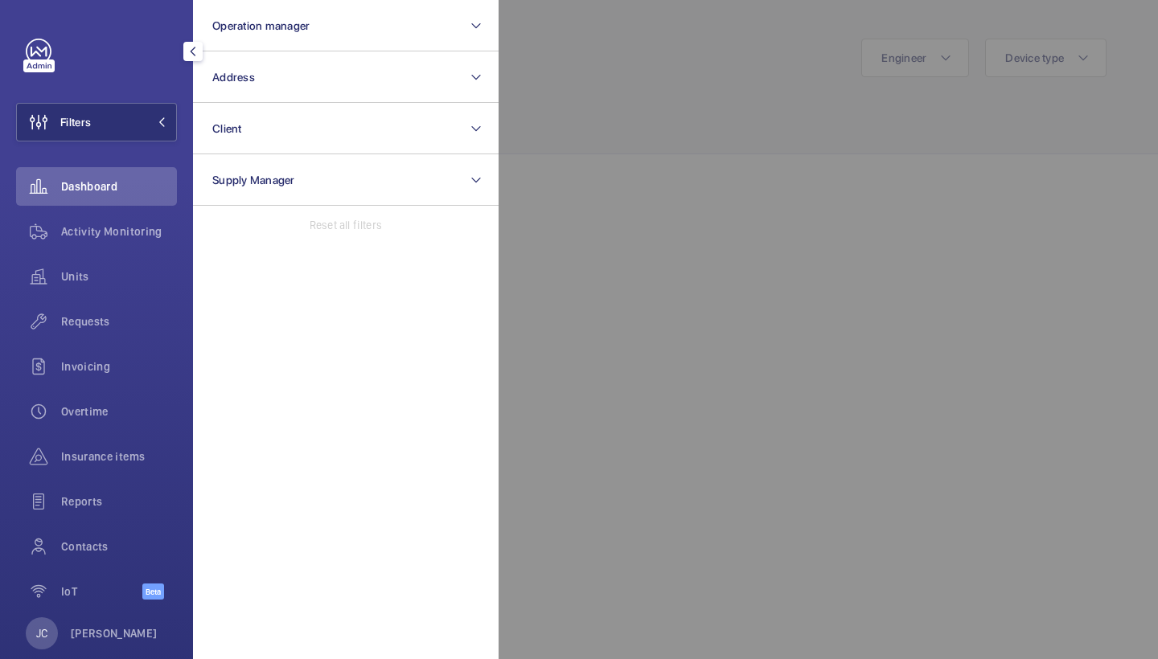
click at [520, 130] on div at bounding box center [1078, 329] width 1158 height 659
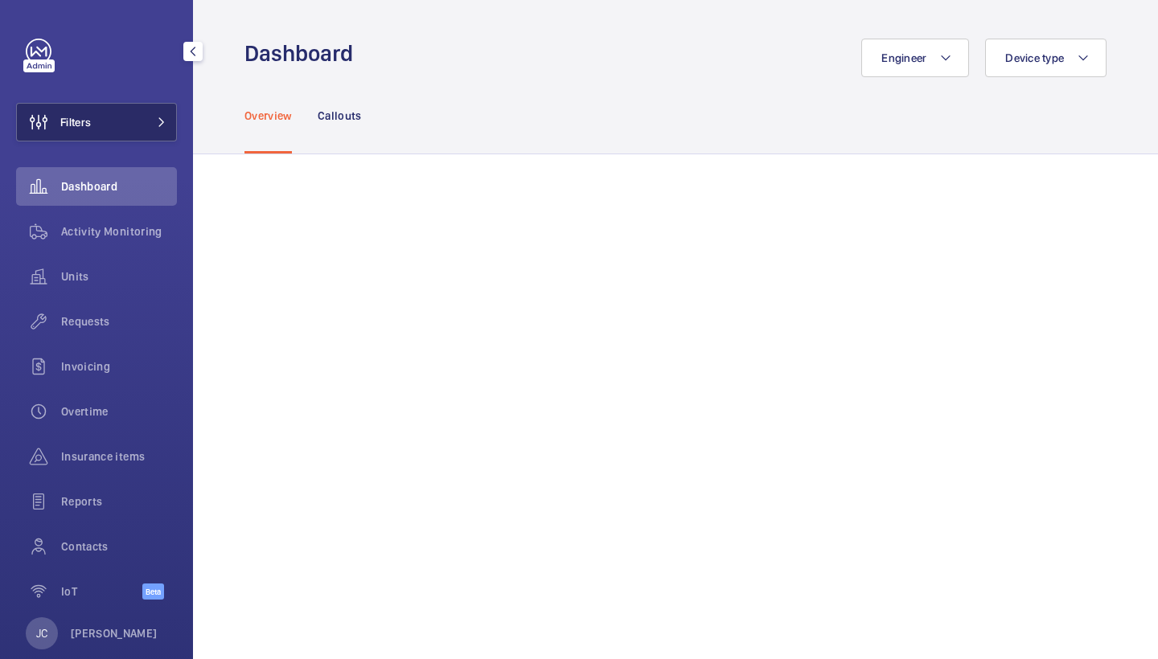
click at [159, 126] on mat-icon at bounding box center [162, 122] width 10 height 10
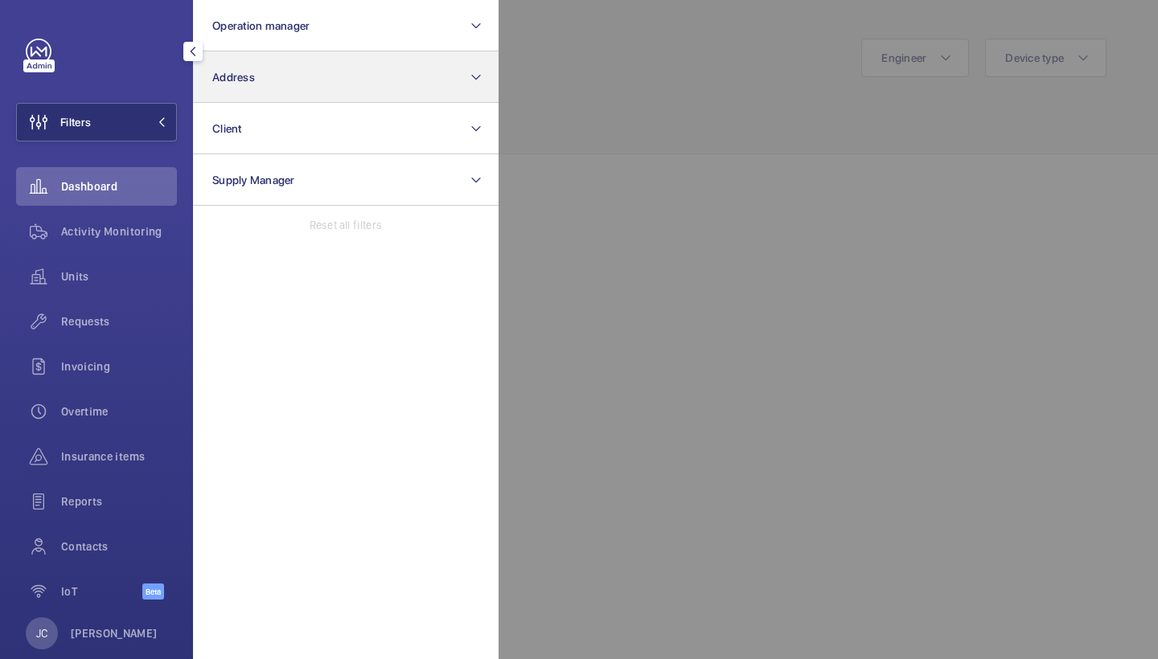
click at [310, 90] on button "Address" at bounding box center [346, 76] width 306 height 51
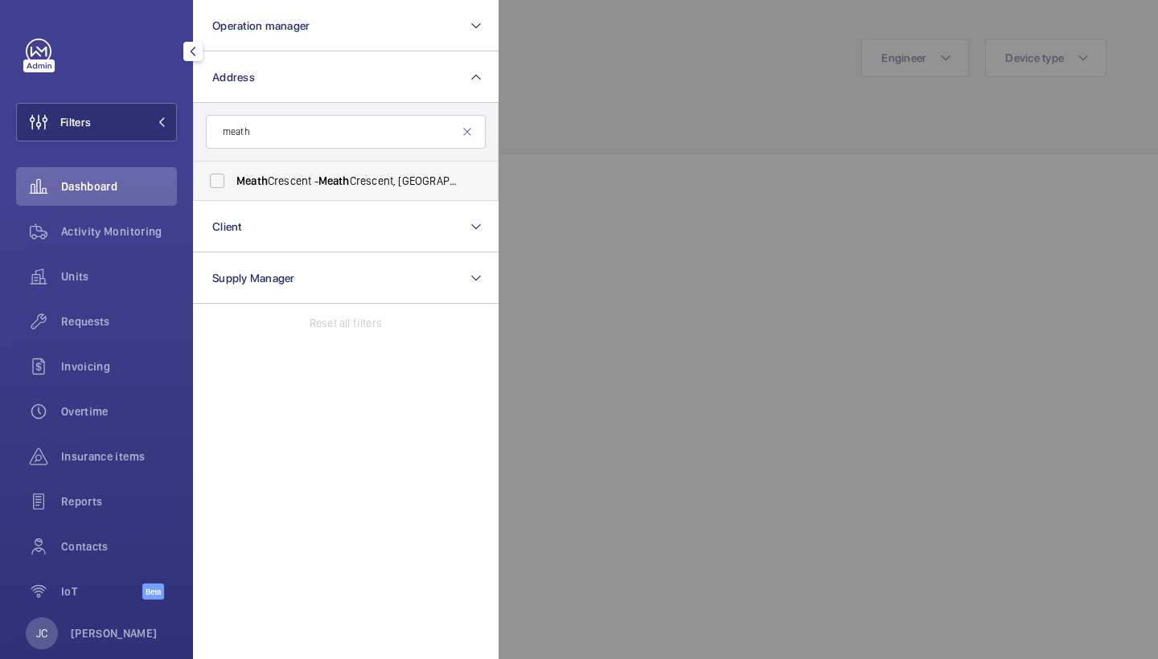
type input "meath"
click at [328, 180] on span "Meath" at bounding box center [333, 181] width 31 height 13
click at [233, 180] on input "Meath Crescent - [GEOGRAPHIC_DATA]" at bounding box center [217, 181] width 32 height 32
checkbox input "true"
click at [627, 121] on div at bounding box center [1078, 329] width 1158 height 659
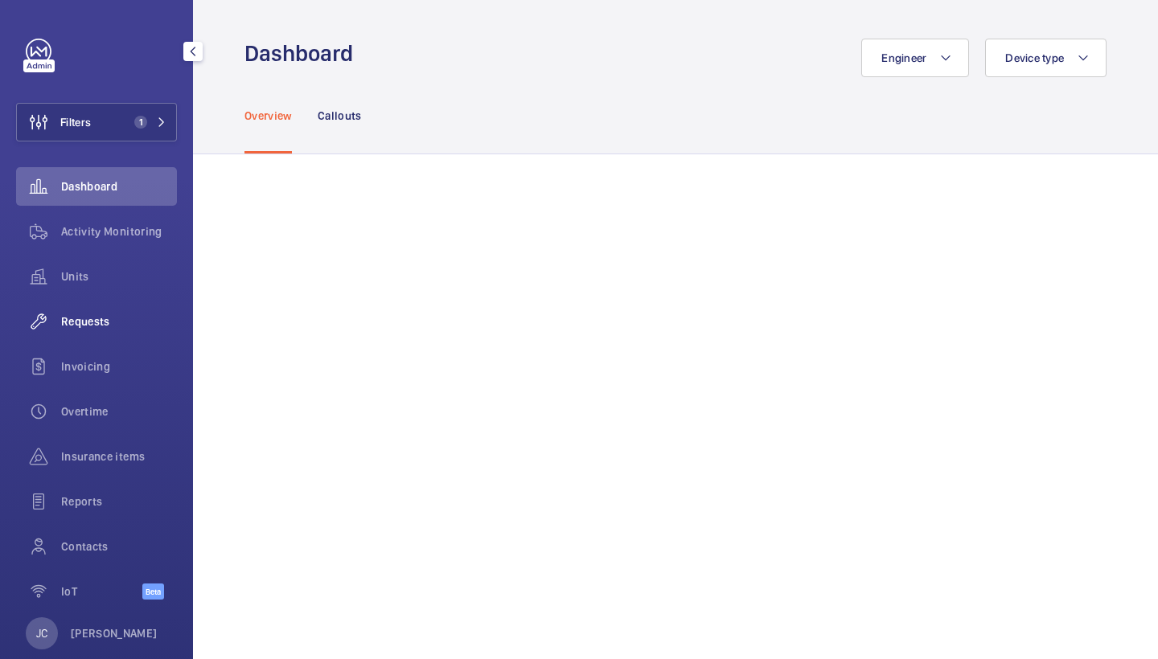
click at [92, 313] on div "Requests" at bounding box center [96, 321] width 161 height 39
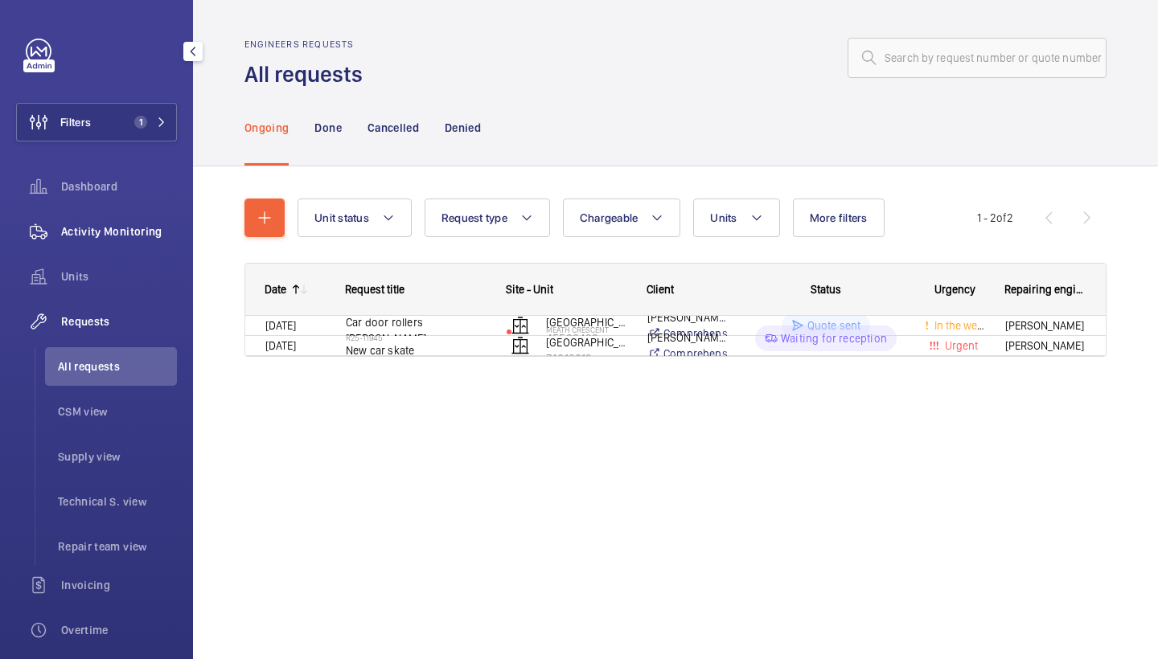
click at [127, 246] on div "Activity Monitoring" at bounding box center [96, 231] width 161 height 39
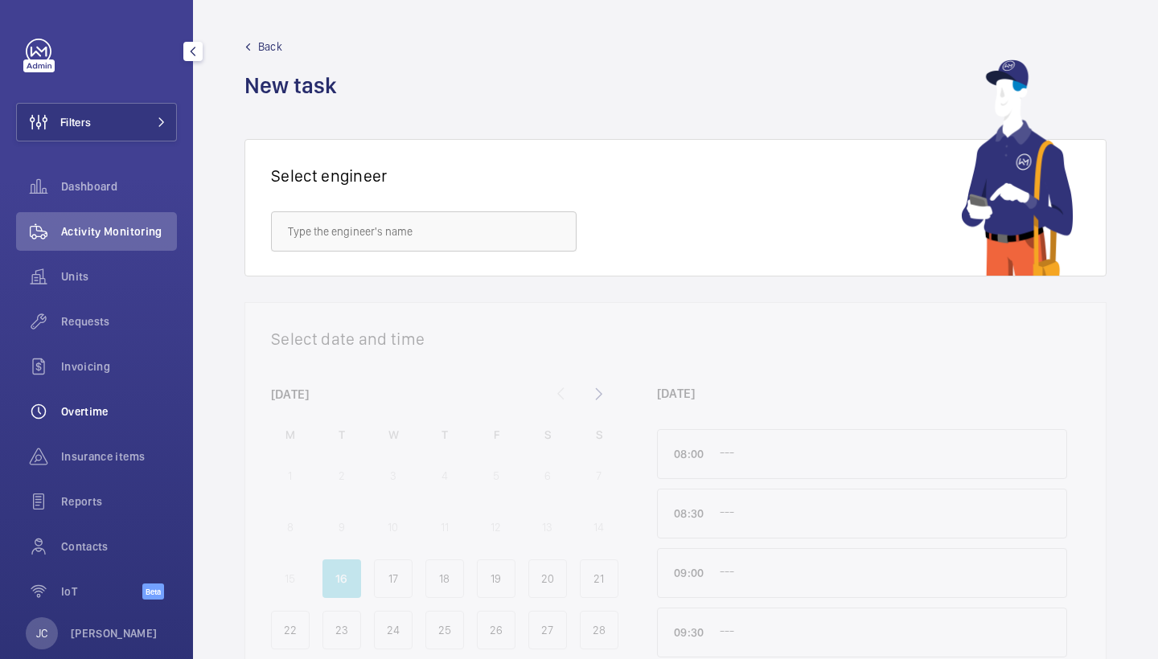
click at [80, 413] on span "Overtime" at bounding box center [119, 412] width 116 height 16
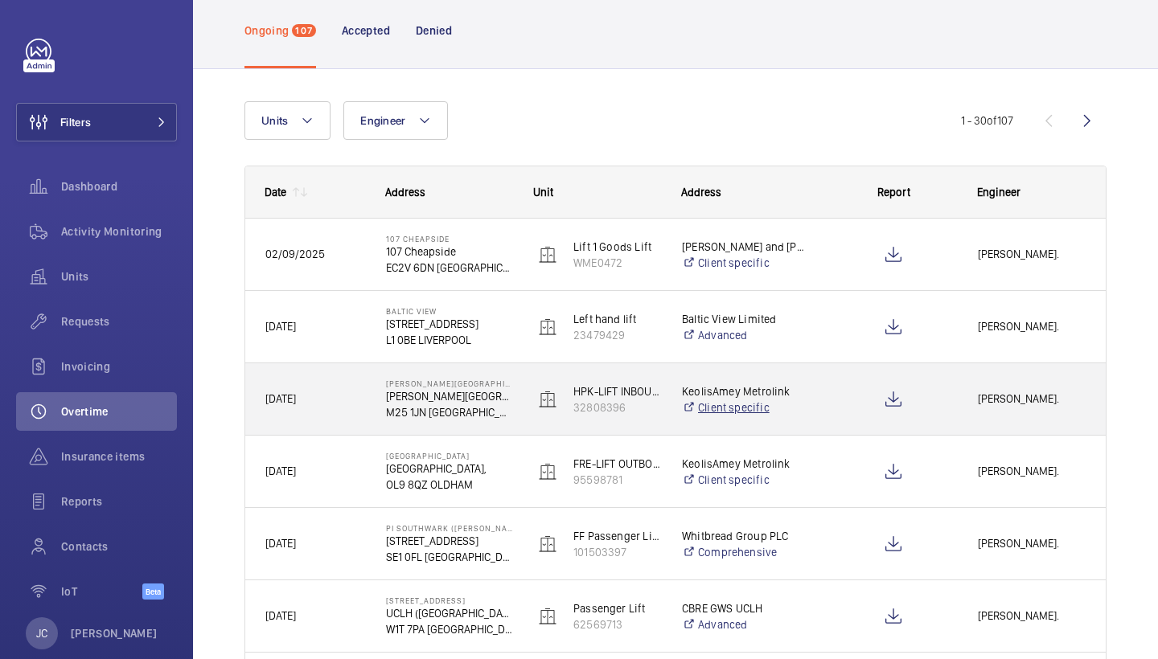
scroll to position [78, 0]
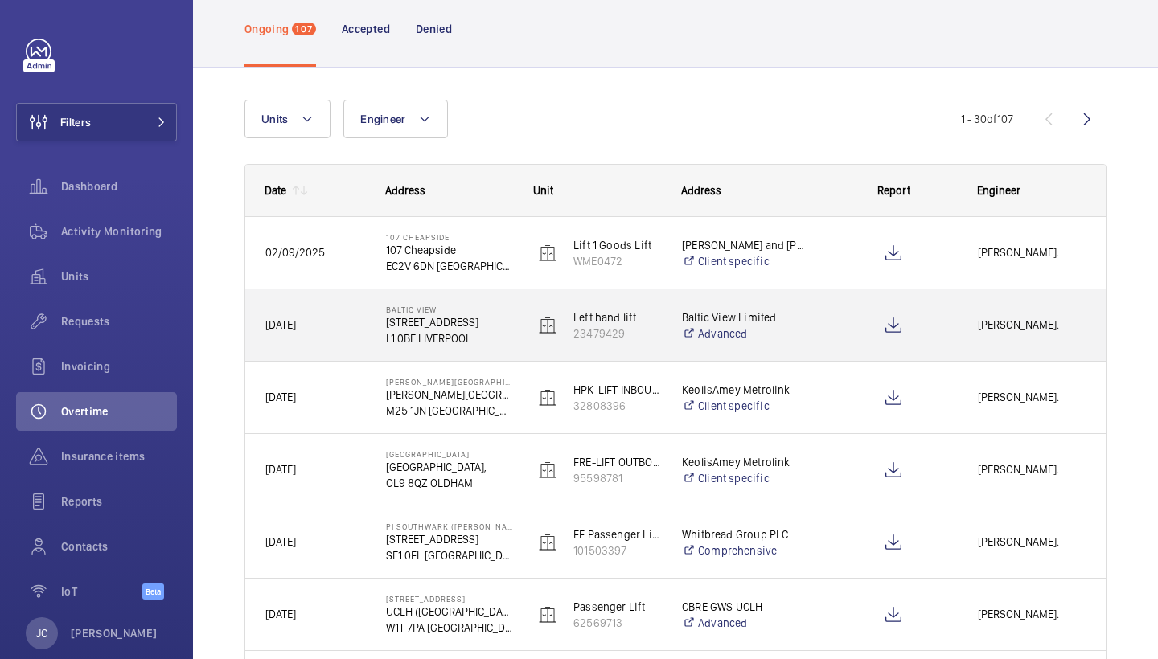
click at [482, 248] on p "107 Cheapside" at bounding box center [449, 250] width 127 height 16
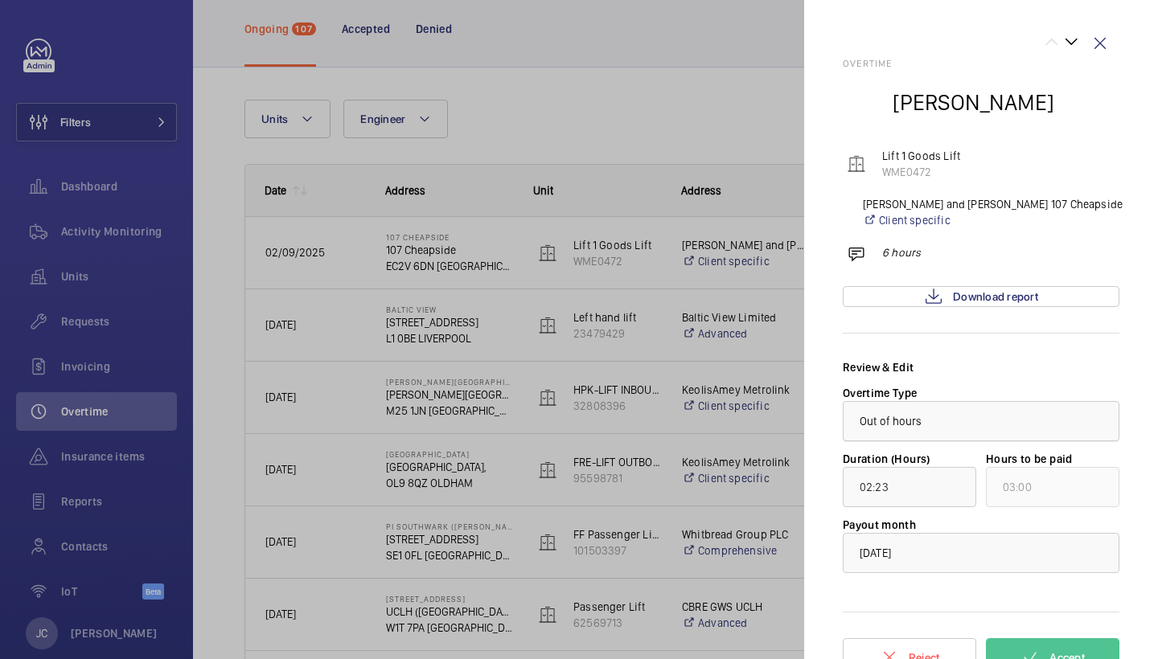
scroll to position [0, 0]
click at [1104, 39] on wm-front-icon-button at bounding box center [1100, 43] width 39 height 39
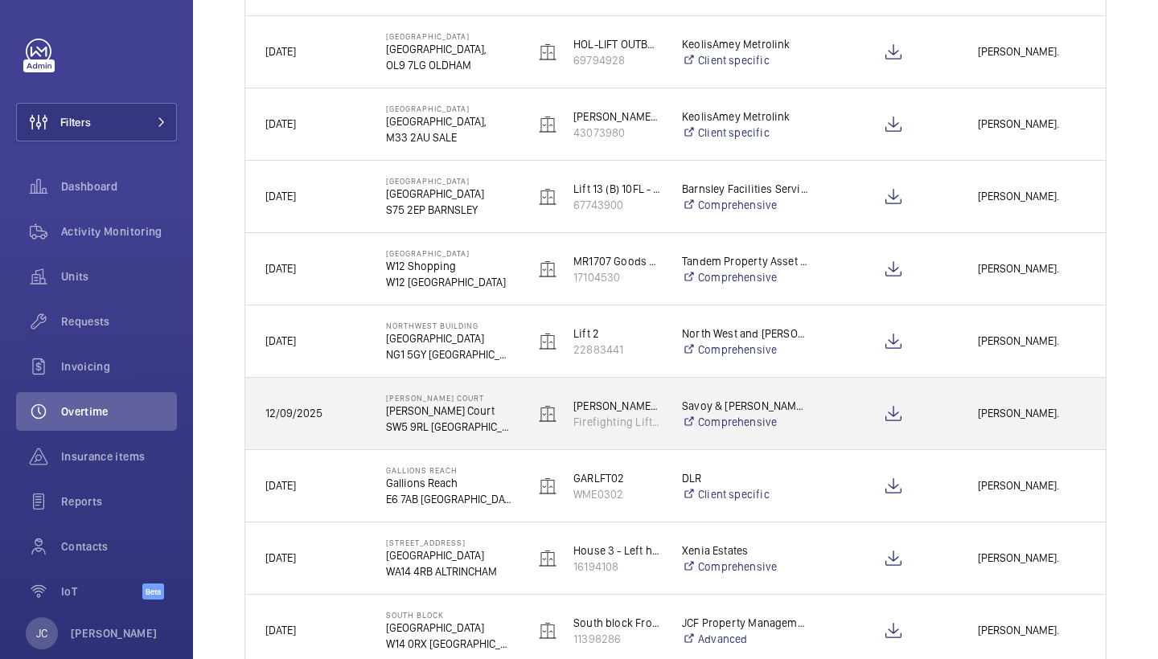
scroll to position [794, 0]
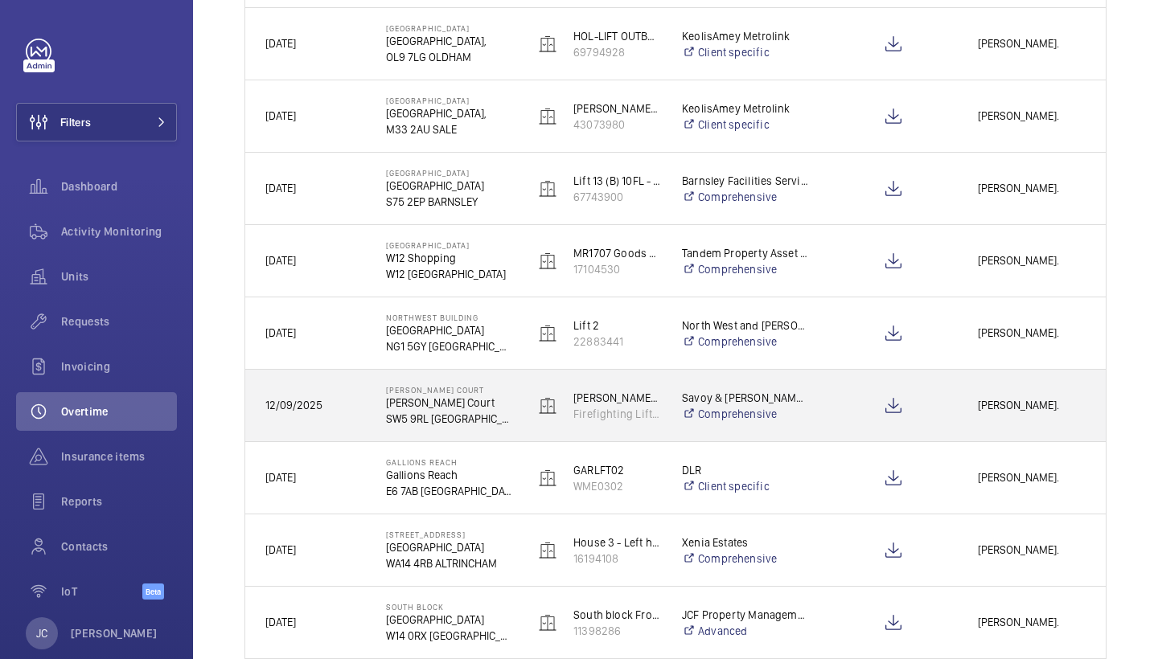
click at [799, 396] on p "Savoy & [PERSON_NAME] Court" at bounding box center [745, 398] width 127 height 16
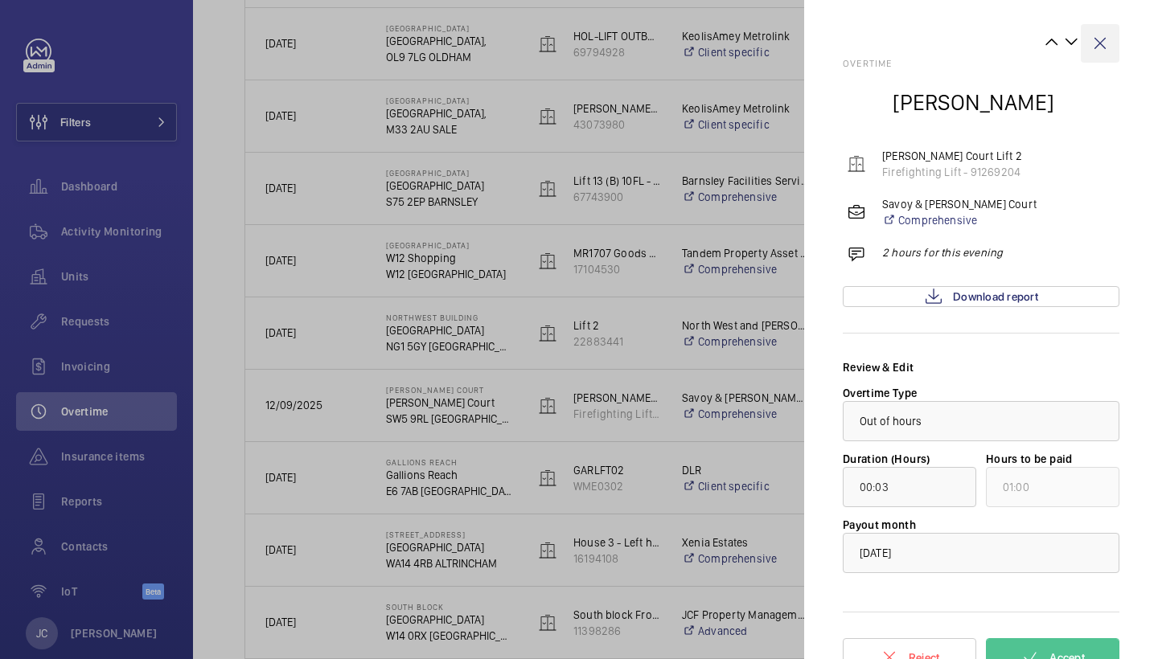
scroll to position [0, 0]
click at [1097, 46] on wm-front-icon-button at bounding box center [1100, 43] width 39 height 39
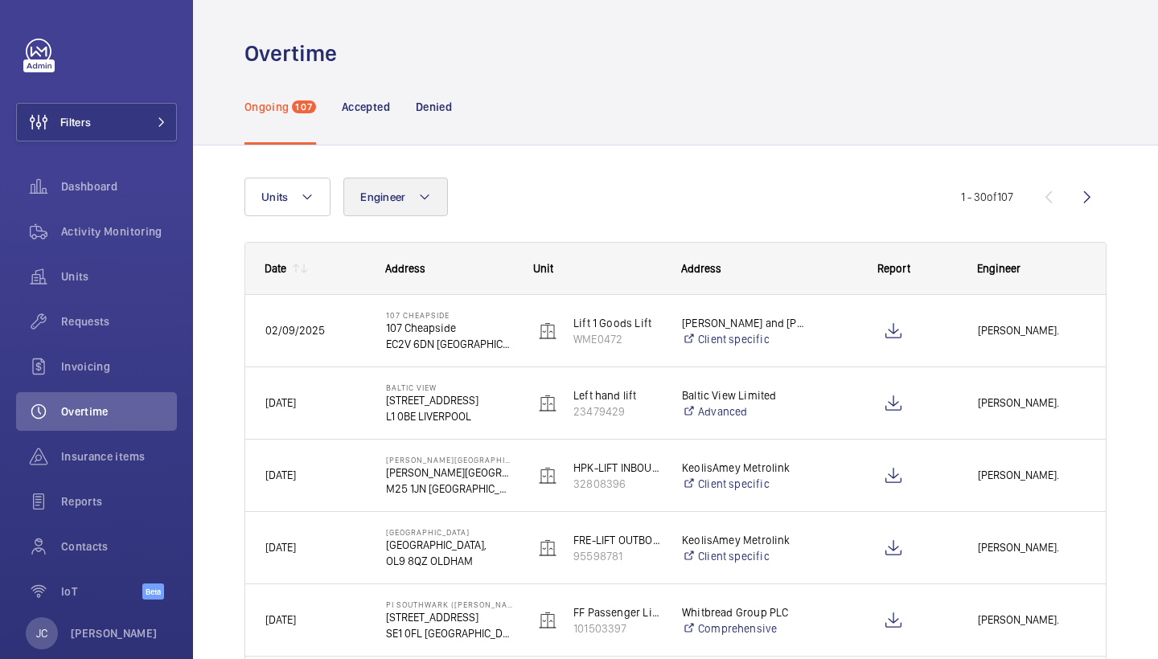
click at [419, 203] on mat-icon at bounding box center [424, 196] width 13 height 19
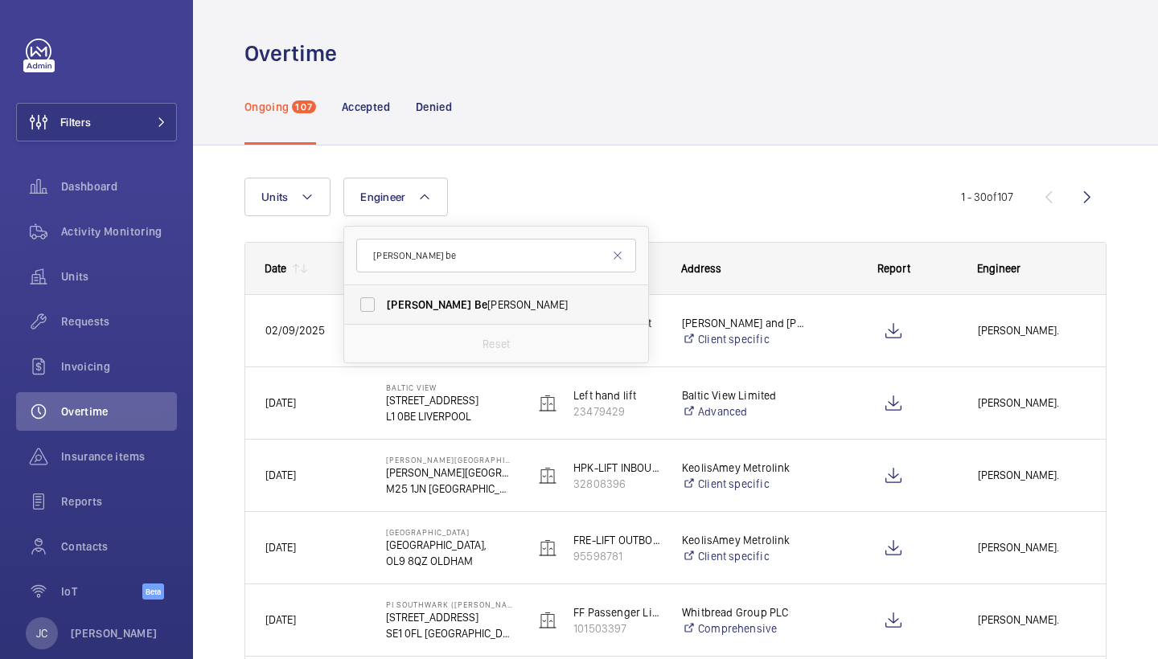
type input "Paul be"
click at [405, 320] on label "Paul Be shaw" at bounding box center [484, 304] width 280 height 39
click at [384, 320] on input "Paul Be shaw" at bounding box center [367, 305] width 32 height 32
checkbox input "true"
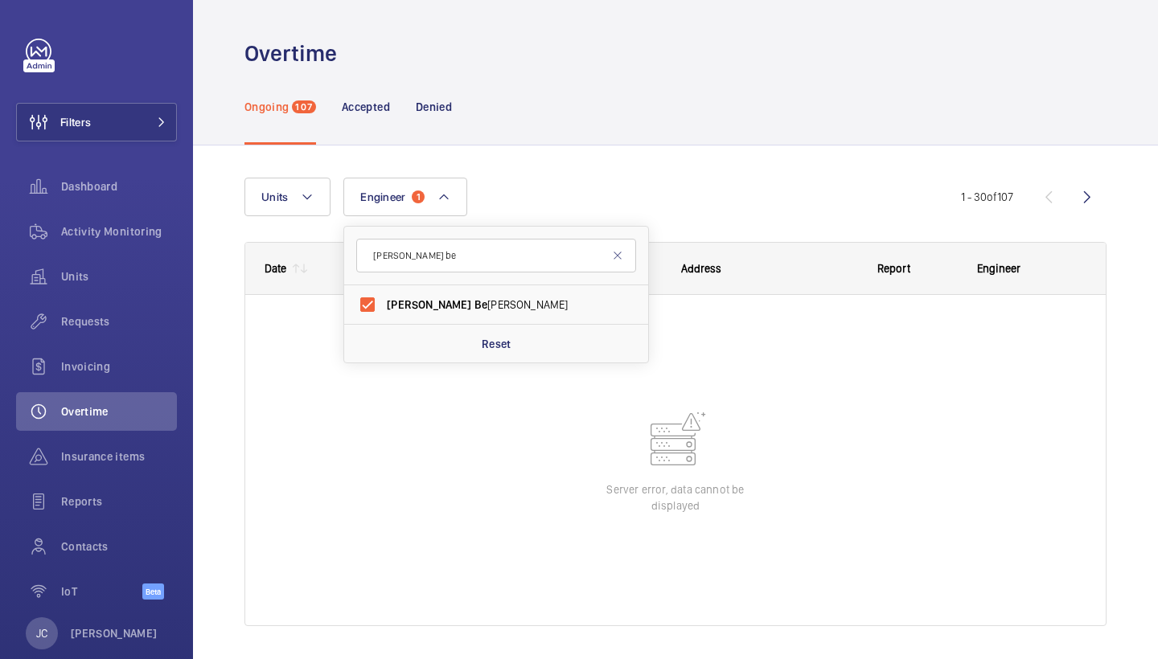
click at [704, 139] on div "Ongoing 107 Accepted Denied" at bounding box center [675, 106] width 862 height 76
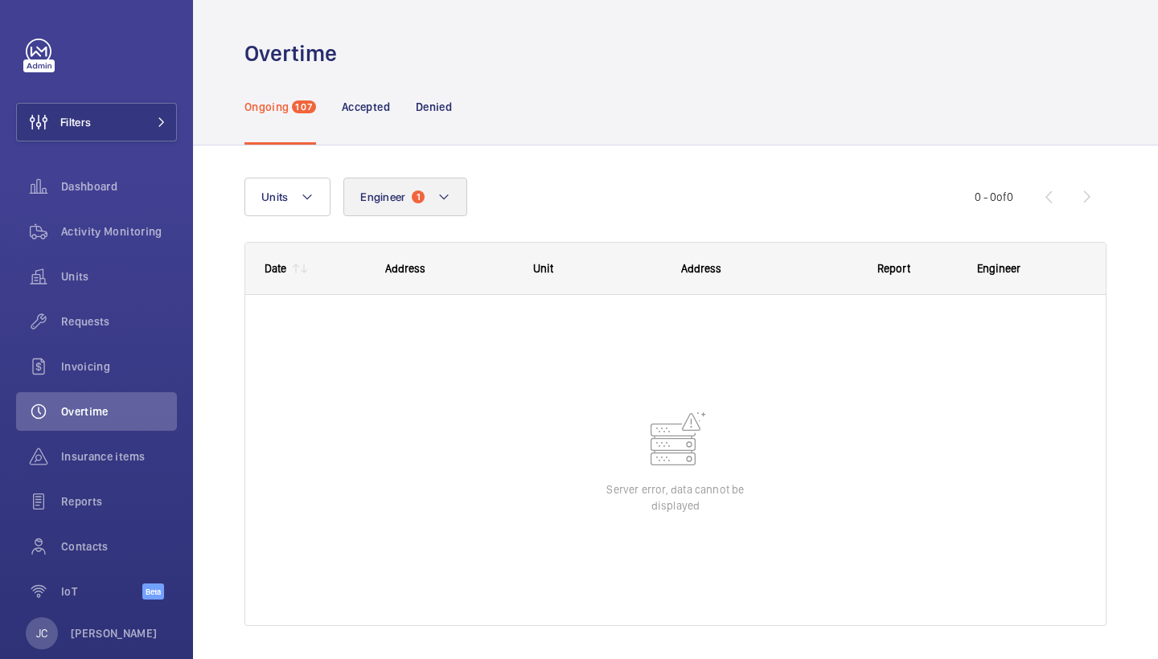
click at [442, 183] on button "Engineer 1" at bounding box center [405, 197] width 124 height 39
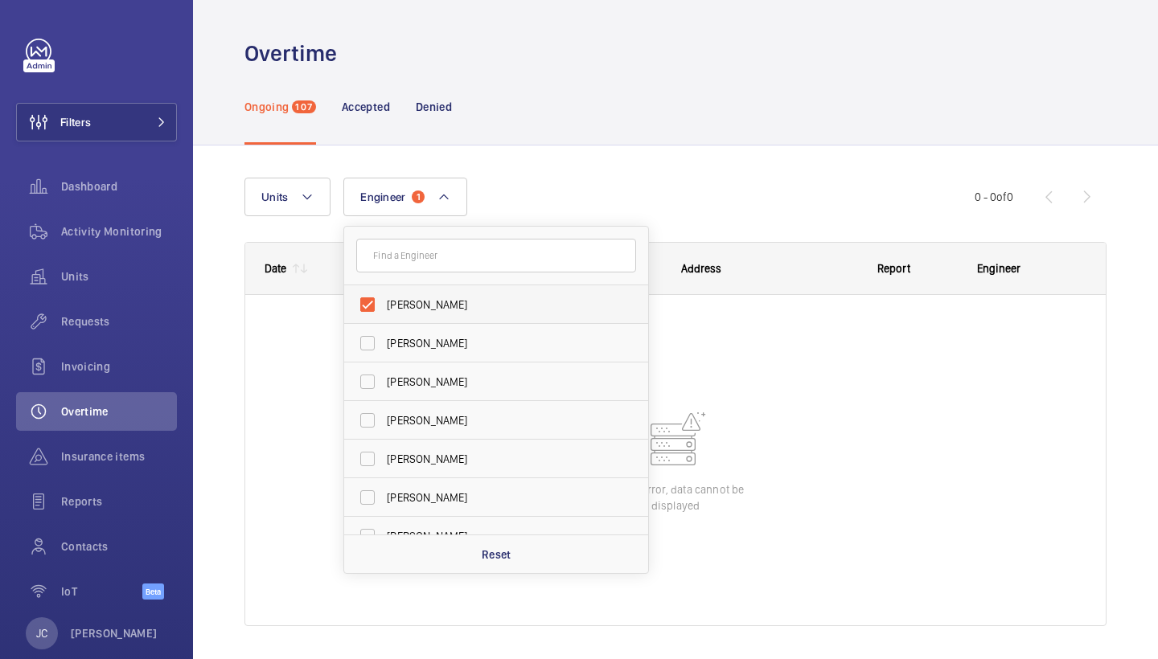
click at [486, 311] on span "[PERSON_NAME]" at bounding box center [497, 305] width 221 height 16
click at [384, 311] on input "[PERSON_NAME]" at bounding box center [367, 305] width 32 height 32
checkbox input "false"
click at [800, 159] on div "Units Engineer [PERSON_NAME] [PERSON_NAME] [PERSON_NAME][DEMOGRAPHIC_DATA] [PER…" at bounding box center [675, 408] width 862 height 513
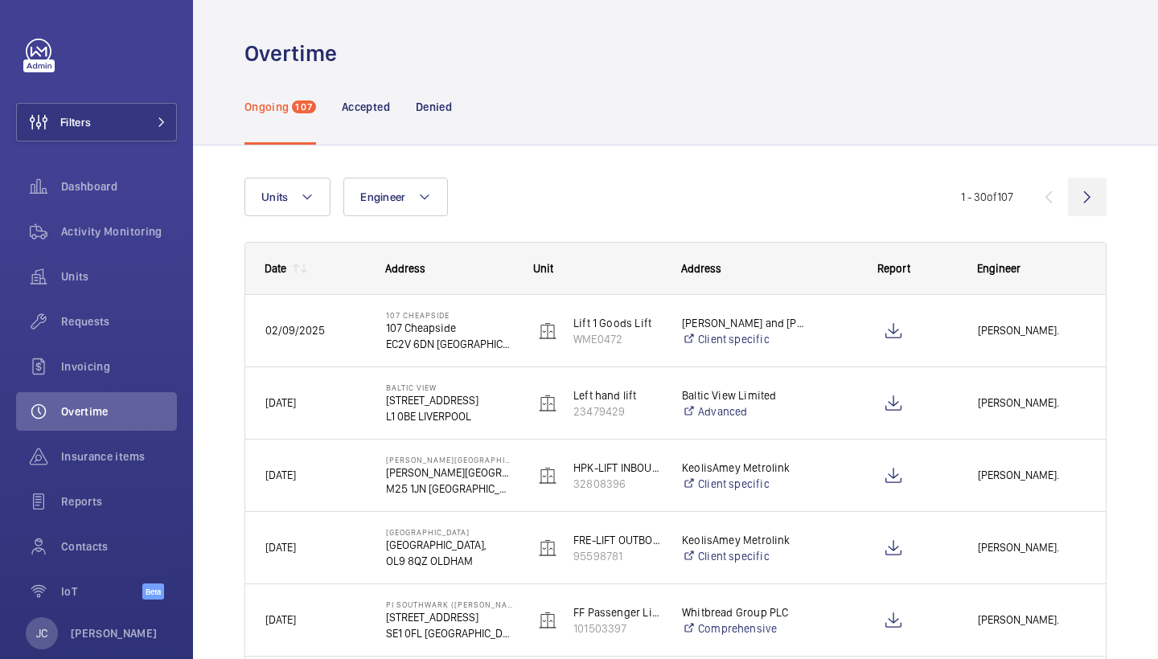
click at [1084, 191] on wm-front-icon-button at bounding box center [1087, 197] width 39 height 39
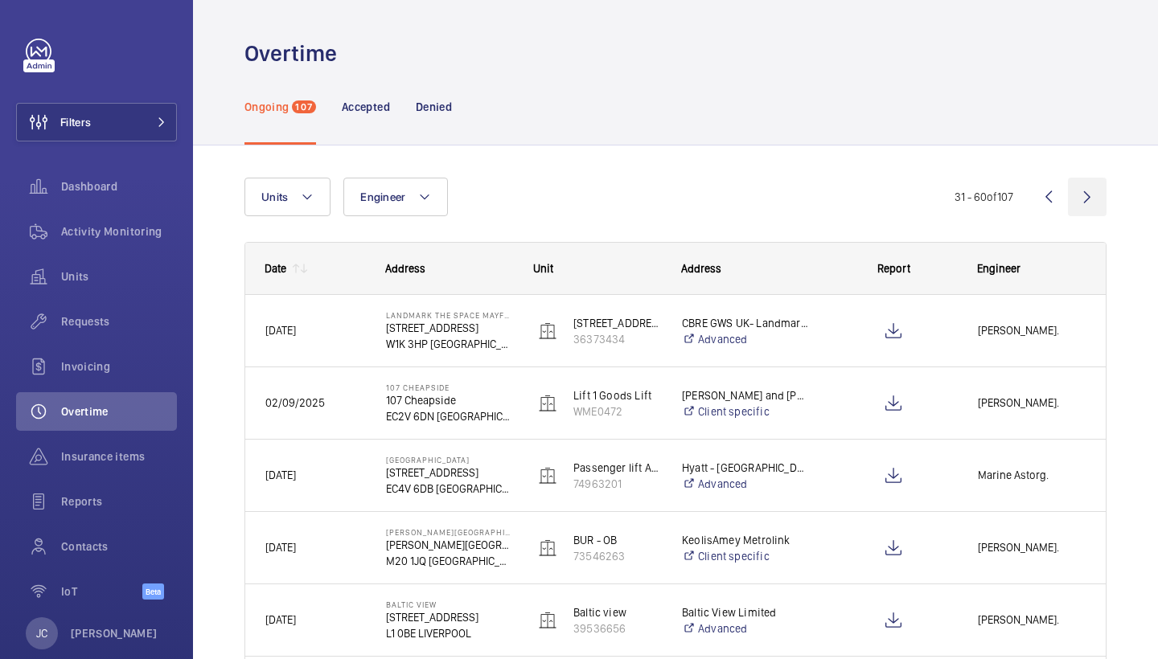
click at [1079, 197] on wm-front-icon-button at bounding box center [1087, 197] width 39 height 39
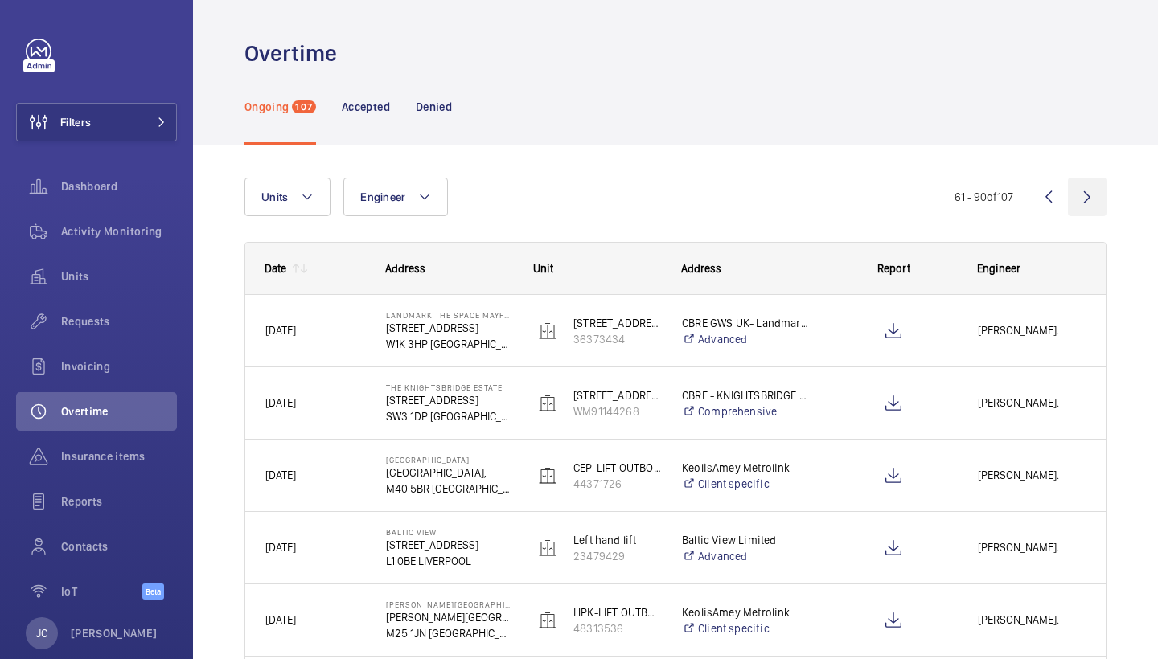
click at [1082, 196] on wm-front-icon-button at bounding box center [1087, 197] width 39 height 39
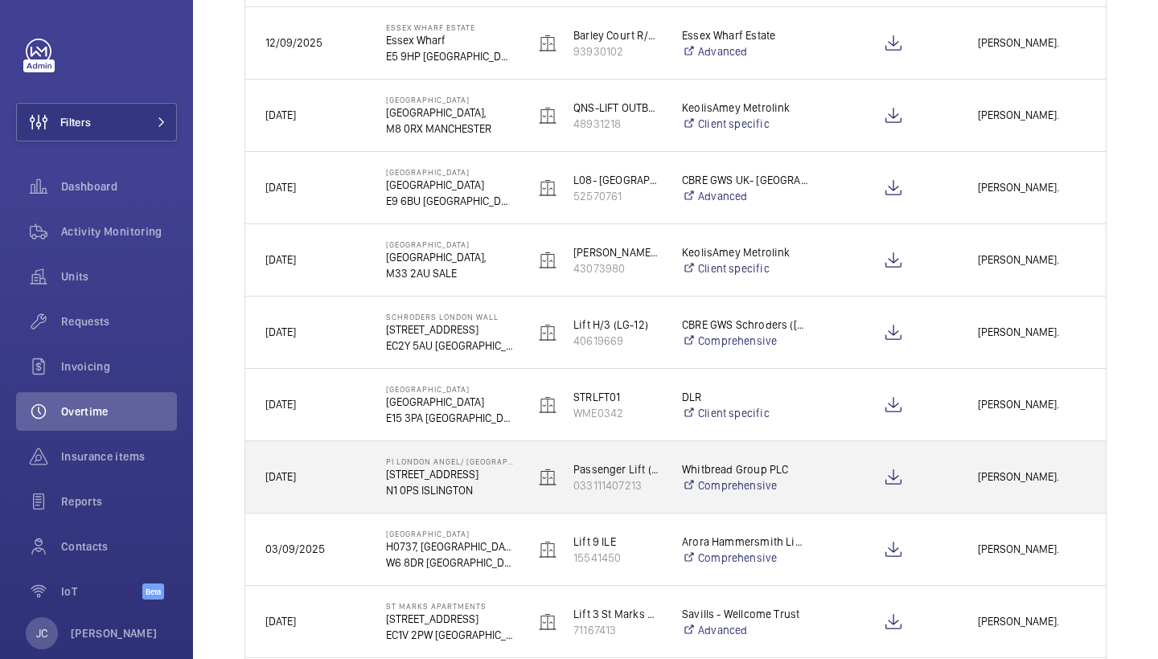
scroll to position [522, 0]
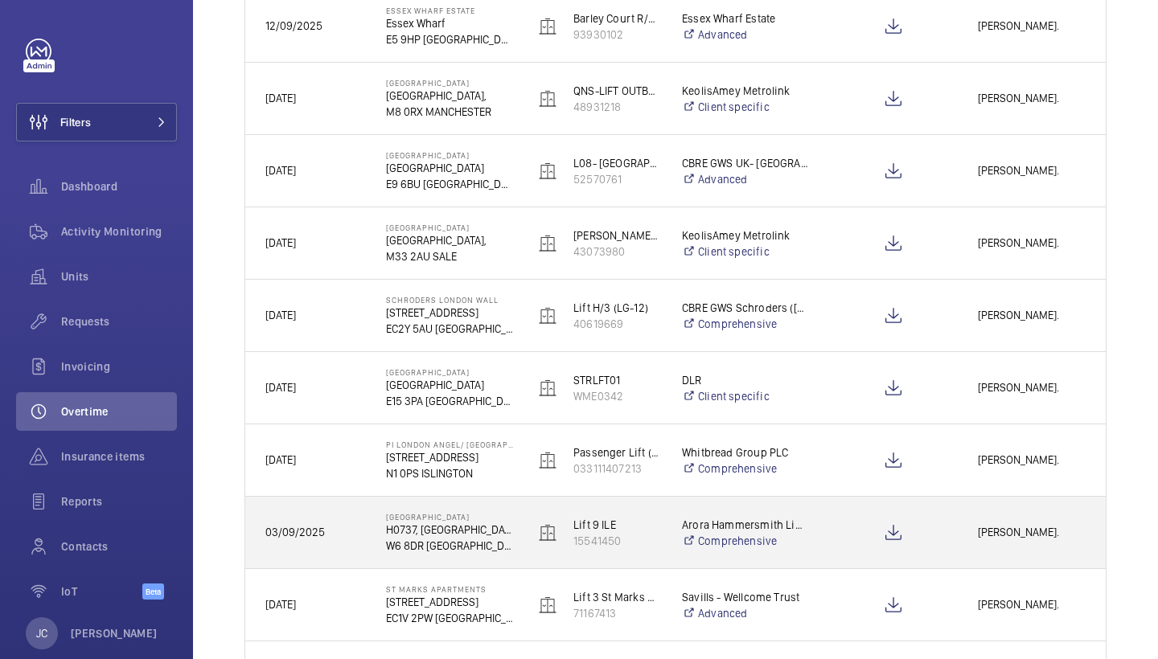
click at [976, 532] on div "[PERSON_NAME]." at bounding box center [1032, 532] width 146 height 51
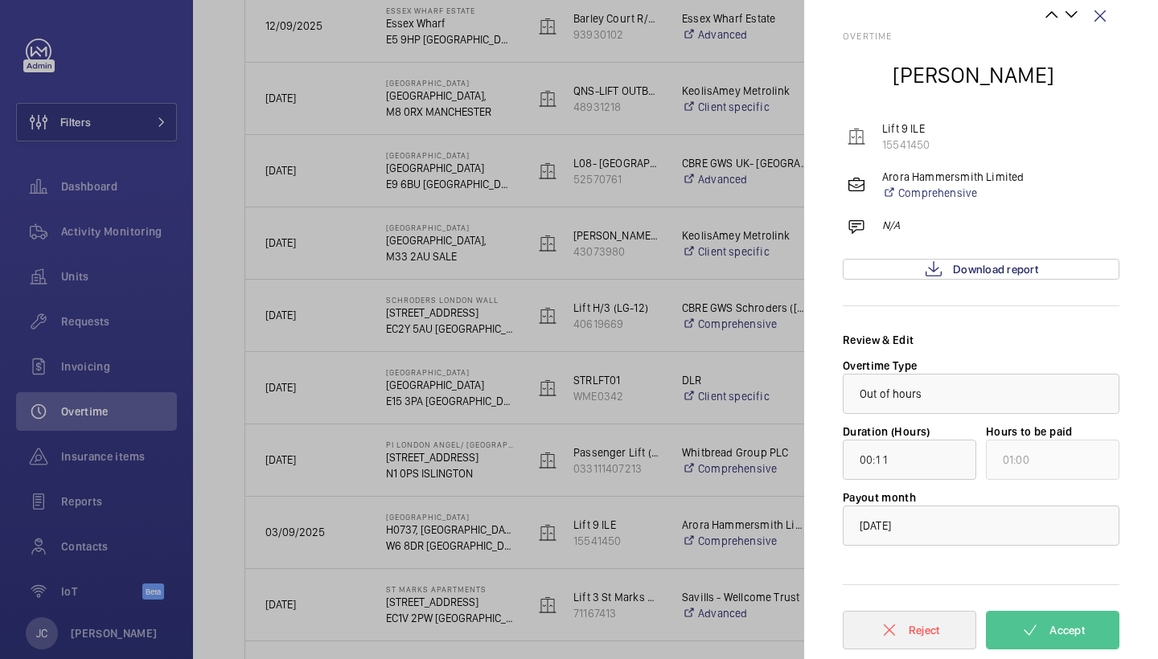
scroll to position [27, 0]
click at [908, 623] on button "Reject" at bounding box center [909, 630] width 133 height 39
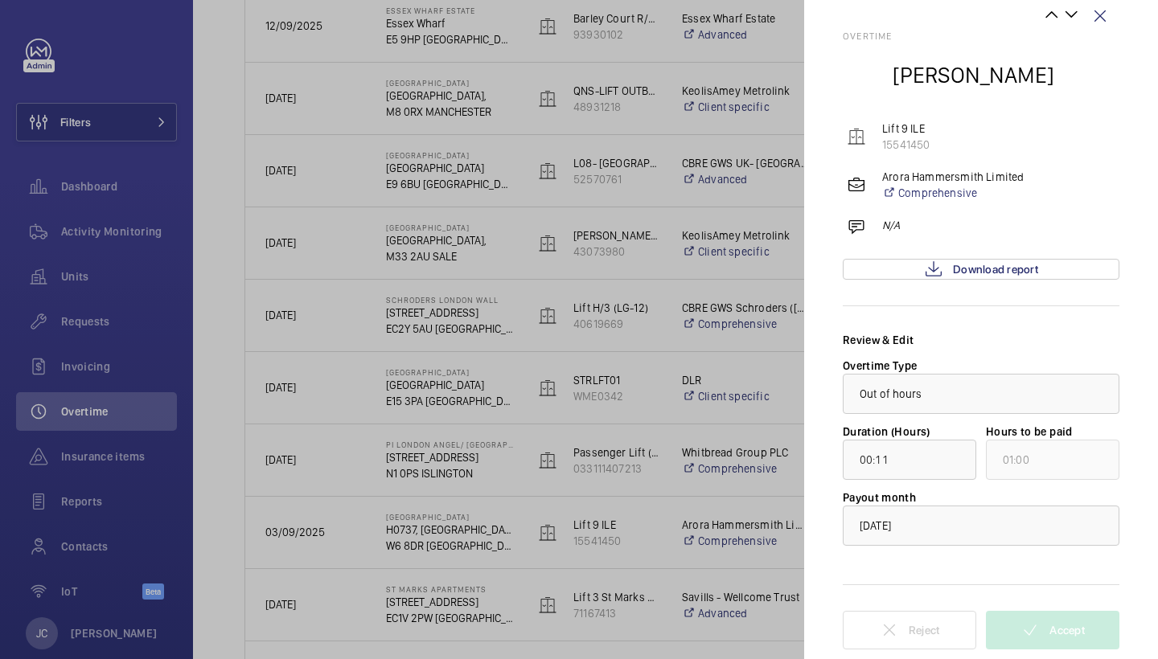
click at [908, 623] on button "Reject" at bounding box center [909, 630] width 133 height 39
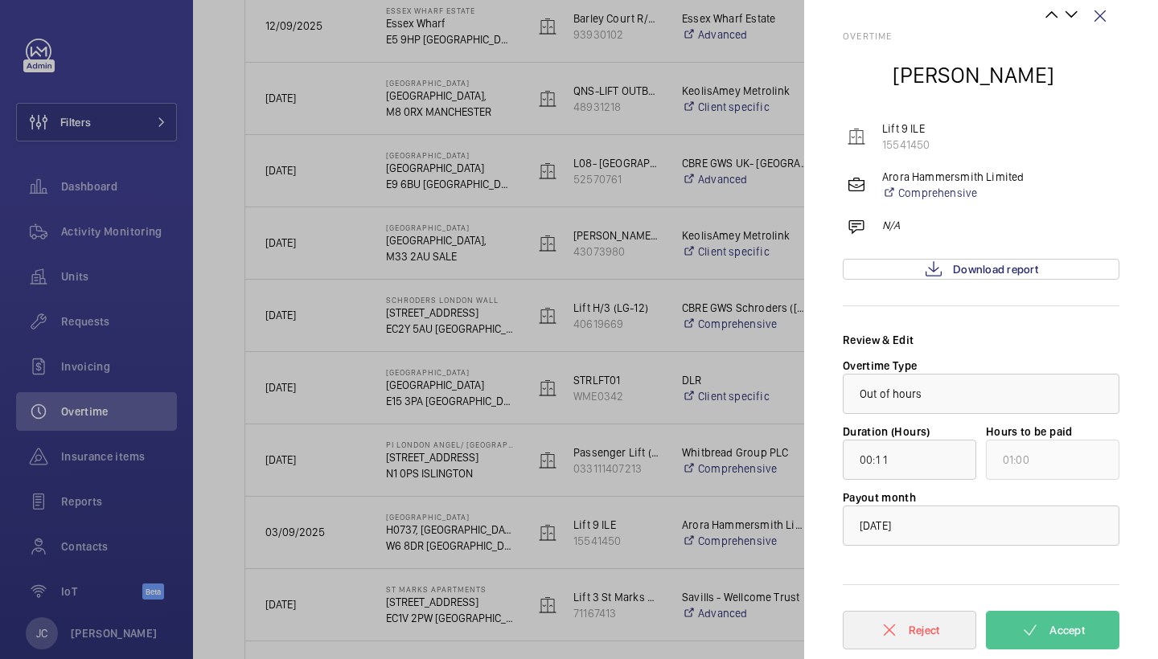
click at [908, 623] on button "Reject" at bounding box center [909, 630] width 133 height 39
click at [1104, 18] on wm-front-icon-button at bounding box center [1100, 16] width 39 height 39
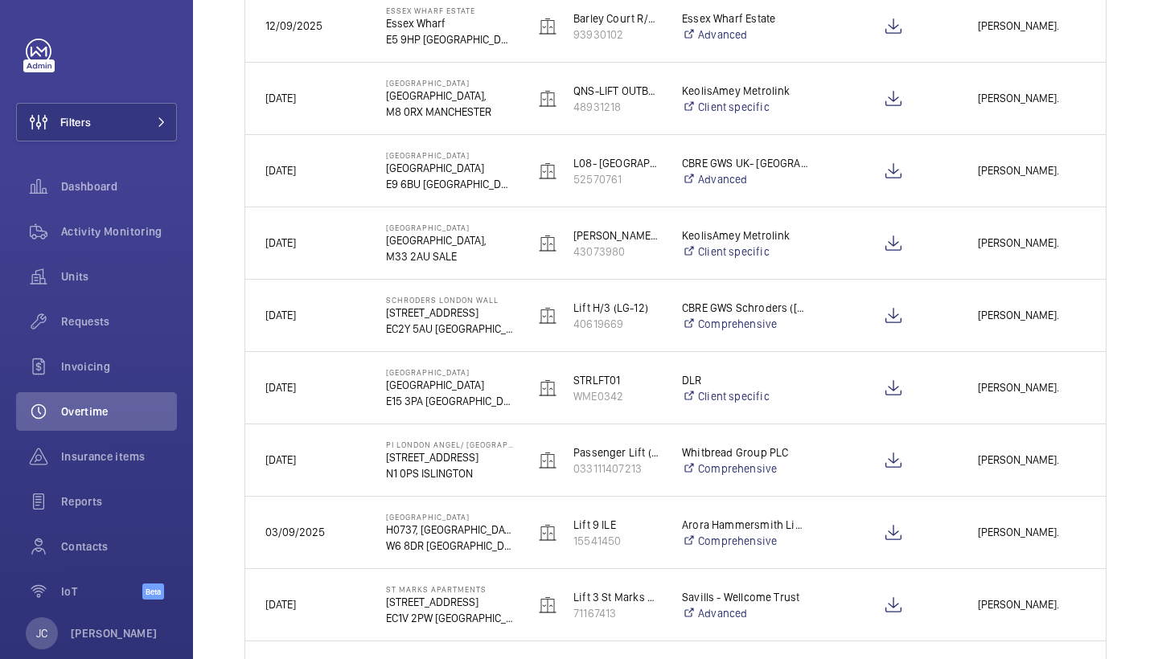
scroll to position [0, 0]
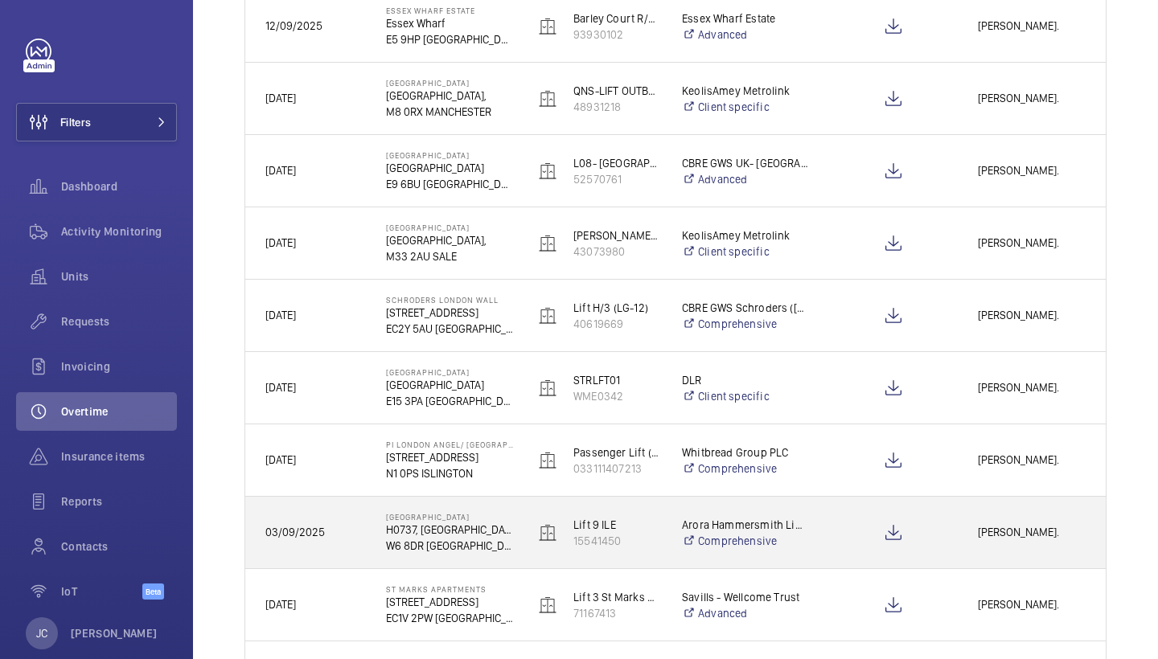
click at [1006, 536] on span "[PERSON_NAME]." at bounding box center [1032, 533] width 108 height 18
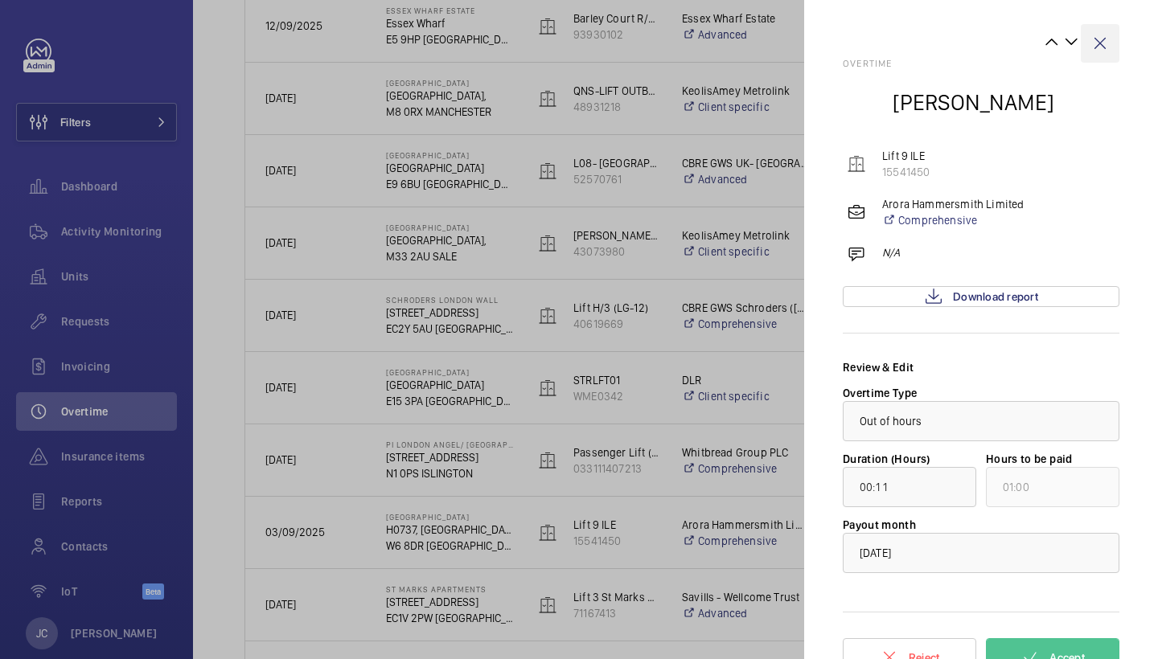
click at [1101, 43] on wm-front-icon-button at bounding box center [1100, 43] width 39 height 39
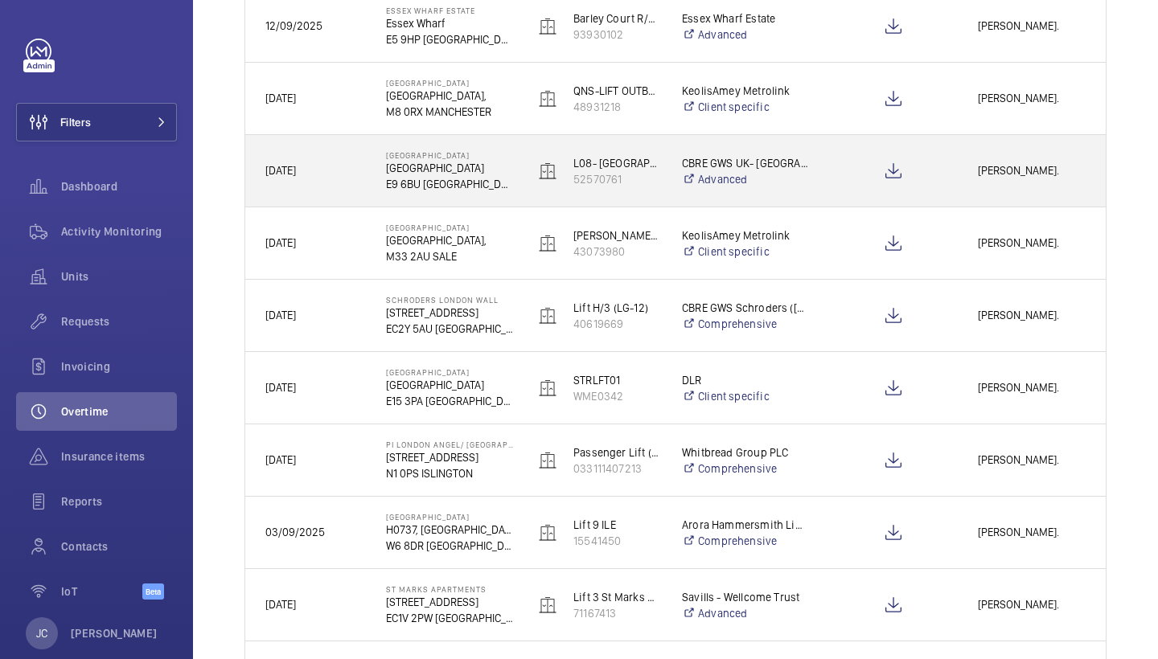
click at [980, 163] on span "[PERSON_NAME]." at bounding box center [1032, 171] width 108 height 18
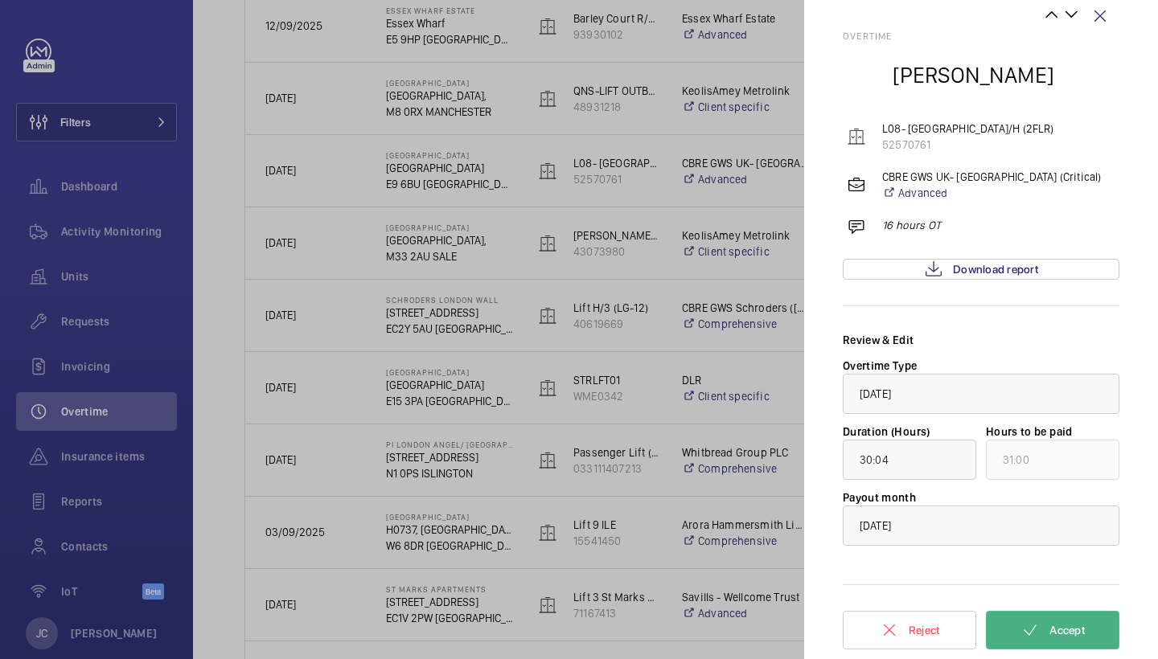
scroll to position [27, 0]
click at [1035, 626] on mat-icon at bounding box center [1030, 630] width 19 height 19
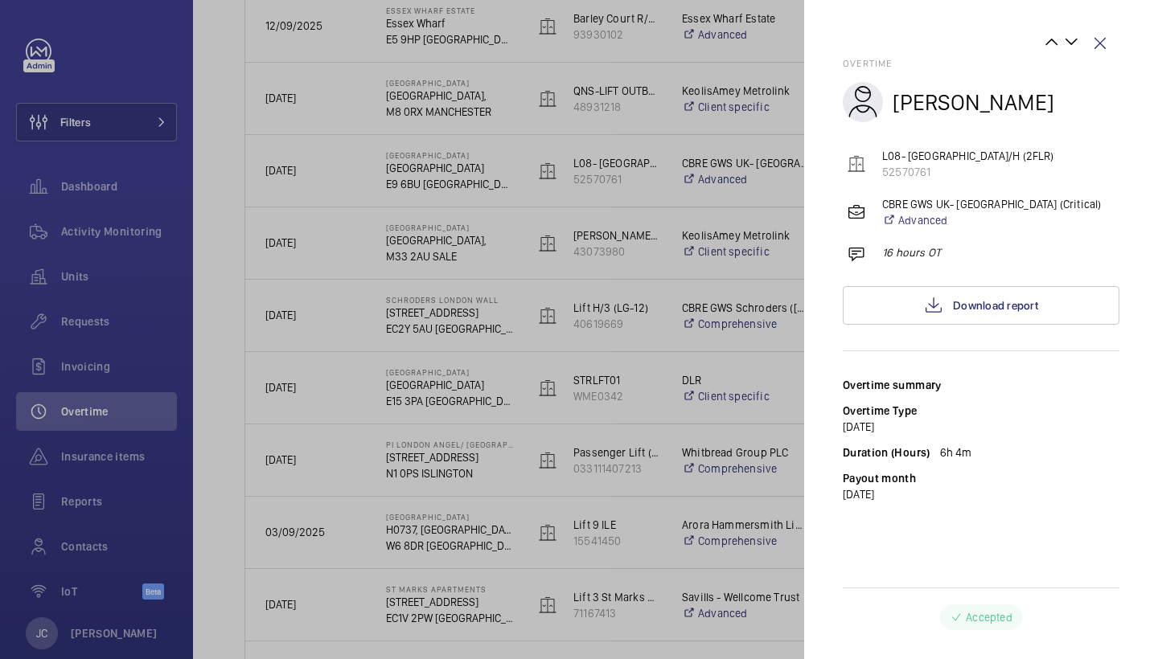
scroll to position [0, 0]
click at [1092, 37] on wm-front-icon-button at bounding box center [1100, 43] width 39 height 39
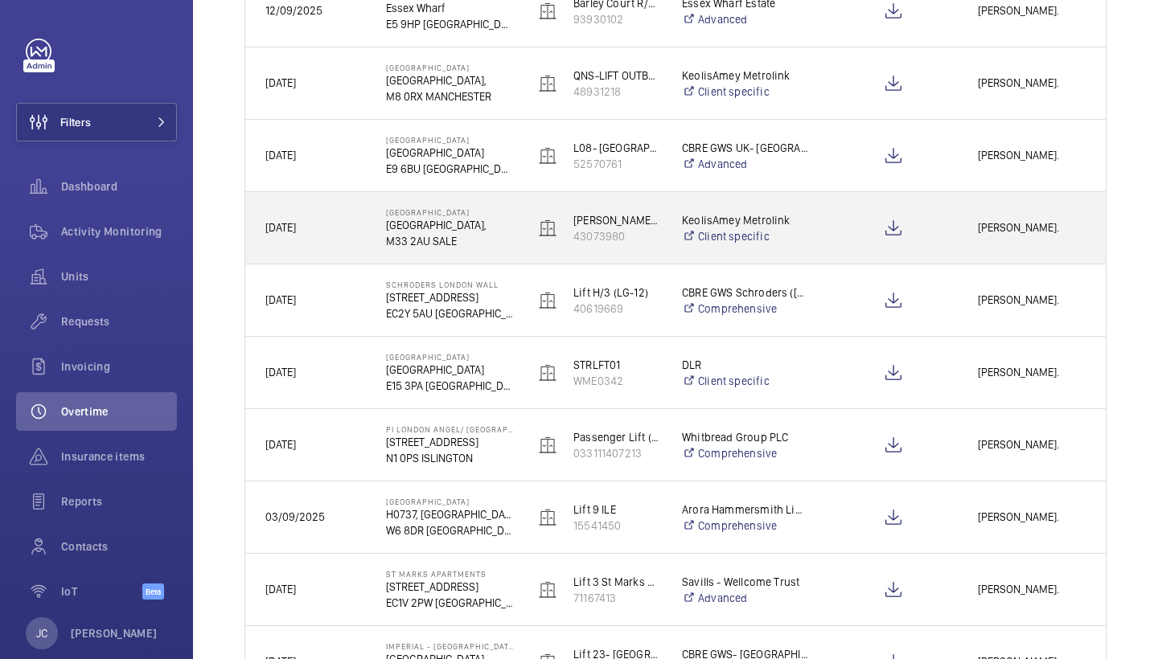
scroll to position [539, 0]
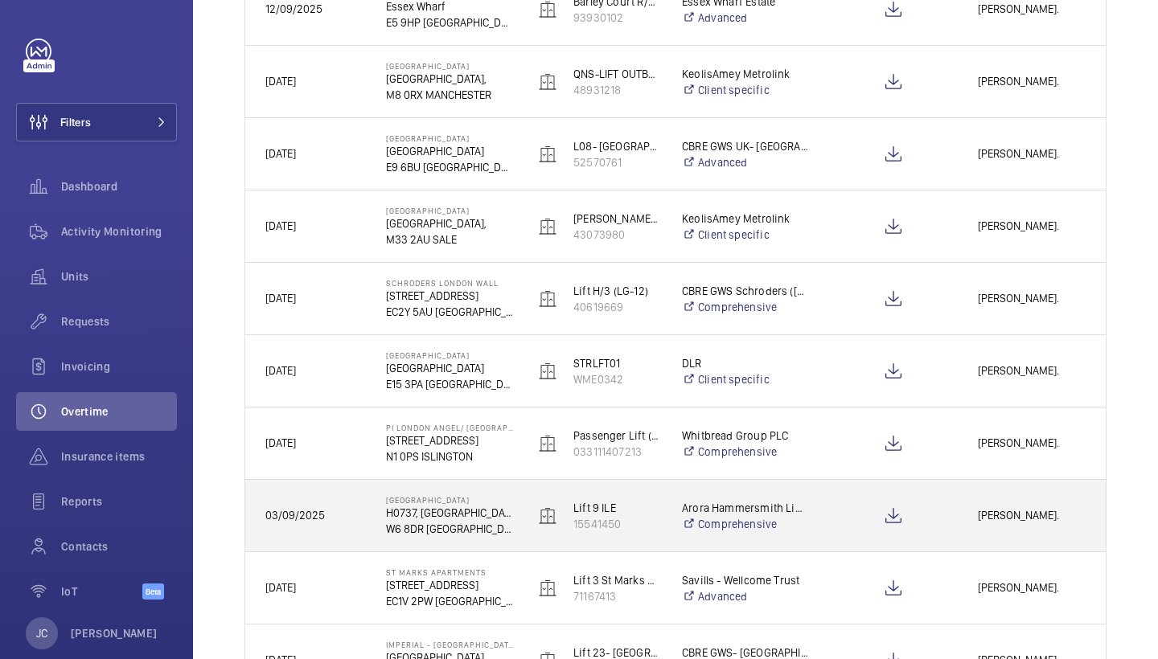
click at [848, 517] on div at bounding box center [893, 516] width 127 height 40
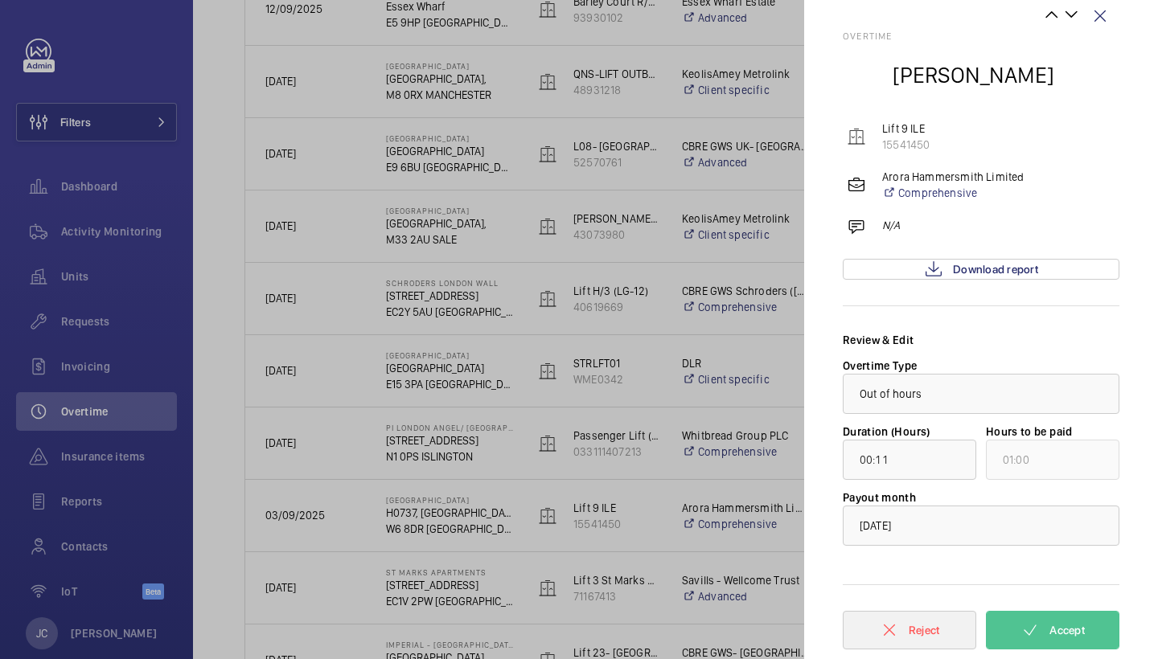
click at [909, 630] on span "Reject" at bounding box center [924, 630] width 31 height 13
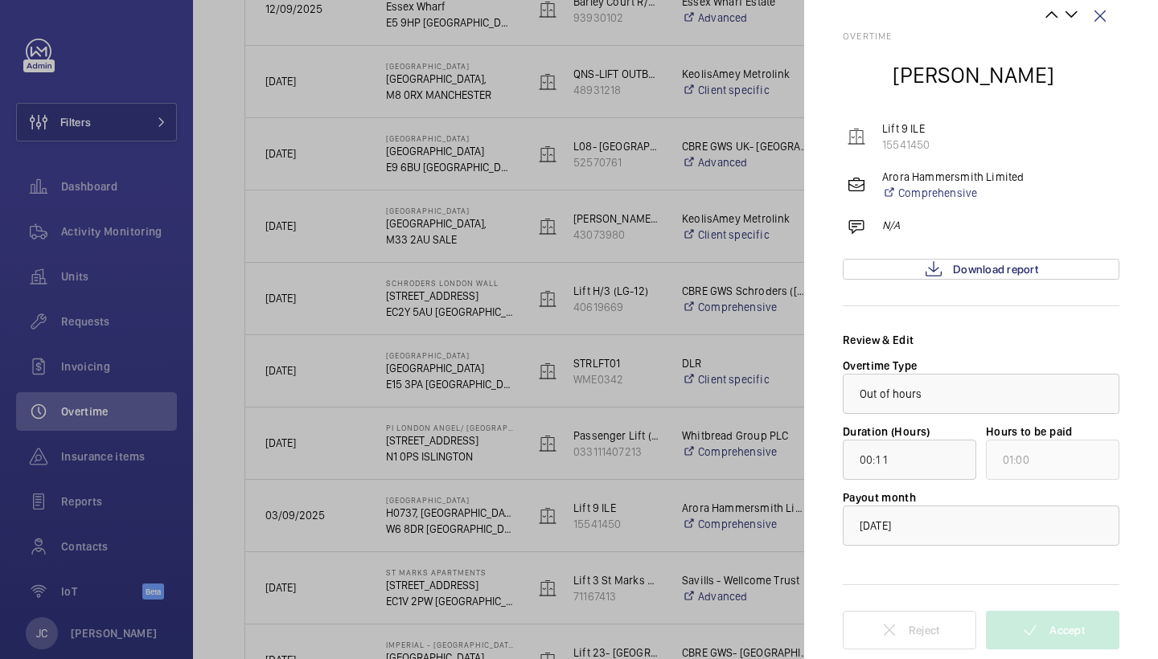
click at [909, 630] on span "Reject" at bounding box center [924, 630] width 31 height 13
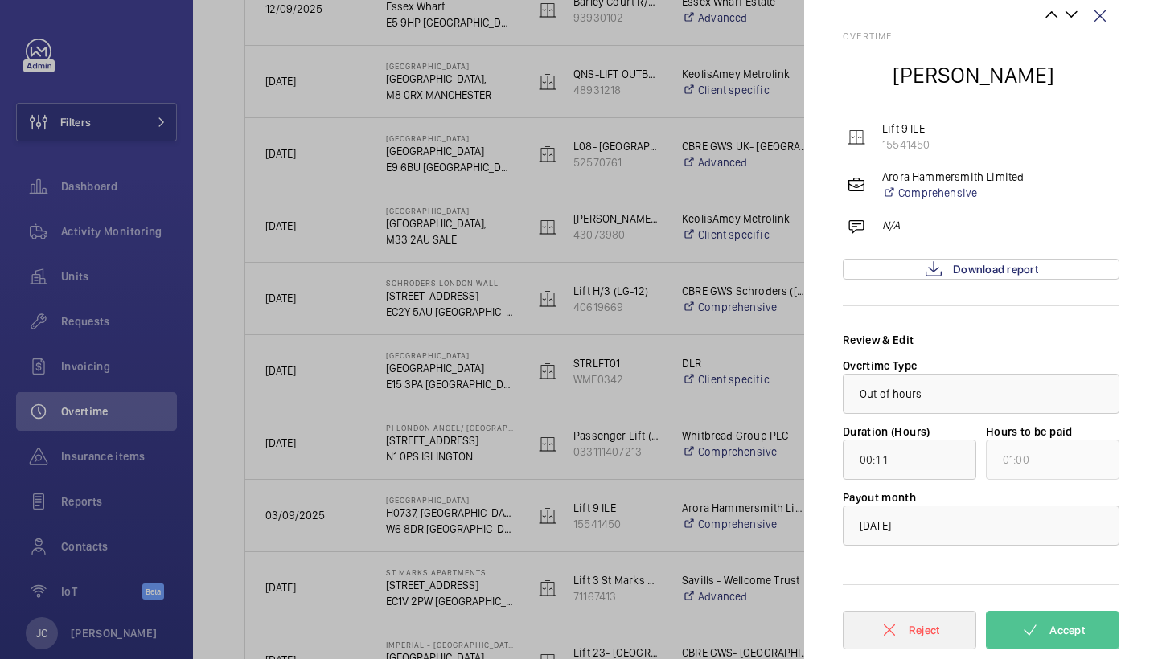
click at [909, 630] on span "Reject" at bounding box center [924, 630] width 31 height 13
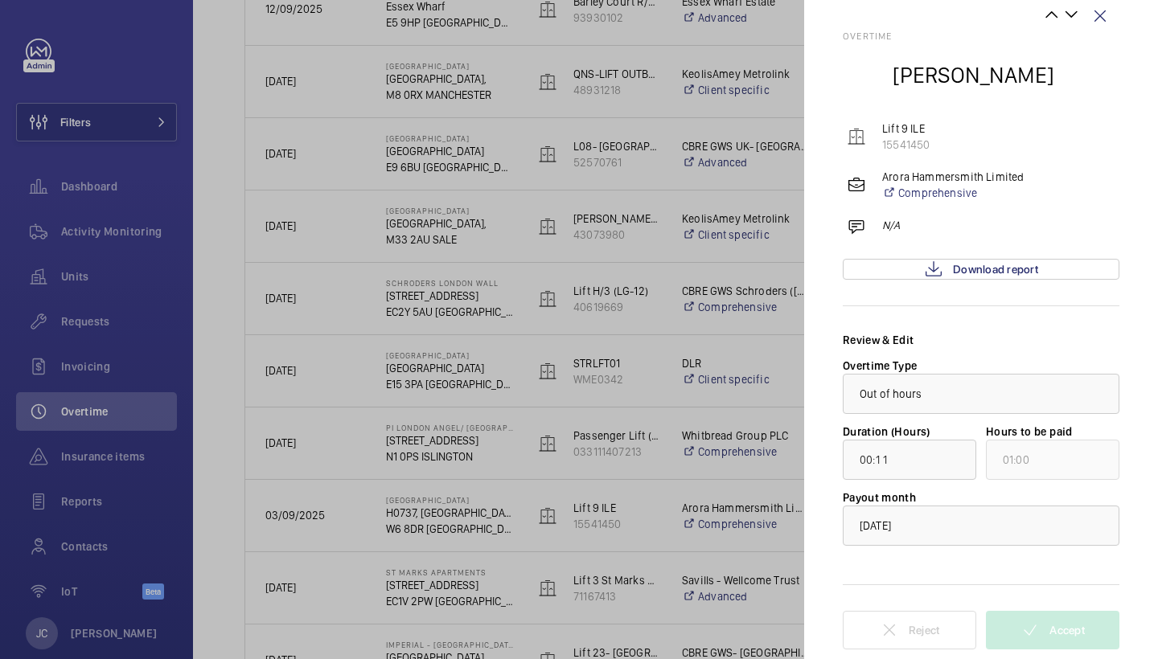
click at [909, 630] on span "Reject" at bounding box center [924, 630] width 31 height 13
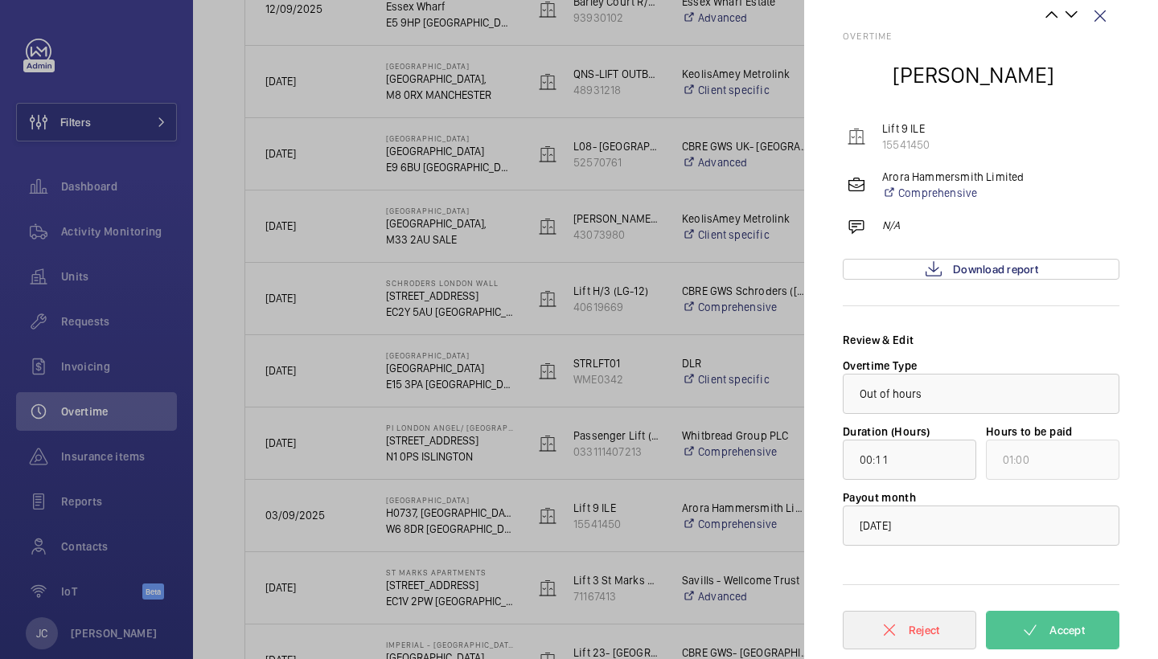
click at [909, 630] on span "Reject" at bounding box center [924, 630] width 31 height 13
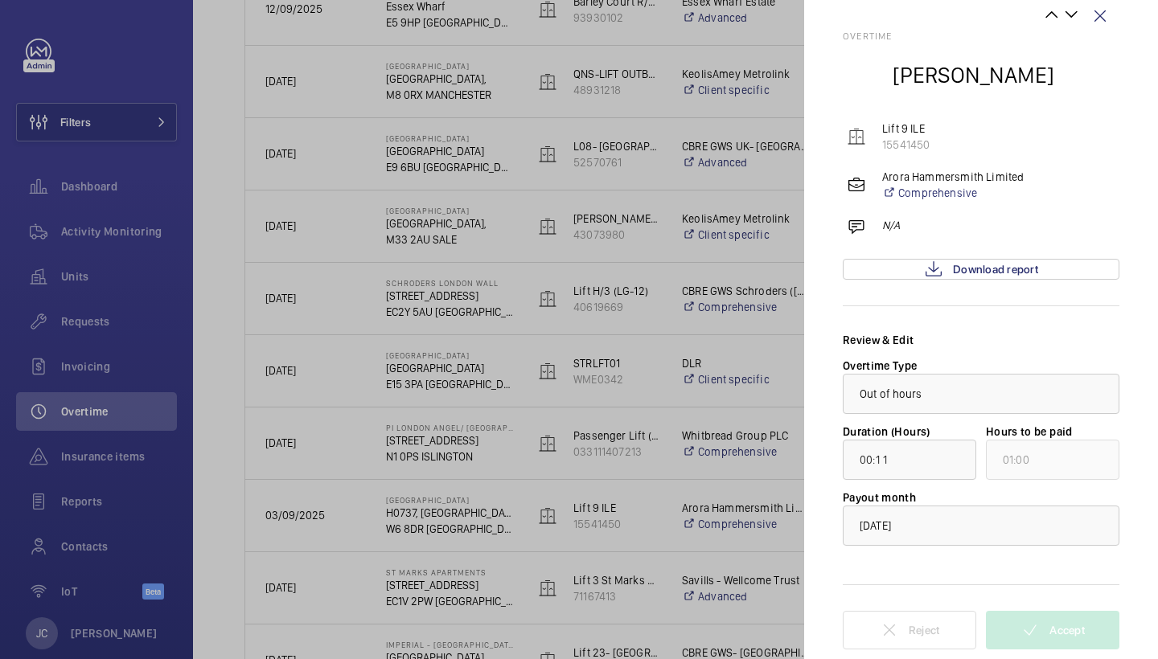
click at [909, 630] on span "Reject" at bounding box center [924, 630] width 31 height 13
click at [1104, 19] on wm-front-icon-button at bounding box center [1100, 16] width 39 height 39
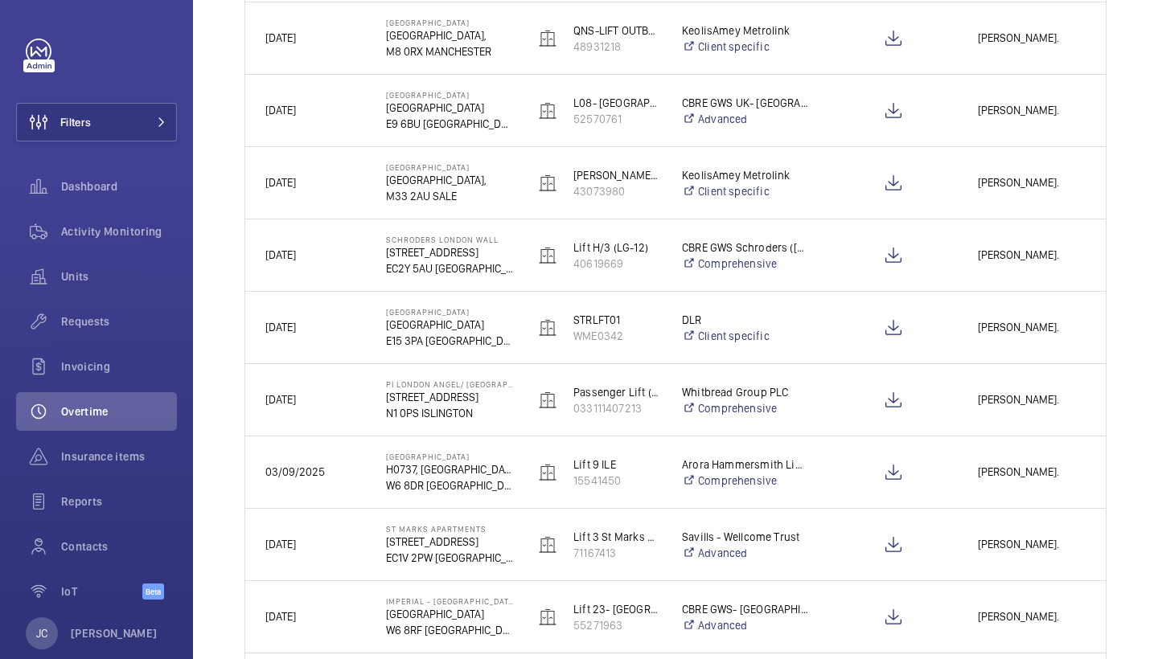
scroll to position [615, 0]
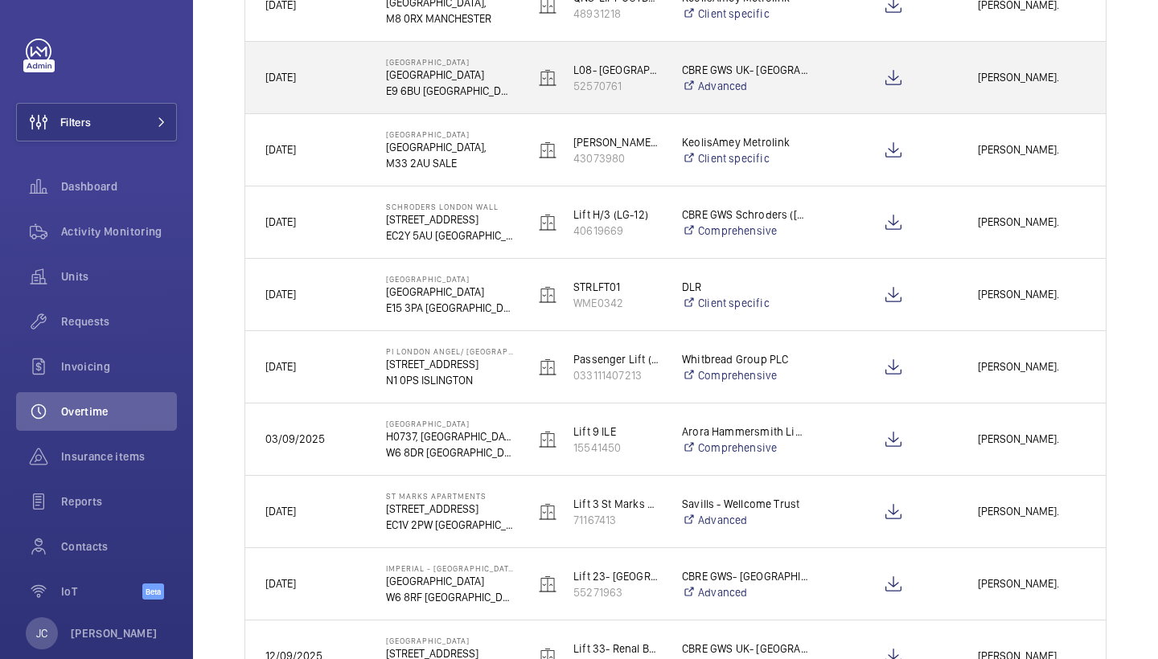
click at [1053, 88] on div "[PERSON_NAME]." at bounding box center [1032, 77] width 146 height 51
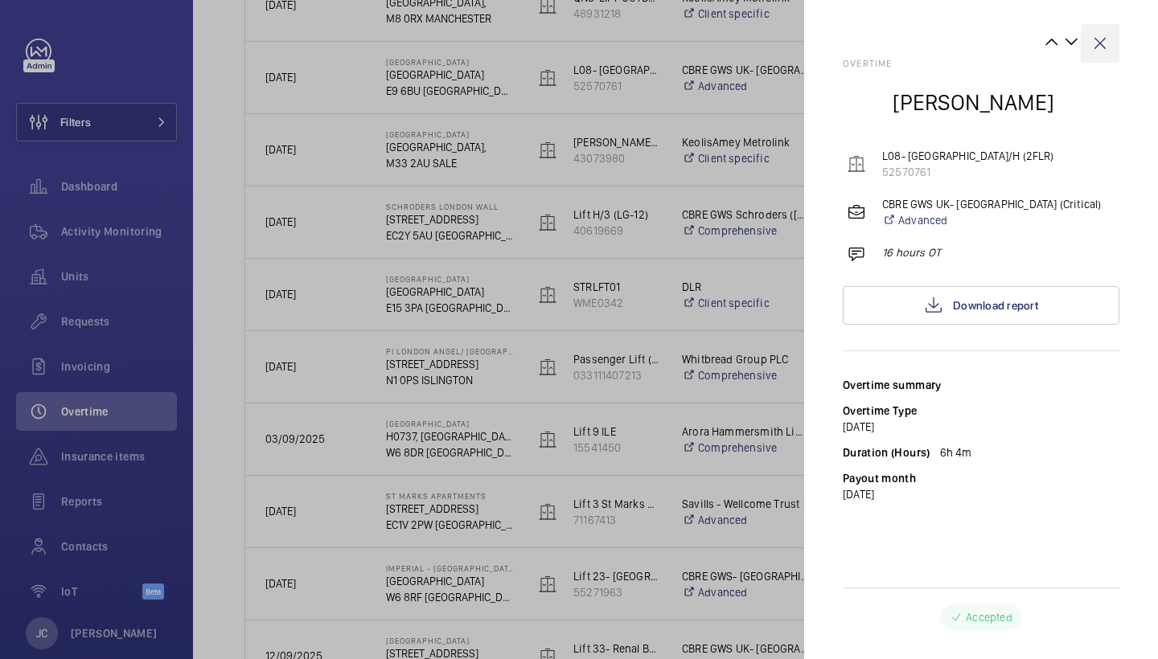
click at [1101, 48] on wm-front-icon-button at bounding box center [1100, 43] width 39 height 39
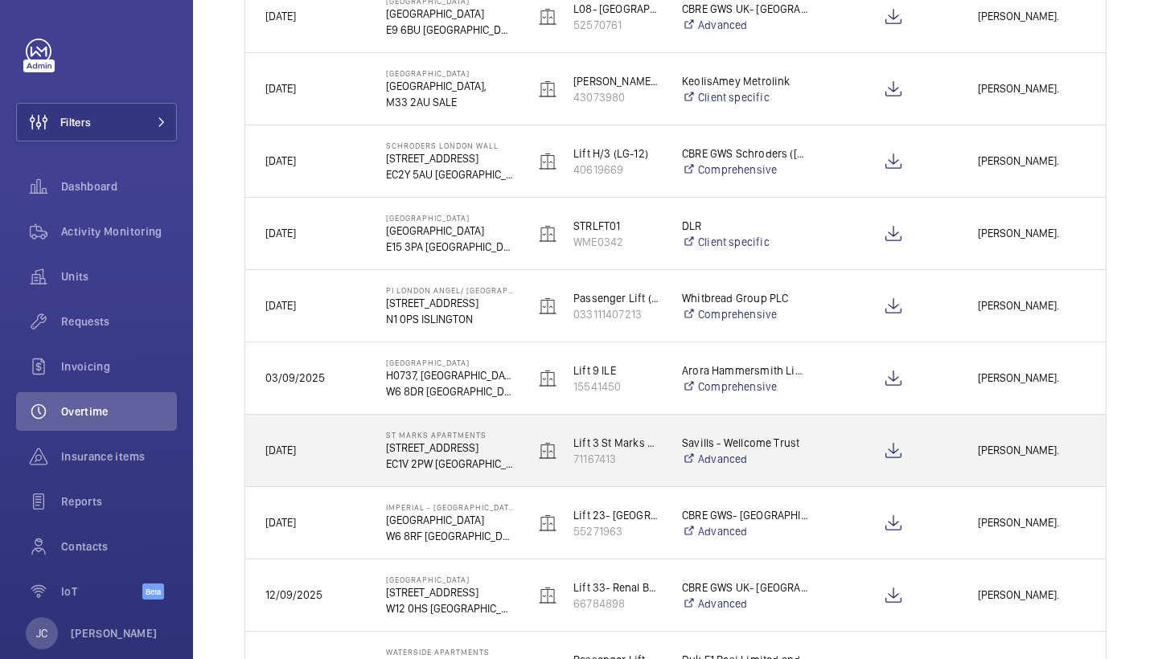
scroll to position [659, 0]
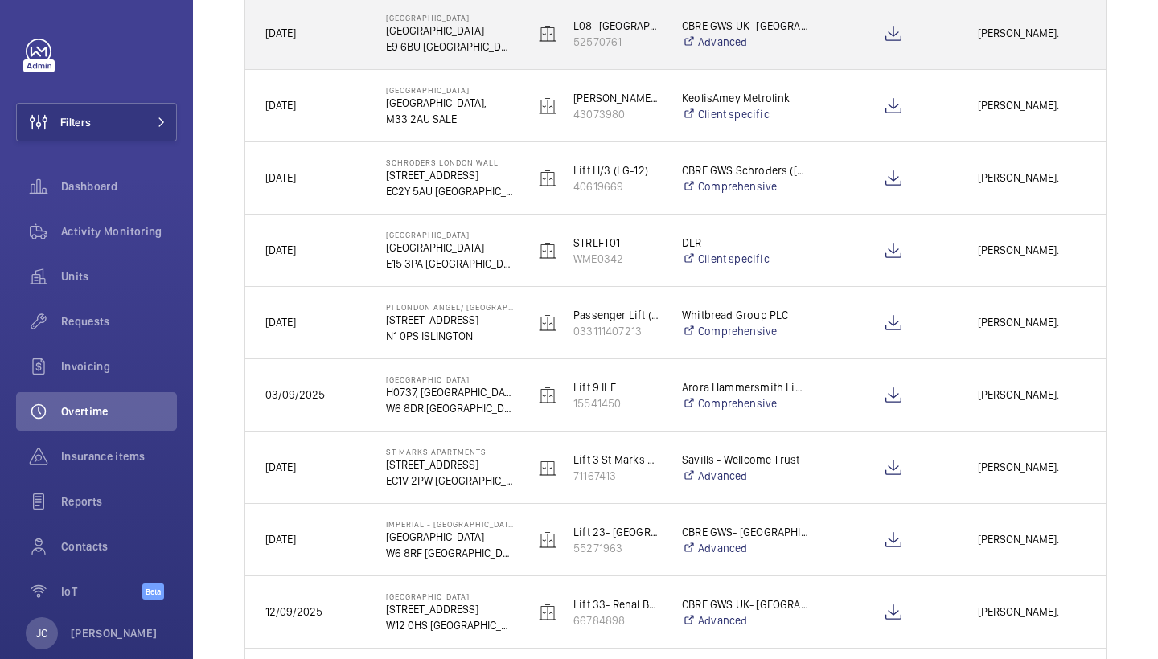
click at [992, 47] on div "[PERSON_NAME]." at bounding box center [1032, 33] width 146 height 51
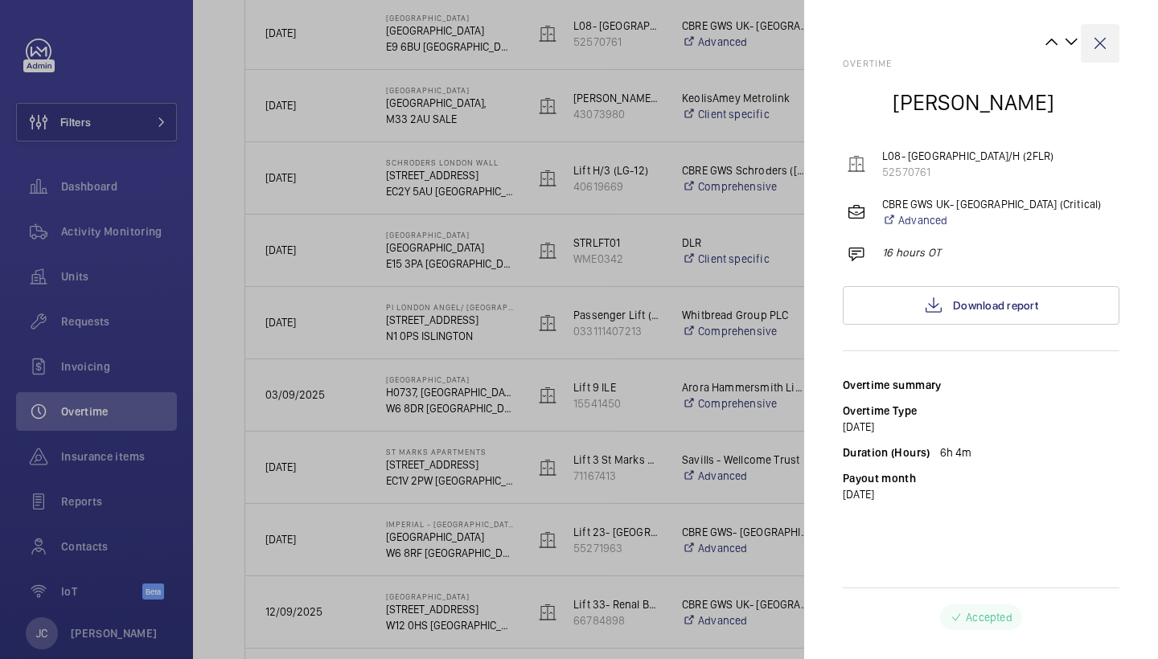
click at [1097, 37] on wm-front-icon-button at bounding box center [1100, 43] width 39 height 39
